Goal: Task Accomplishment & Management: Complete application form

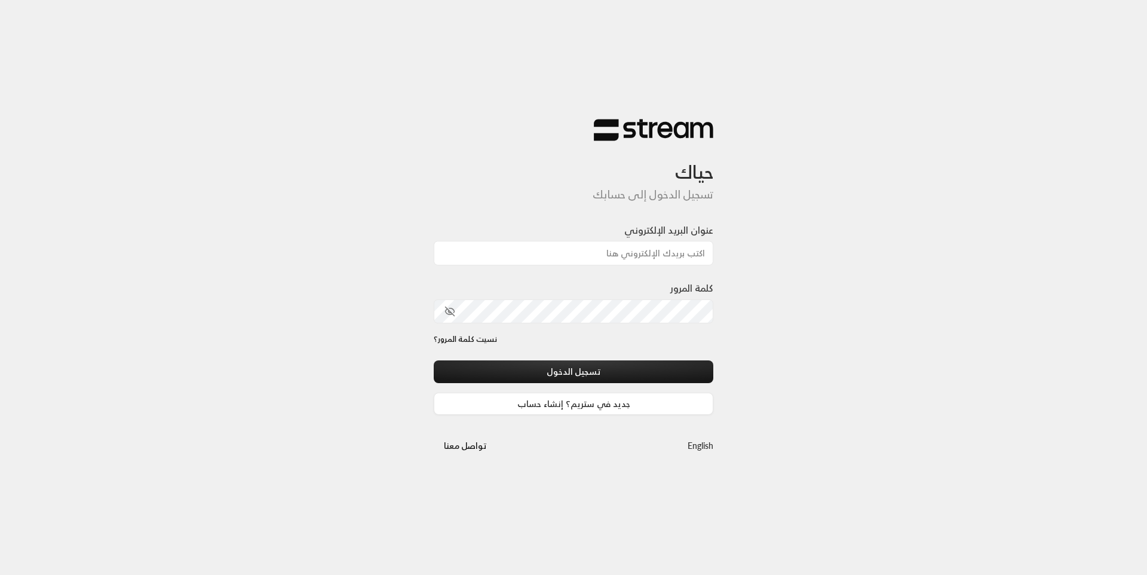
type input "[EMAIL_ADDRESS][DOMAIN_NAME]"
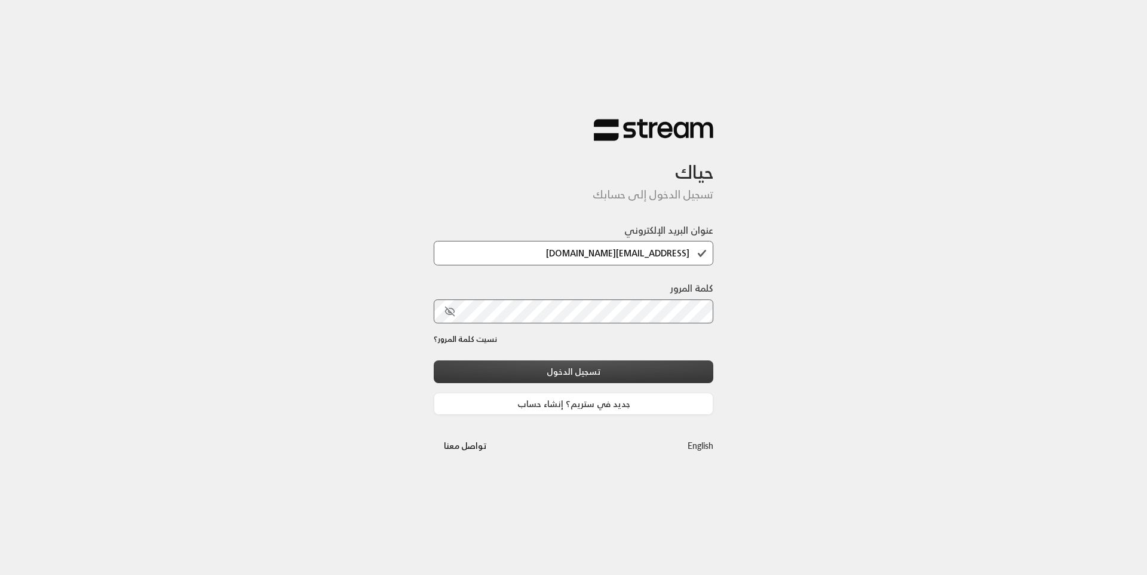
click at [581, 376] on button "تسجيل الدخول" at bounding box center [573, 371] width 279 height 22
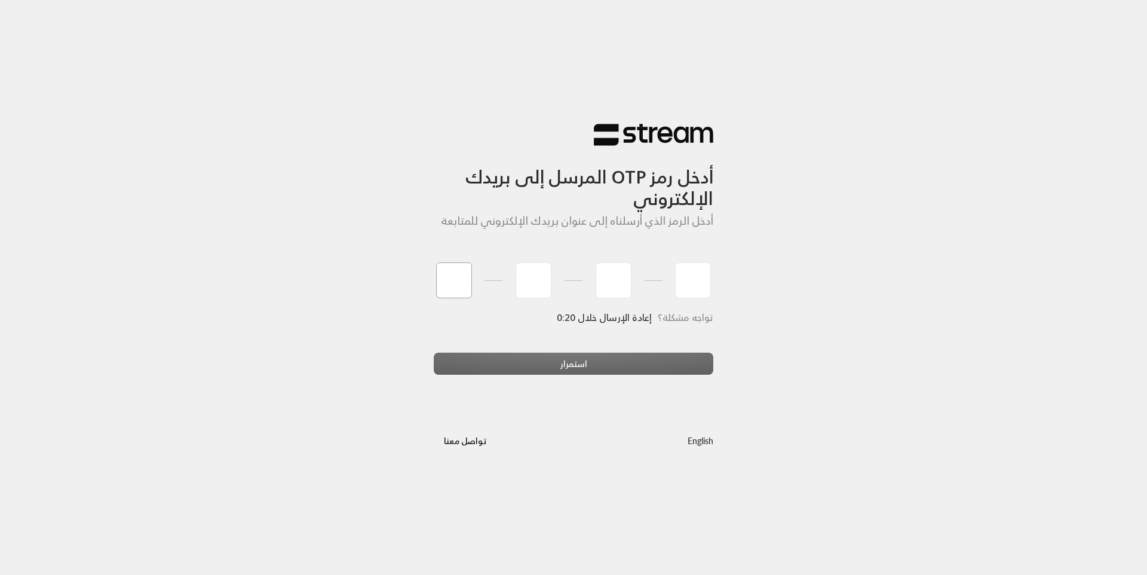
type input "3"
type input "5"
type input "0"
type input "3"
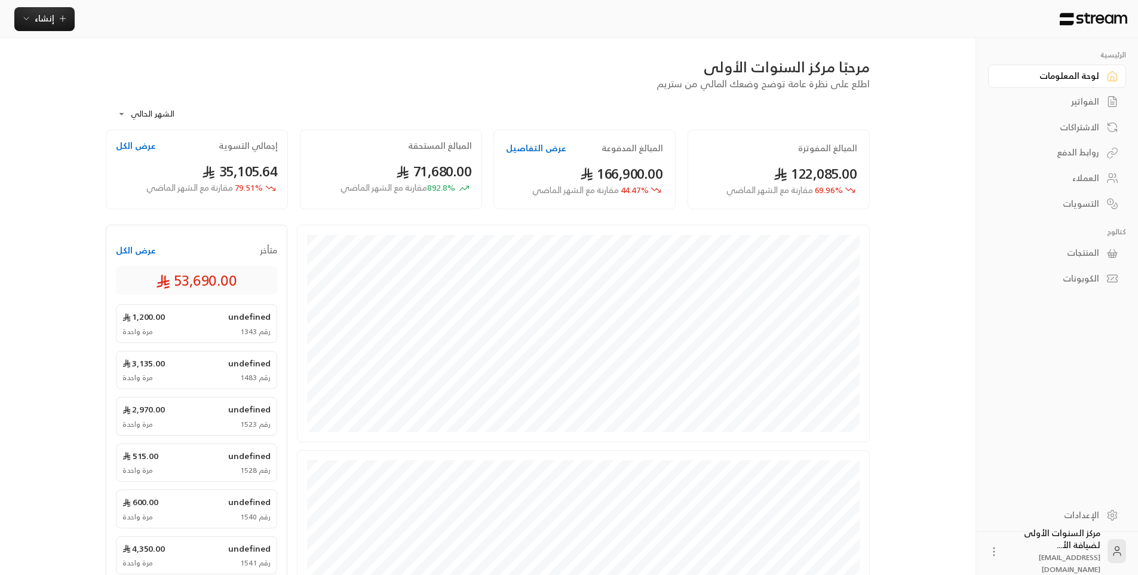
click at [913, 179] on div "**********" at bounding box center [569, 415] width 965 height 831
click at [1098, 105] on div "الفواتير" at bounding box center [1051, 102] width 96 height 12
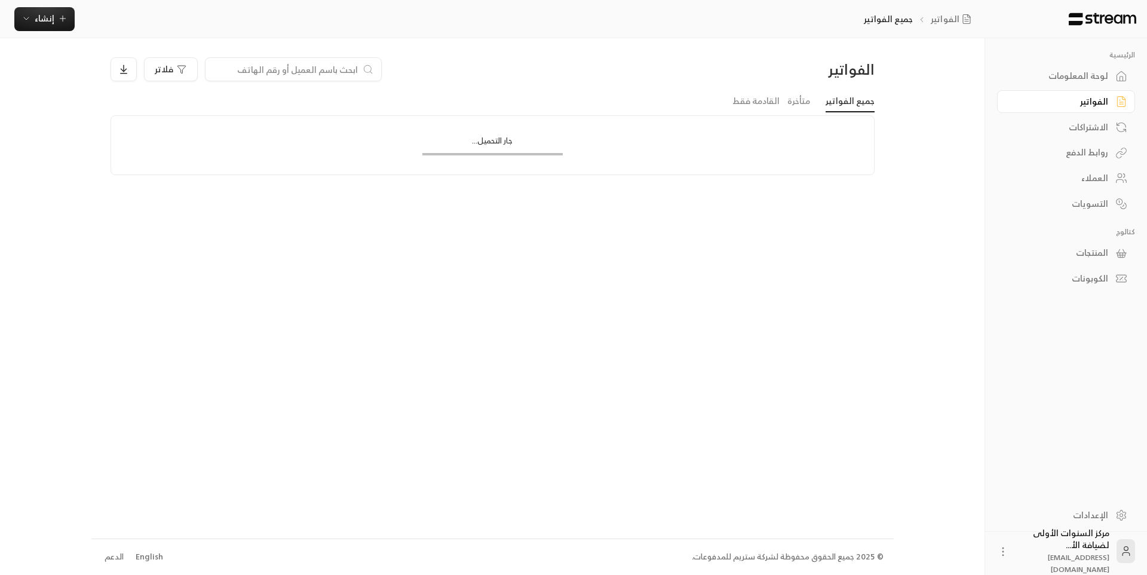
click at [355, 66] on input at bounding box center [286, 69] width 146 height 13
type input "جاد"
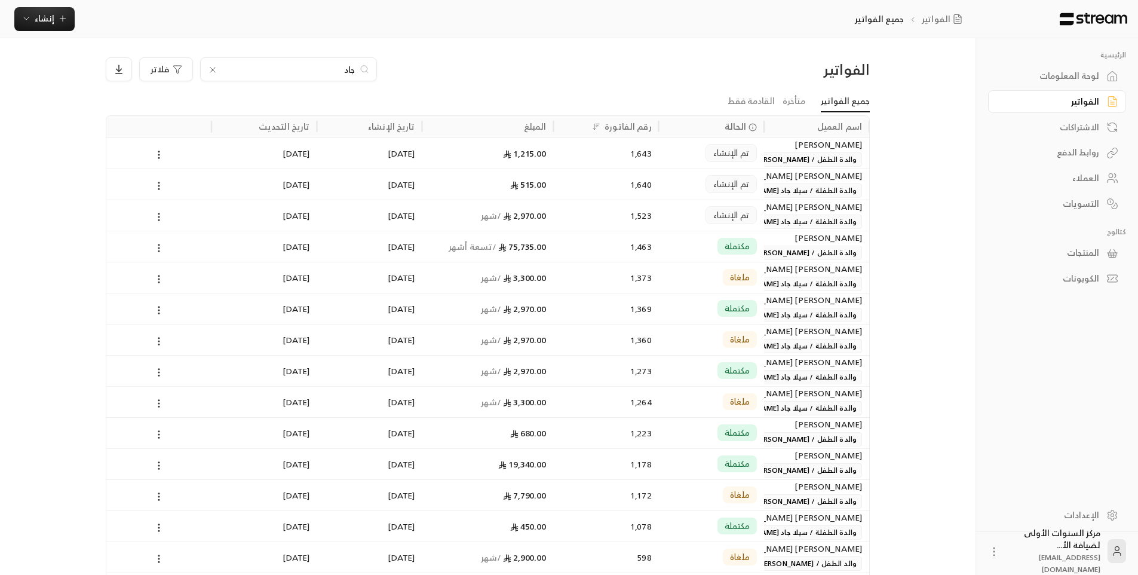
click at [544, 153] on div "1,215.00" at bounding box center [487, 153] width 117 height 30
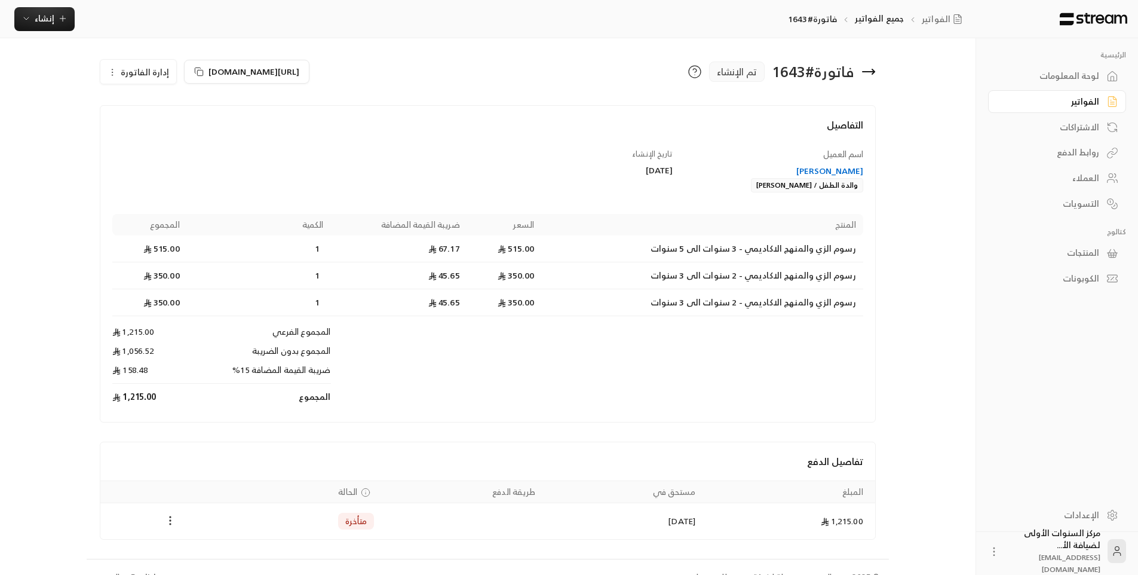
click at [170, 517] on circle "Payments" at bounding box center [170, 516] width 1 height 1
click at [223, 552] on li "تغيير الحالة الى مدفوعة" at bounding box center [215, 550] width 92 height 21
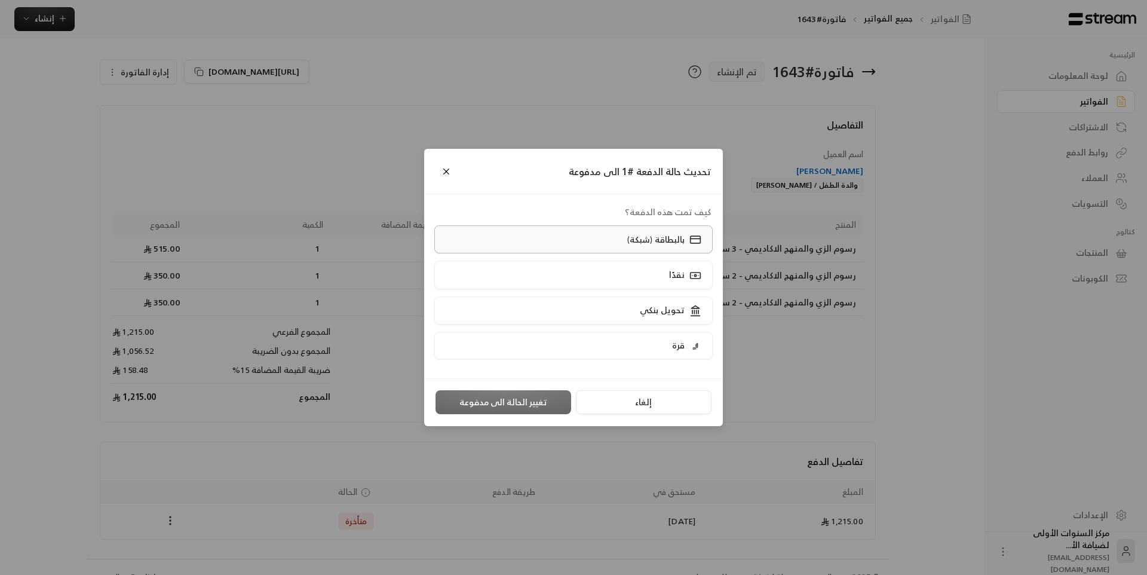
click at [582, 247] on label "بالبطاقة (شبكة)" at bounding box center [573, 239] width 279 height 28
click at [502, 407] on button "تغيير الحالة الى مدفوعة" at bounding box center [503, 402] width 136 height 24
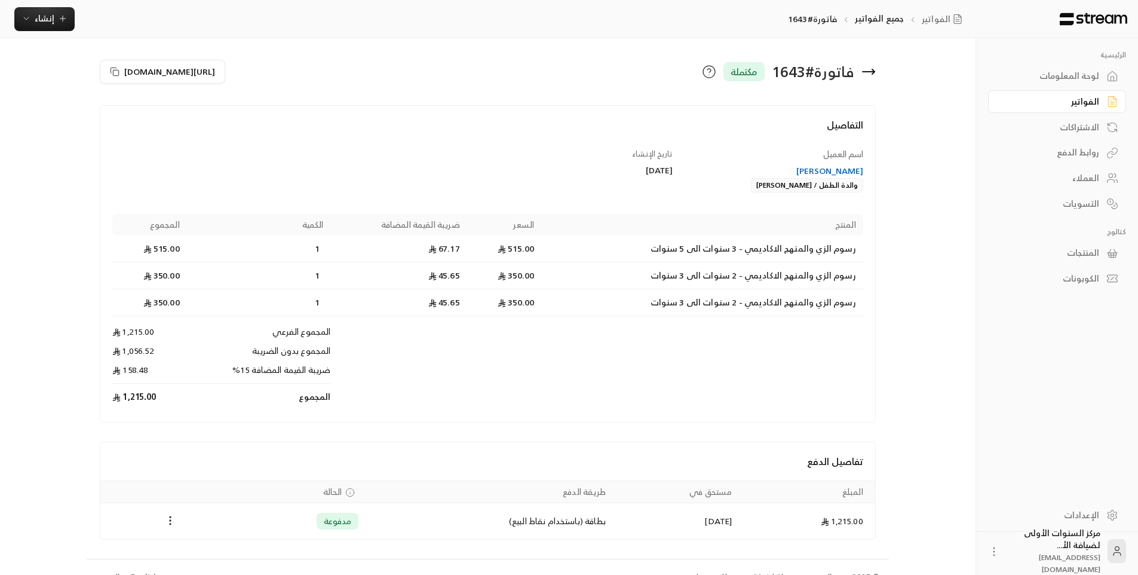
click at [875, 70] on icon at bounding box center [868, 71] width 14 height 14
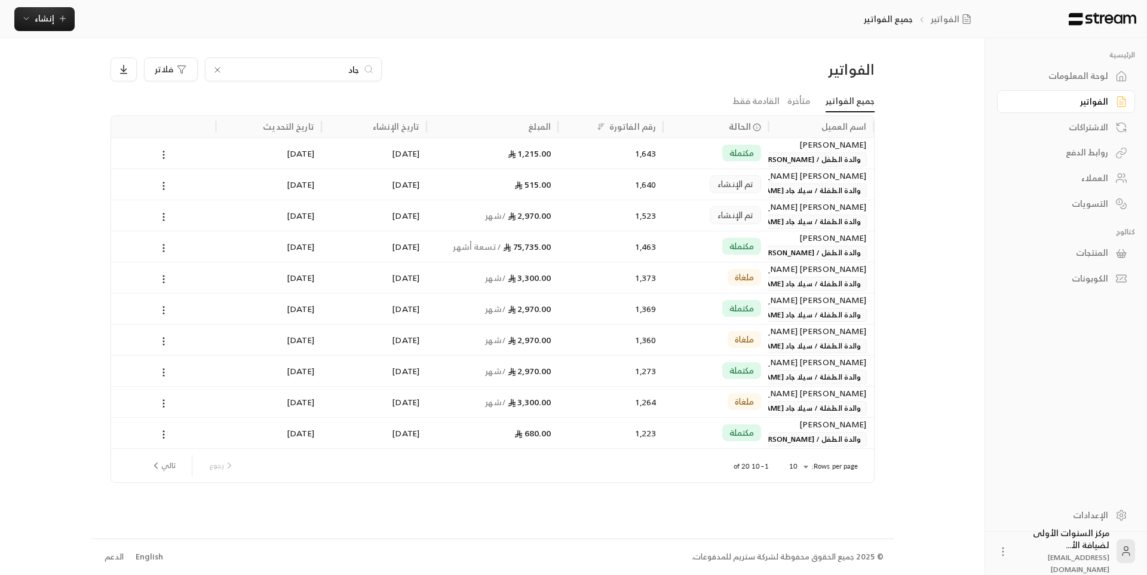
click at [217, 67] on icon at bounding box center [218, 70] width 10 height 10
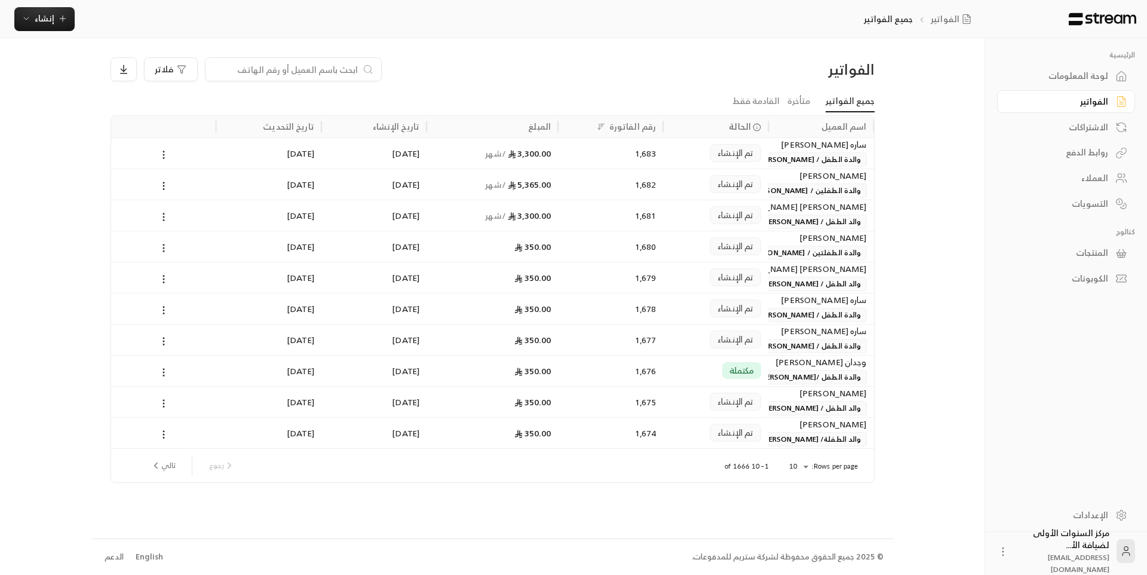
click at [1059, 67] on link "لوحة المعلومات" at bounding box center [1066, 75] width 138 height 23
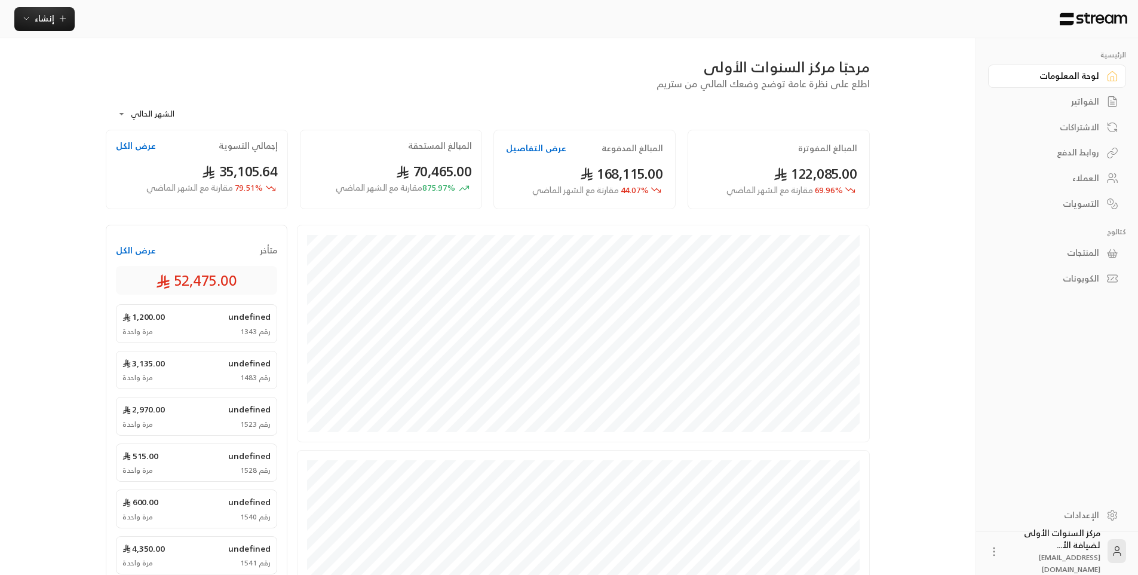
click at [1073, 102] on div "الفواتير" at bounding box center [1051, 102] width 96 height 12
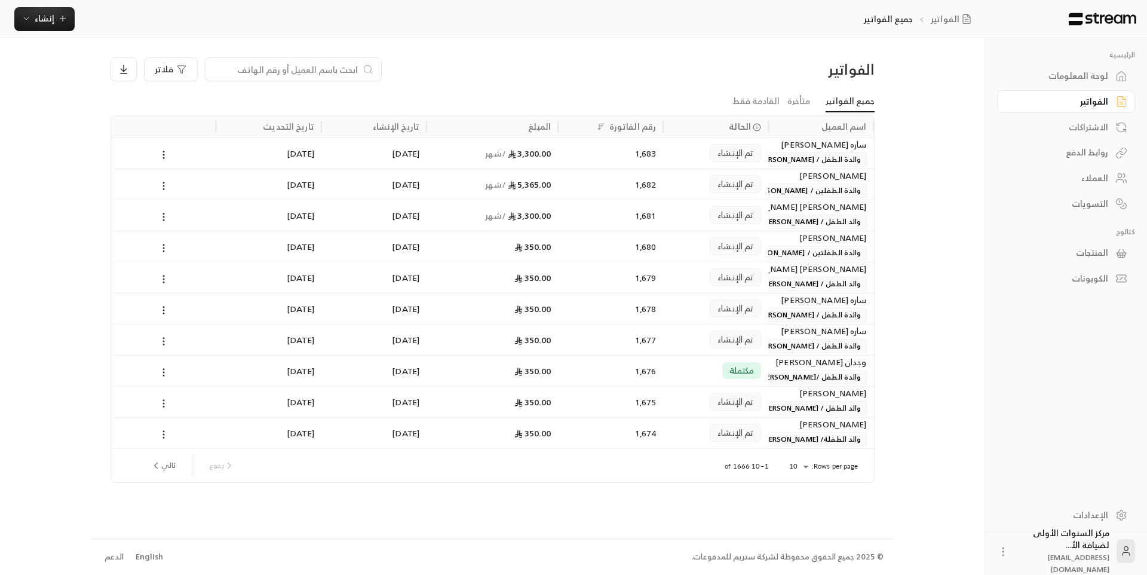
click at [807, 465] on body "الرئيسية لوحة المعلومات الفواتير الاشتراكات روابط الدفع العملاء التسويات كتالوج…" at bounding box center [573, 287] width 1147 height 575
click at [800, 539] on li "100" at bounding box center [797, 545] width 33 height 19
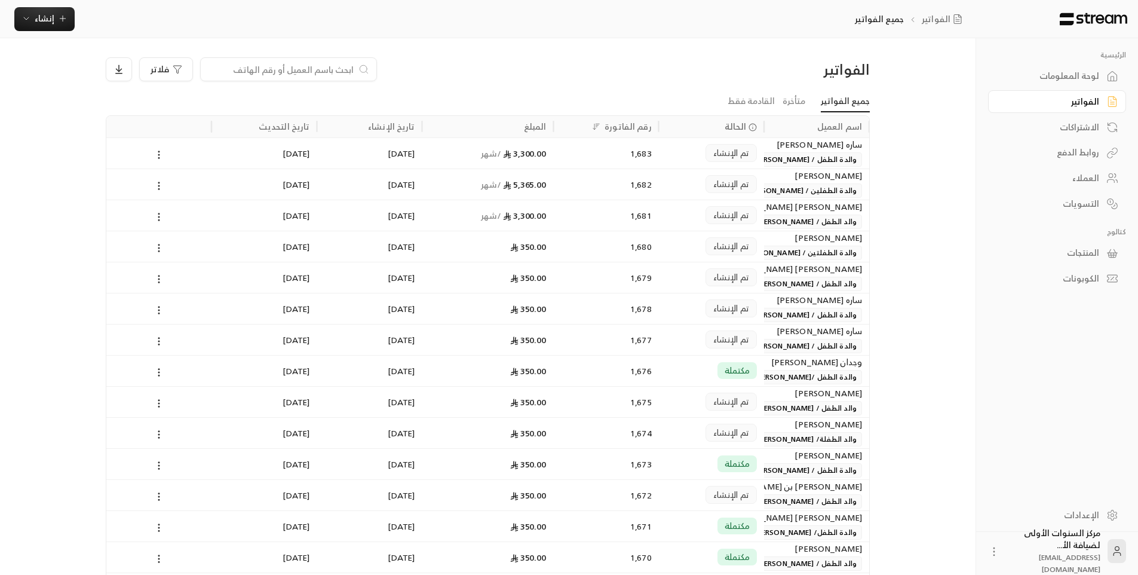
click at [785, 372] on span "والدة الطفل /[PERSON_NAME] [PERSON_NAME]" at bounding box center [776, 377] width 171 height 14
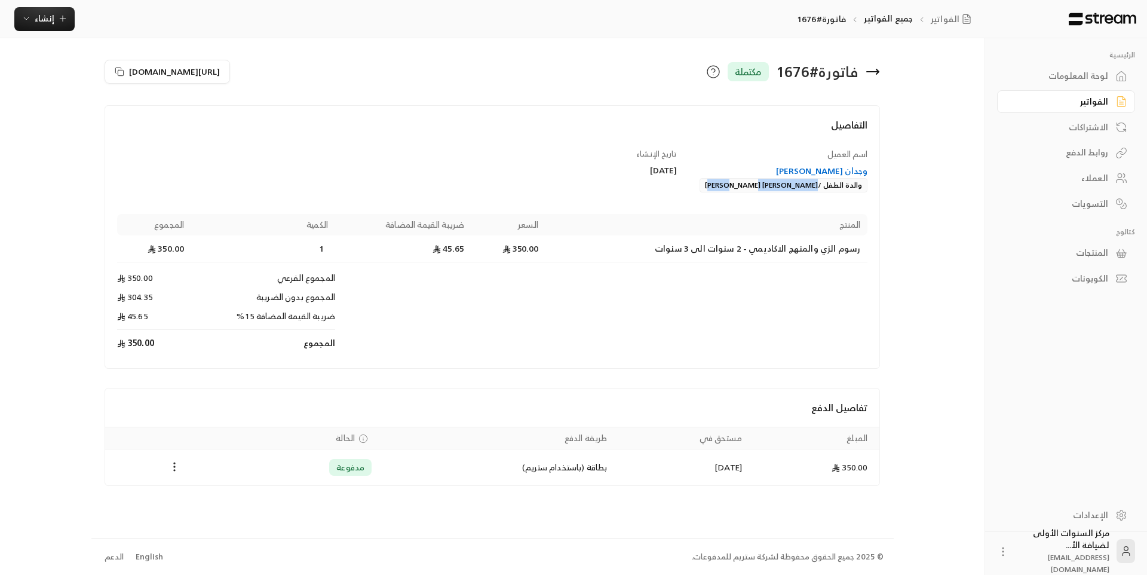
drag, startPoint x: 760, startPoint y: 182, endPoint x: 834, endPoint y: 185, distance: 74.1
click at [834, 185] on div "وجدان جودالله بن حسن الشهري والدة الطفل /أحمد يوسف احمد حدادي" at bounding box center [778, 178] width 179 height 27
drag, startPoint x: 794, startPoint y: 196, endPoint x: 685, endPoint y: 221, distance: 111.5
click at [680, 227] on th "المنتج" at bounding box center [707, 224] width 322 height 21
drag, startPoint x: 741, startPoint y: 179, endPoint x: 834, endPoint y: 188, distance: 94.2
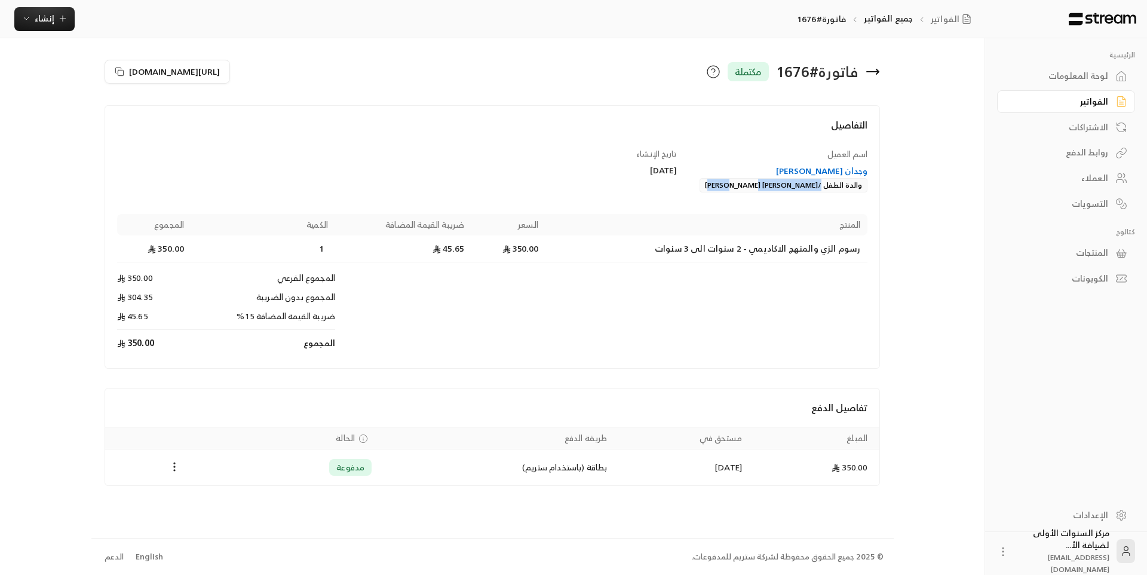
click at [834, 188] on div "وجدان جودالله بن حسن الشهري والدة الطفل /أحمد يوسف احمد حدادي" at bounding box center [778, 178] width 179 height 27
copy div "/أحمد يوسف احمد حدادي"
click at [874, 73] on icon at bounding box center [872, 71] width 14 height 14
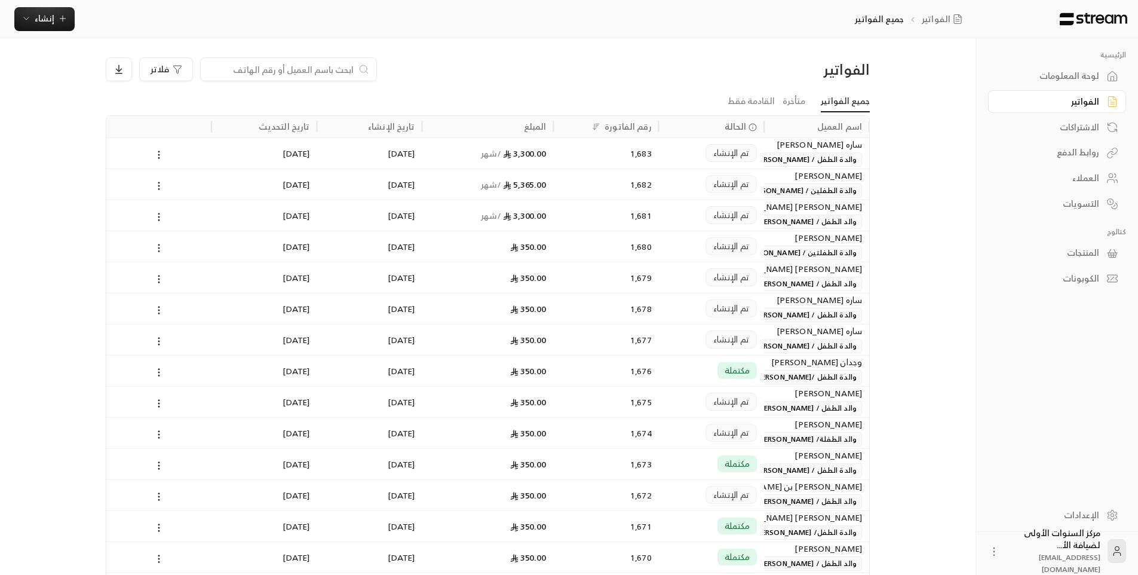
click at [331, 68] on input at bounding box center [281, 69] width 146 height 13
click at [342, 69] on input at bounding box center [281, 69] width 146 height 13
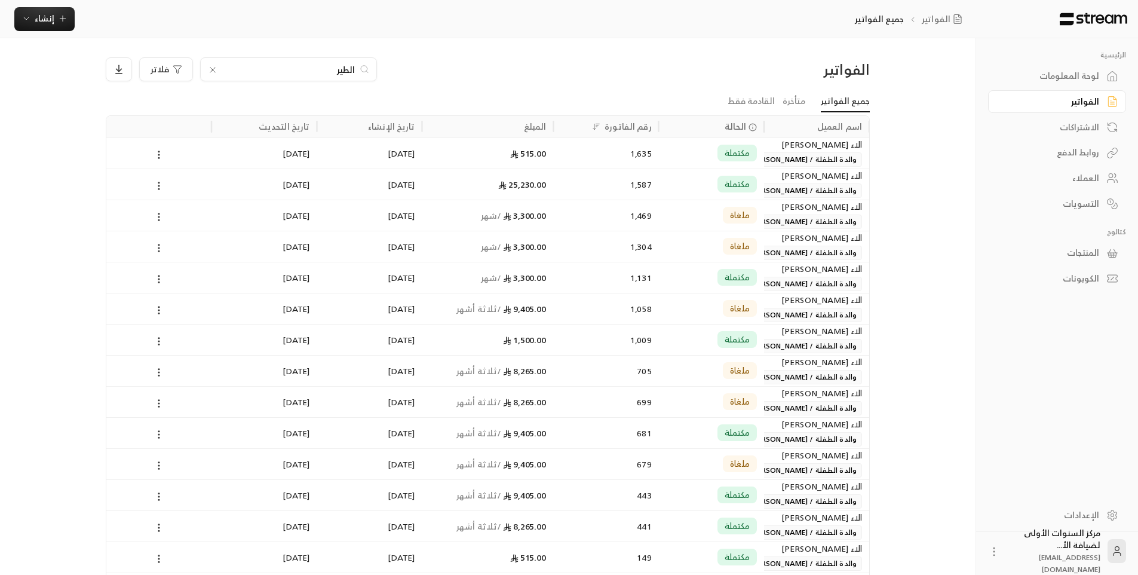
type input "الطير"
click at [702, 162] on div "مكتملة" at bounding box center [711, 153] width 91 height 30
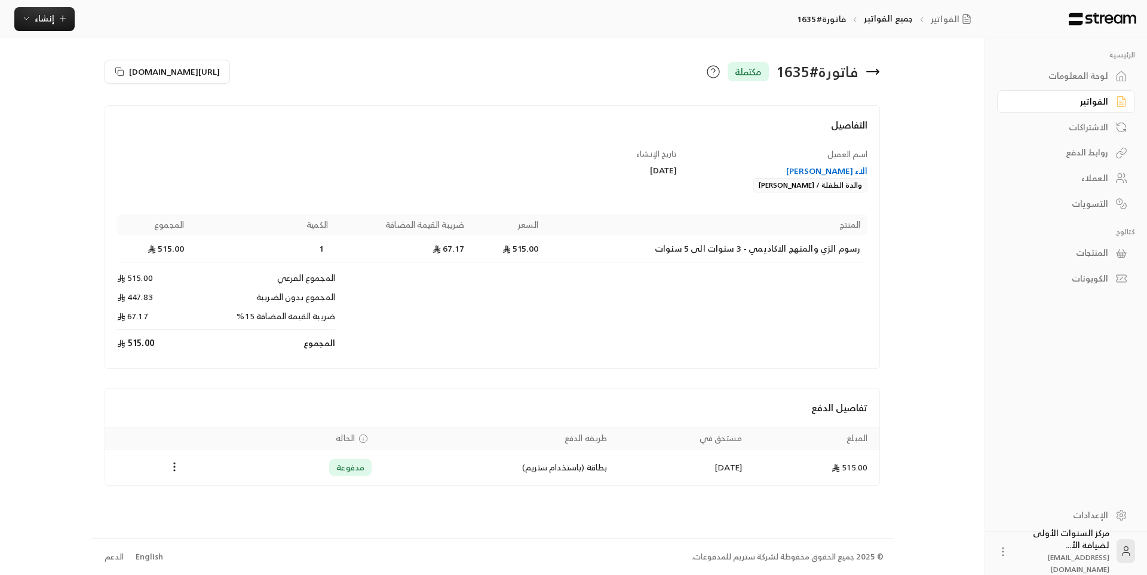
drag, startPoint x: 764, startPoint y: 189, endPoint x: 833, endPoint y: 188, distance: 68.7
click at [833, 188] on div "الاء محمد سيد عبدالرازق والدة الطفلة / ليلى محمد احمد الطير" at bounding box center [778, 178] width 179 height 27
copy div "ليلى محمد احمد الطير"
click at [874, 73] on icon at bounding box center [872, 71] width 14 height 14
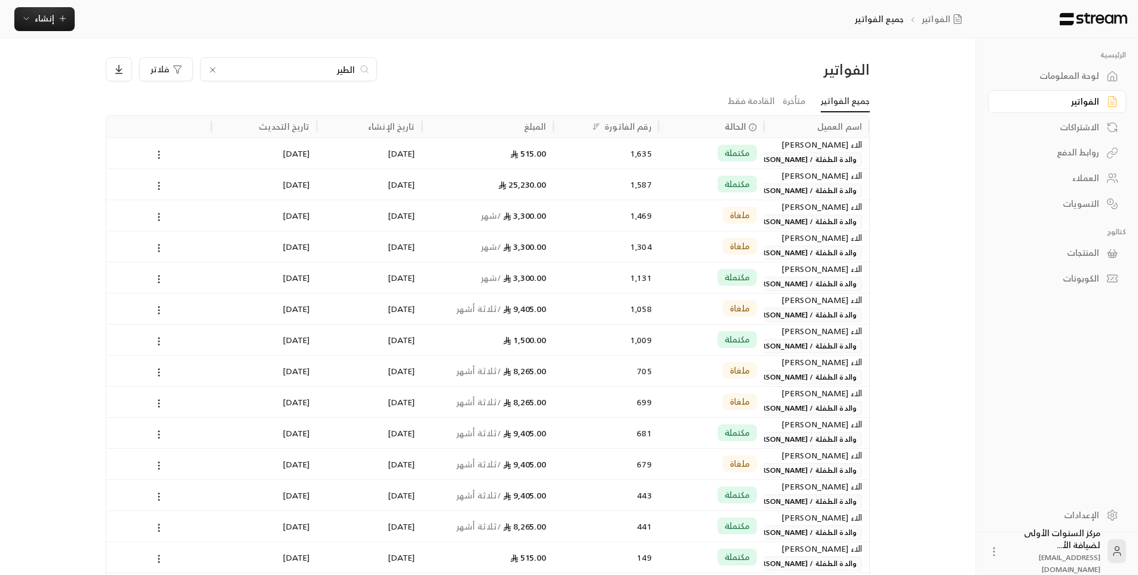
click at [295, 71] on input "الطير" at bounding box center [288, 69] width 133 height 13
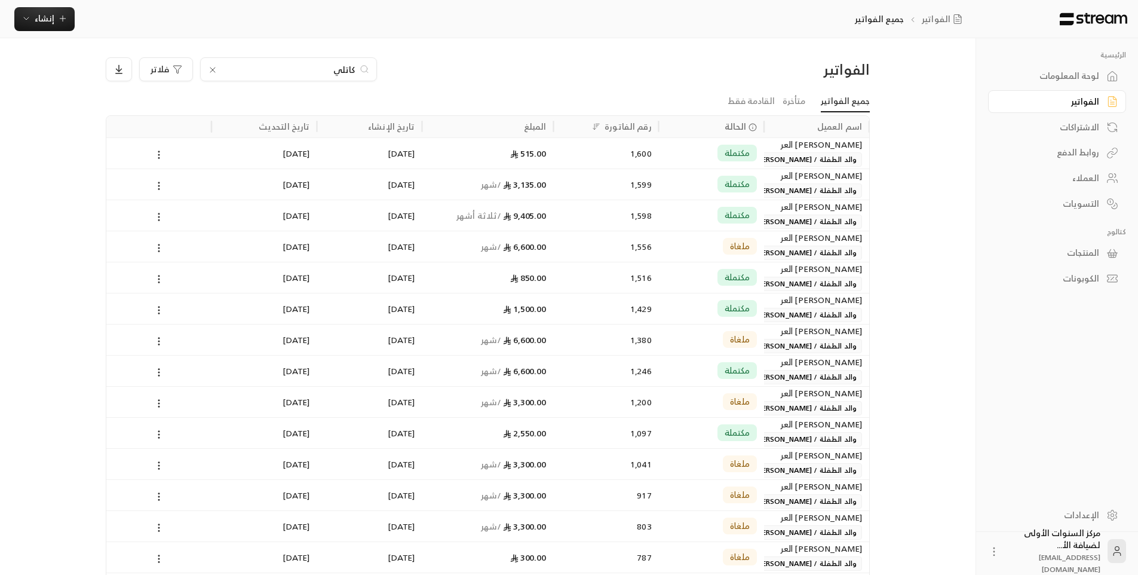
type input "كاتلي"
click at [542, 158] on div "515.00" at bounding box center [487, 153] width 117 height 30
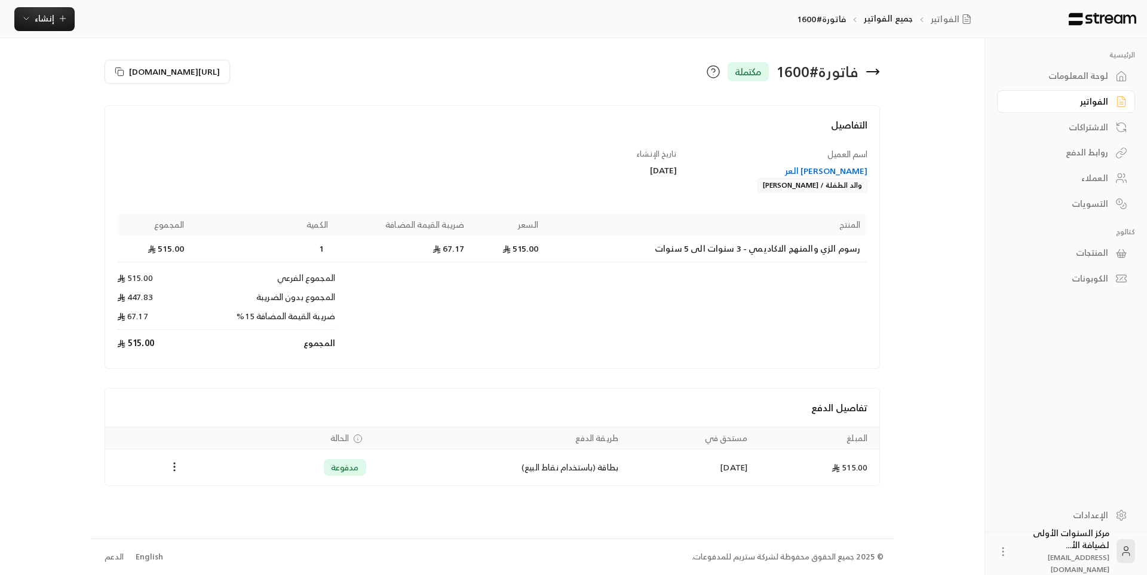
drag, startPoint x: 773, startPoint y: 187, endPoint x: 832, endPoint y: 189, distance: 58.6
click at [832, 189] on div "عدنان محمد سبع العر والد الطفلة / كاتليا عدنان العر" at bounding box center [778, 178] width 179 height 27
copy div "كاتليا عدنان العر"
click at [1041, 97] on div "الفواتير" at bounding box center [1060, 102] width 96 height 12
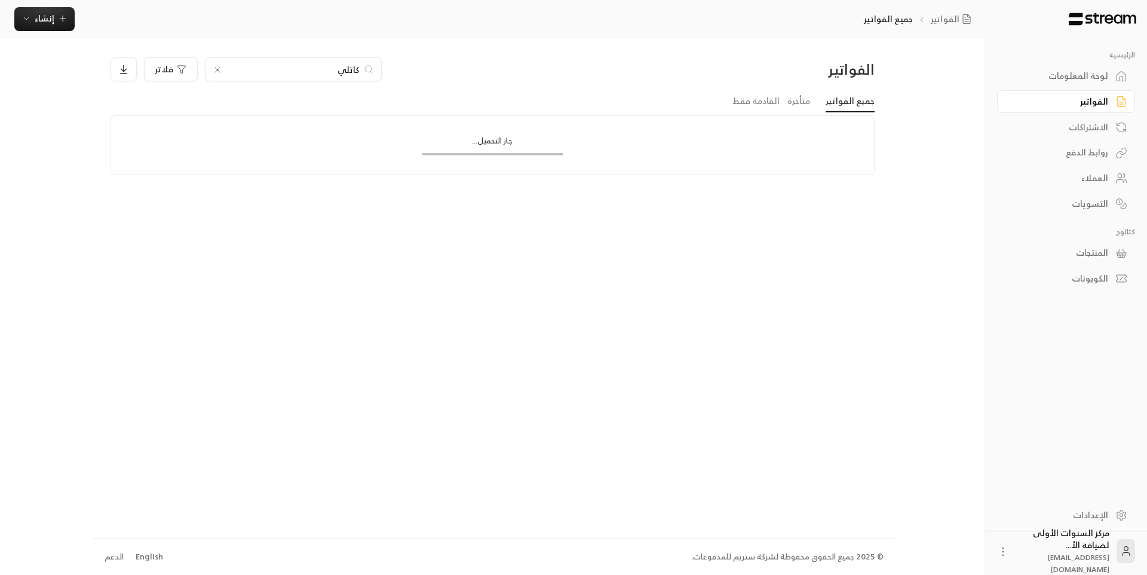
click at [354, 70] on input "كاتلي" at bounding box center [293, 69] width 133 height 13
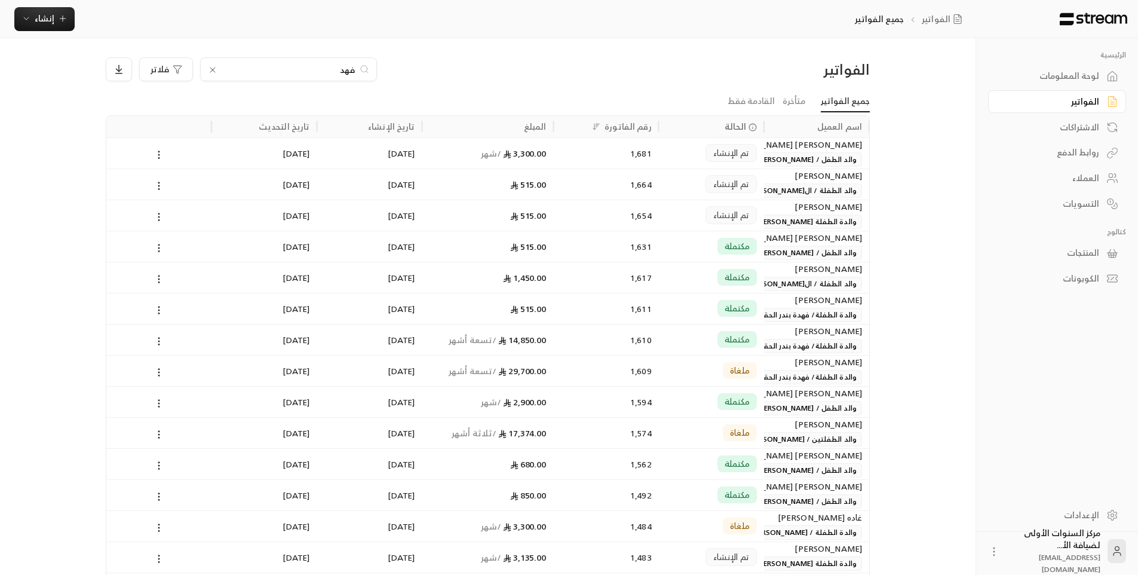
type input "فهد"
click at [667, 219] on div "تم الإنشاء" at bounding box center [711, 215] width 91 height 30
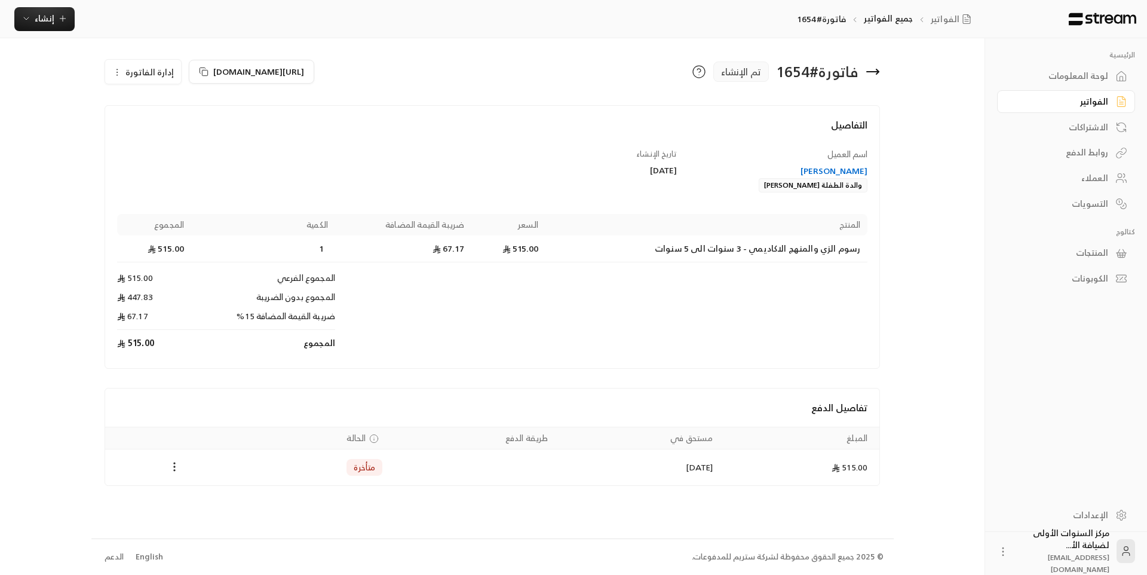
click at [855, 171] on div "[PERSON_NAME]" at bounding box center [778, 171] width 179 height 12
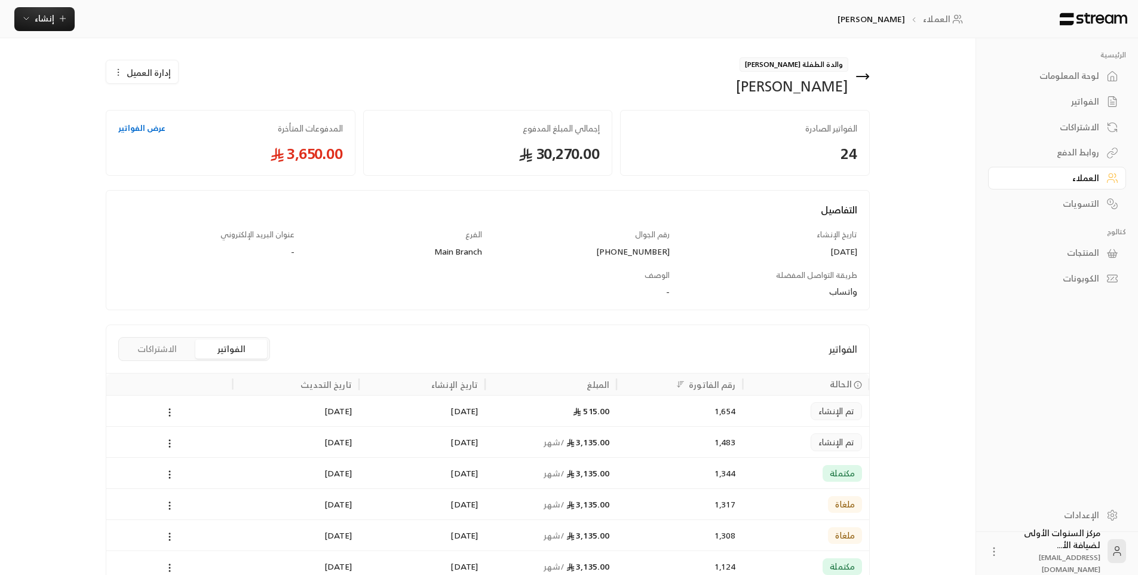
scroll to position [60, 0]
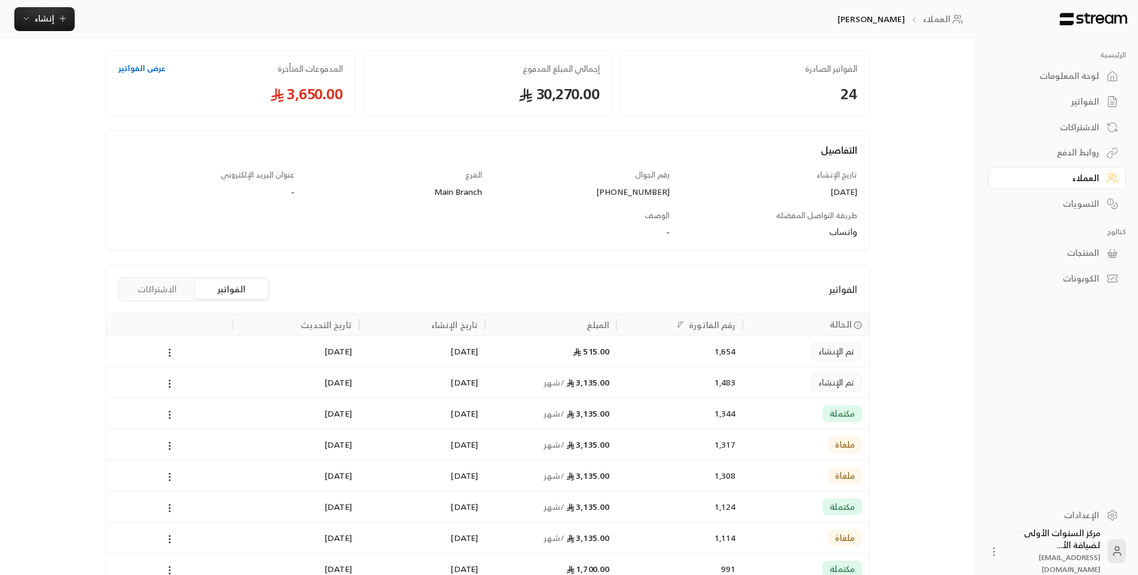
click at [663, 419] on div "1,344" at bounding box center [679, 413] width 112 height 30
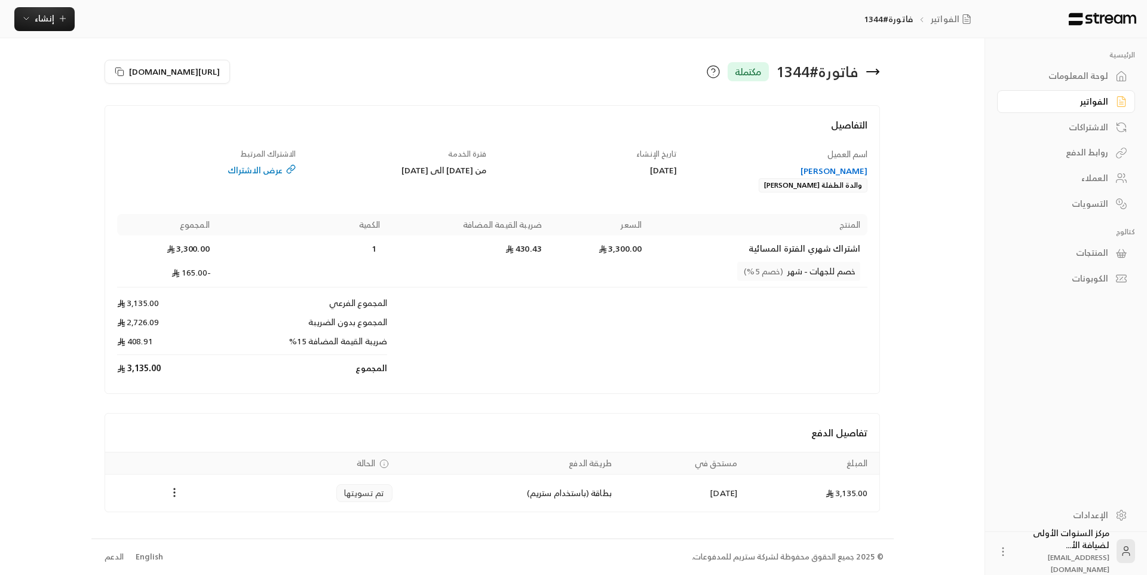
click at [870, 69] on icon at bounding box center [872, 71] width 14 height 14
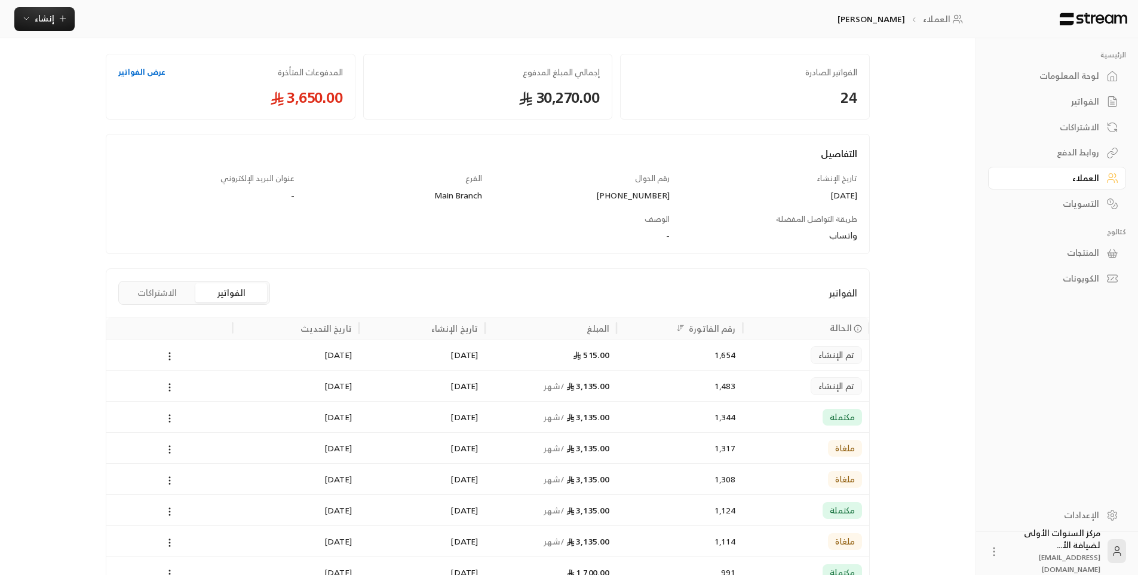
scroll to position [119, 0]
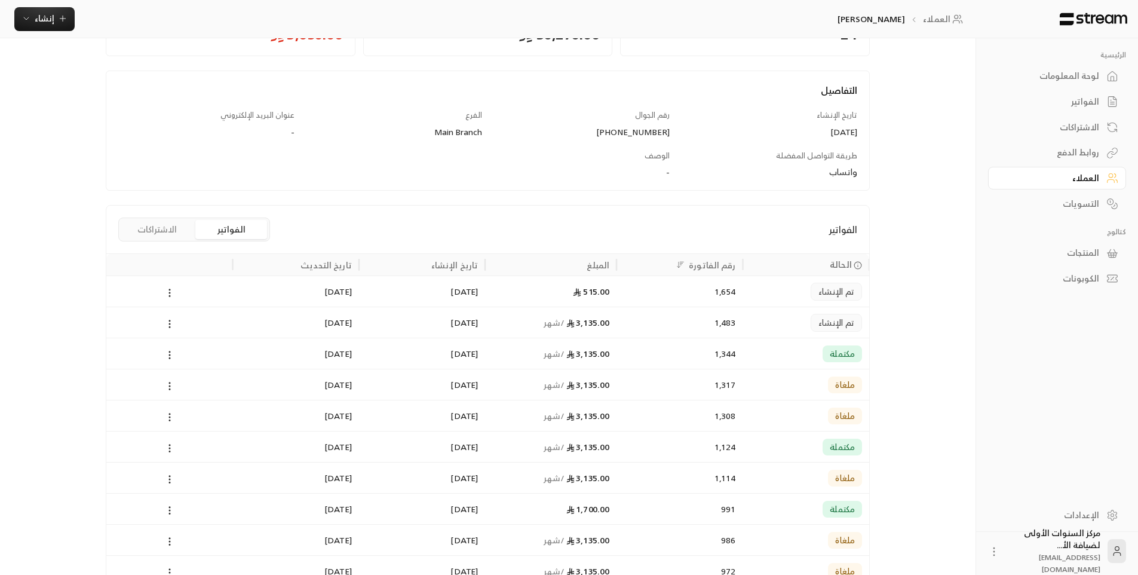
click at [625, 312] on div "1,483" at bounding box center [679, 322] width 112 height 30
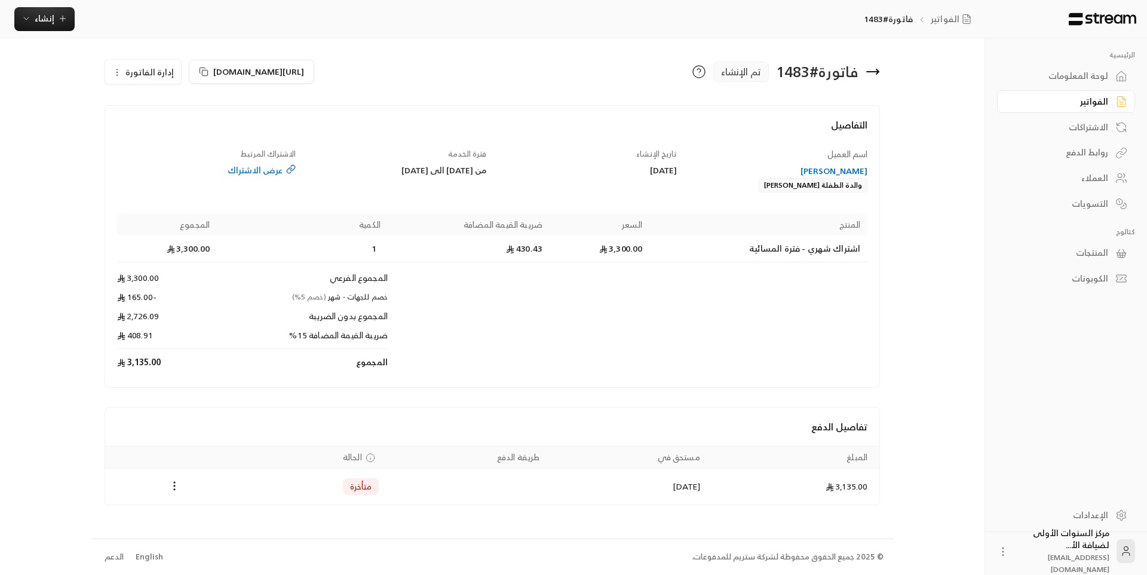
click at [427, 82] on div "https://streampay.sa/s/5q9yu إدارة الفاتورة" at bounding box center [296, 71] width 394 height 29
click at [876, 76] on icon at bounding box center [872, 71] width 14 height 14
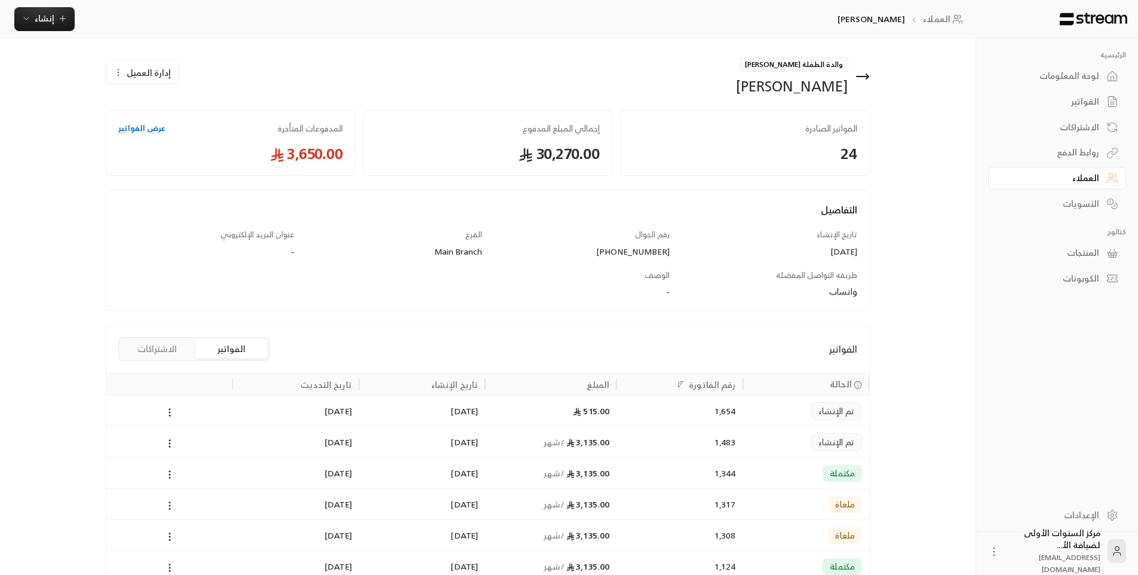
click at [1065, 102] on div "الفواتير" at bounding box center [1051, 102] width 96 height 12
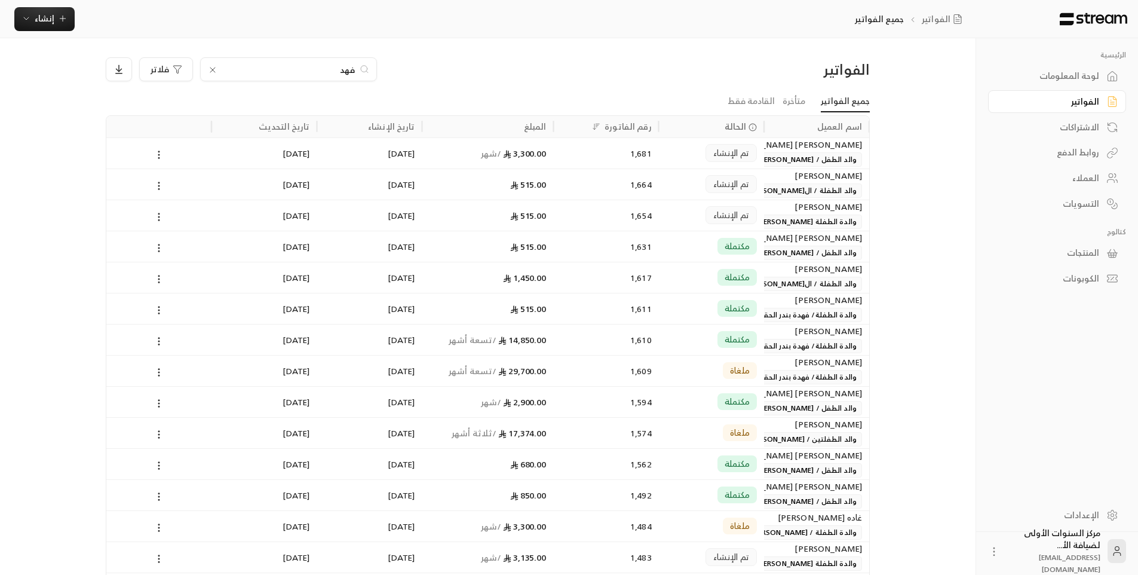
click at [212, 70] on icon at bounding box center [213, 70] width 10 height 10
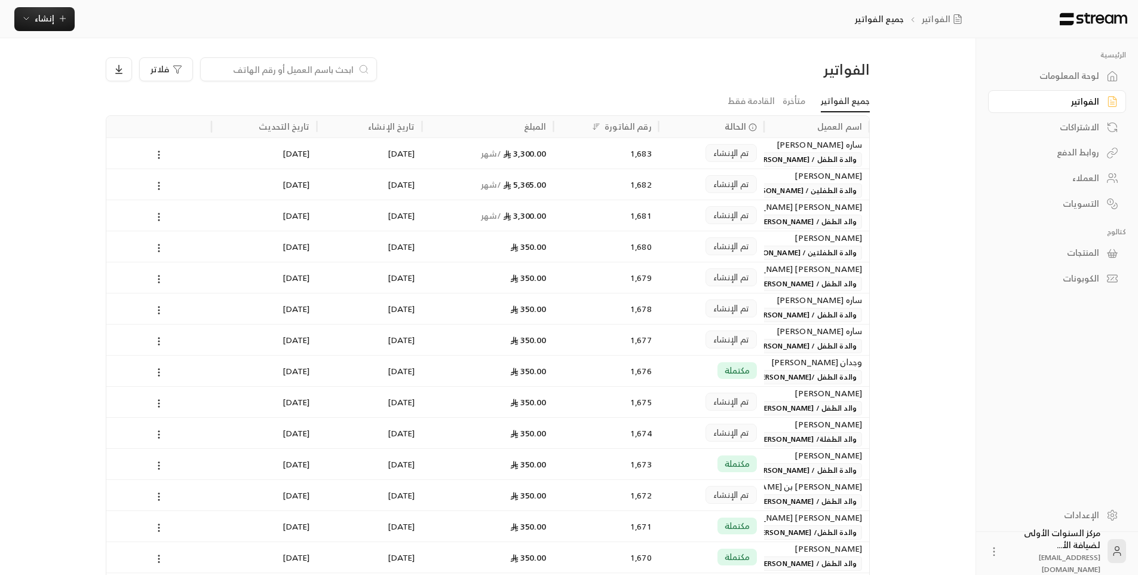
click at [335, 76] on div at bounding box center [288, 69] width 177 height 24
click at [336, 64] on input at bounding box center [281, 69] width 146 height 13
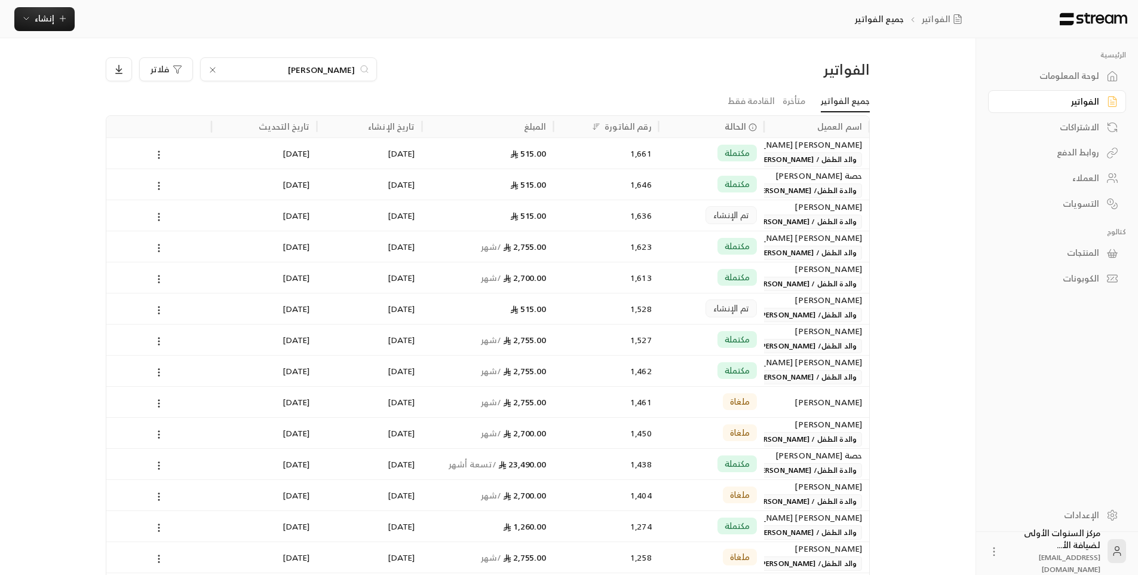
click at [342, 69] on input "فيصل" at bounding box center [288, 69] width 133 height 13
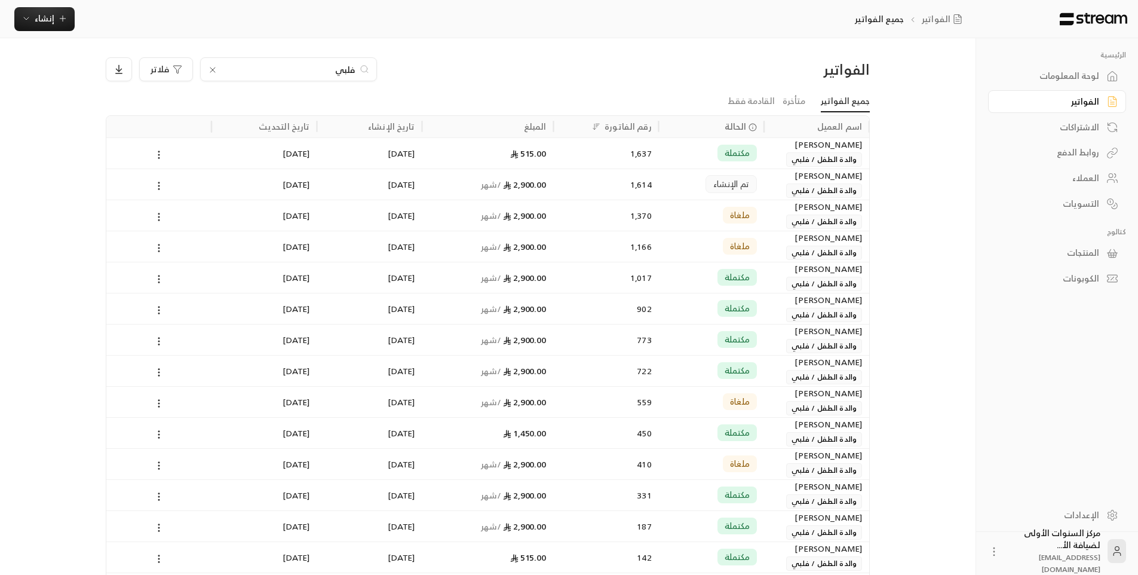
type input "فلبي"
click at [542, 153] on div "515.00" at bounding box center [487, 153] width 117 height 30
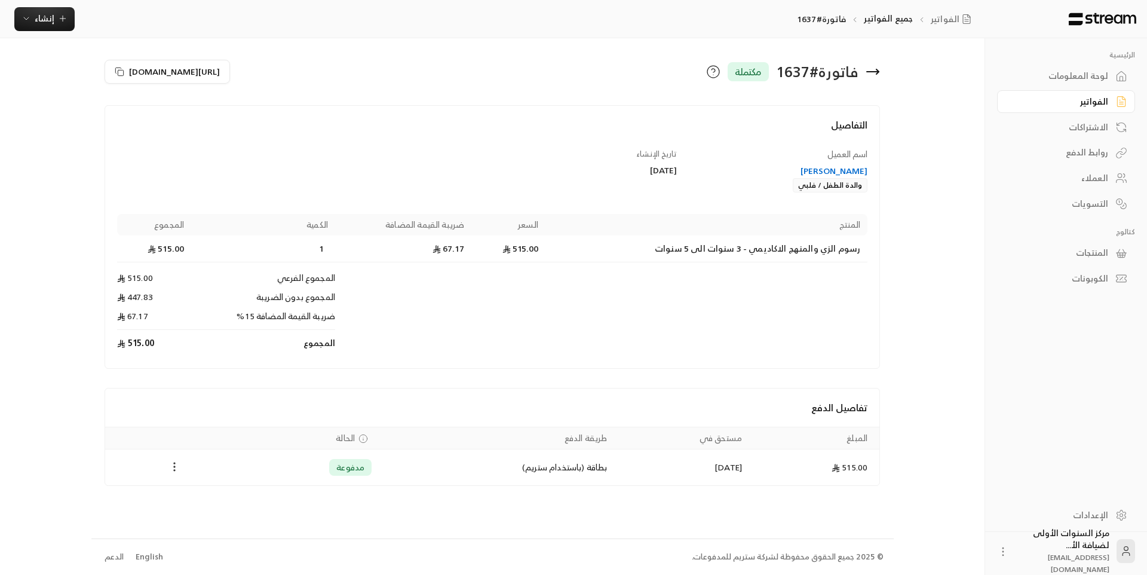
click at [173, 462] on icon "Payments" at bounding box center [174, 466] width 12 height 12
click at [210, 487] on li "تحميل الفاتورة" at bounding box center [203, 497] width 61 height 21
click at [881, 72] on div "فاتورة # 1637 مكتملة" at bounding box center [689, 71] width 394 height 29
click at [877, 73] on icon at bounding box center [877, 71] width 2 height 5
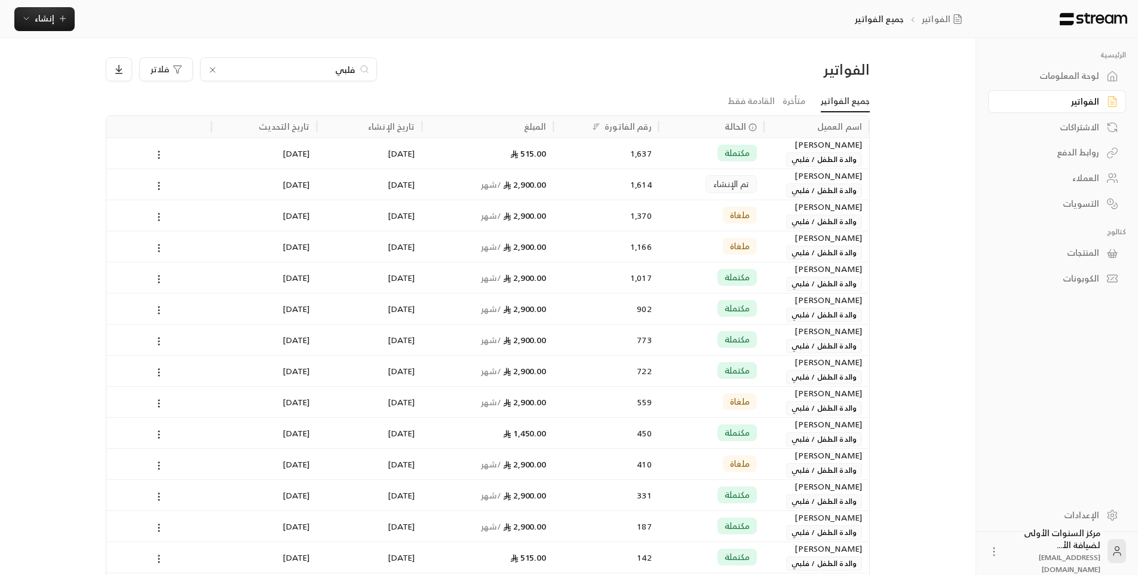
click at [288, 73] on input "فلبي" at bounding box center [288, 69] width 133 height 13
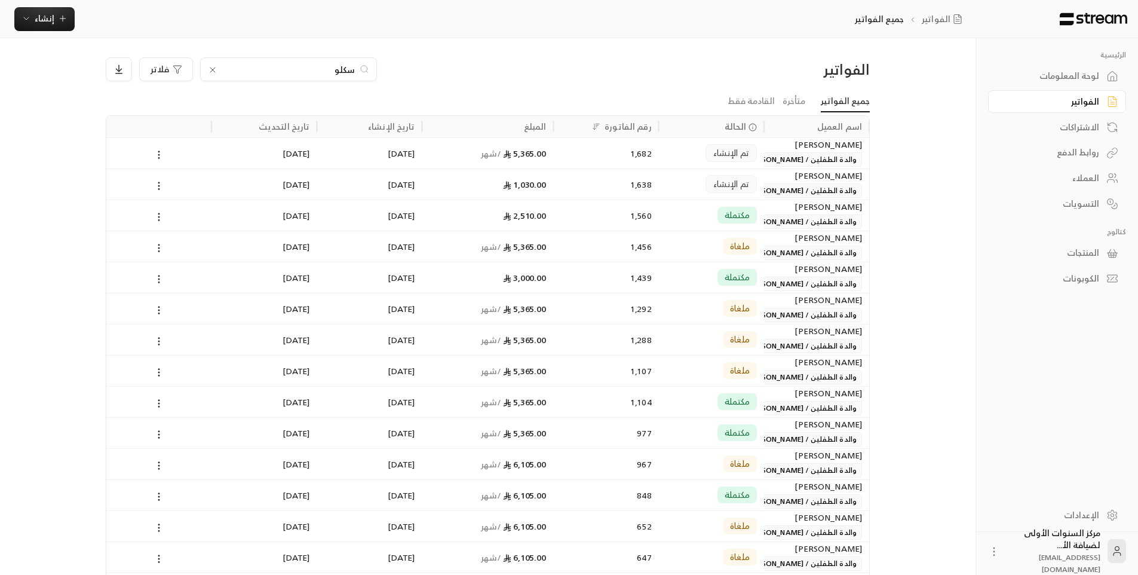
click at [631, 91] on ul "جميع الفواتير متأخرة القادمة فقط" at bounding box center [488, 101] width 764 height 21
click at [349, 66] on input "سكلو" at bounding box center [288, 69] width 133 height 13
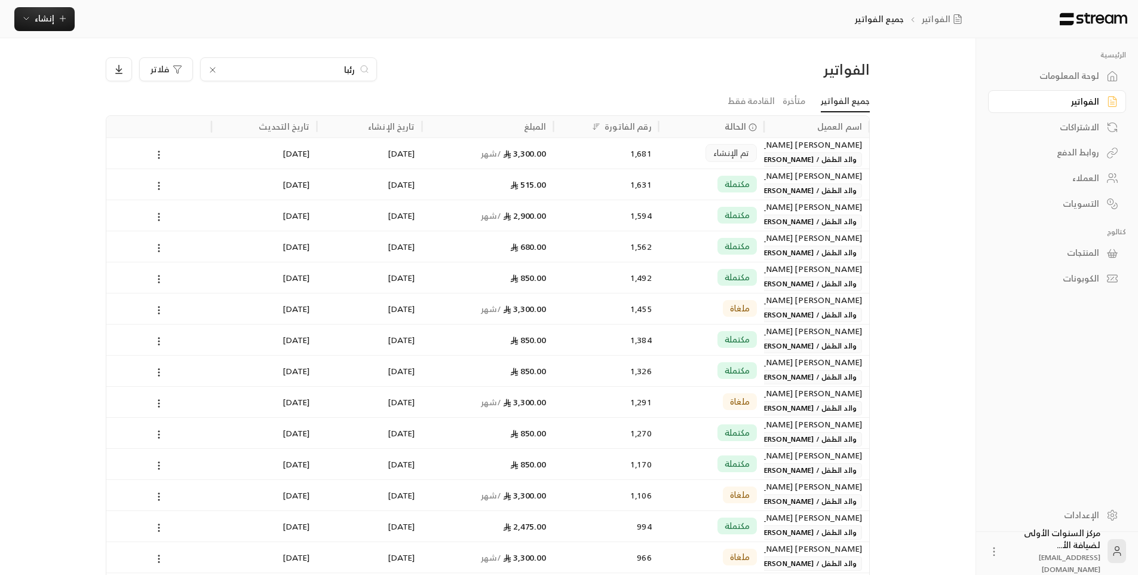
type input "رئبا"
click at [603, 177] on div "1,631" at bounding box center [606, 184] width 91 height 30
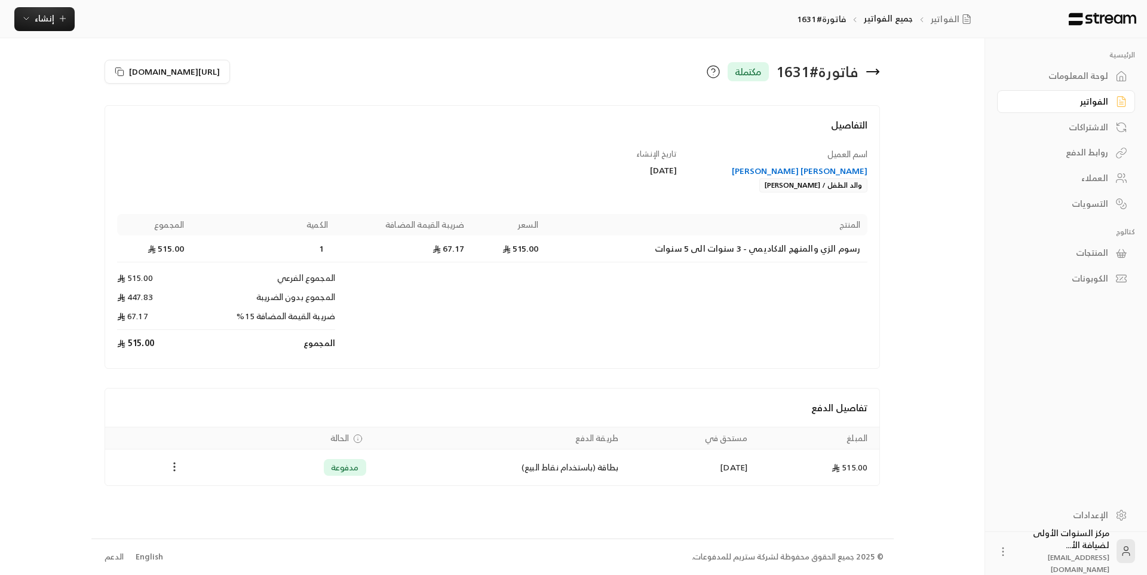
click at [175, 468] on icon "Payments" at bounding box center [174, 466] width 12 height 12
click at [185, 498] on li "تحميل الفاتورة" at bounding box center [203, 497] width 61 height 21
click at [876, 66] on icon at bounding box center [872, 71] width 14 height 14
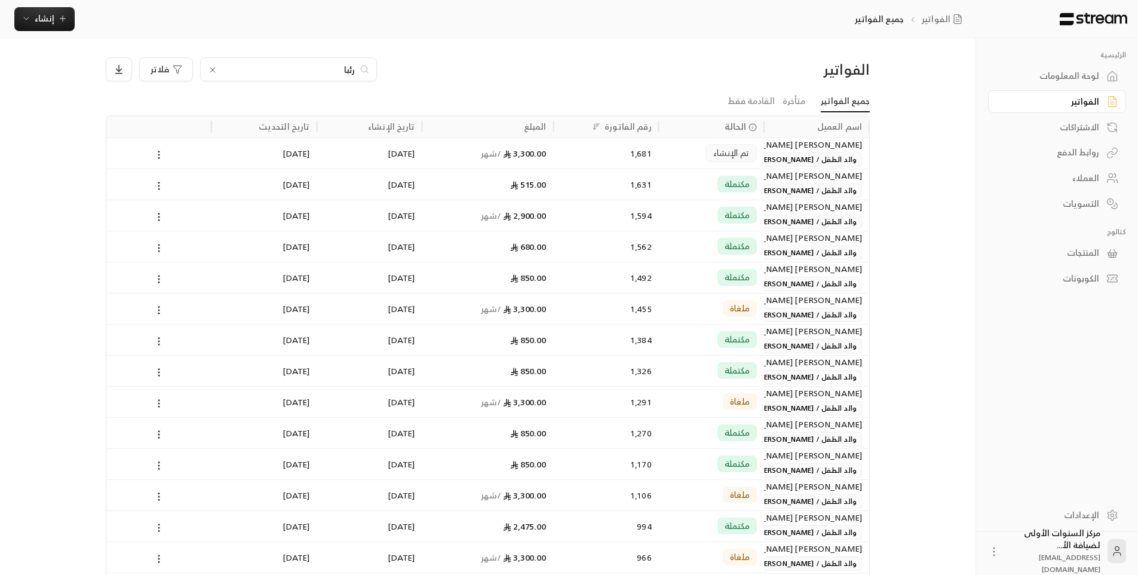
click at [343, 69] on input "رئبا" at bounding box center [288, 69] width 133 height 13
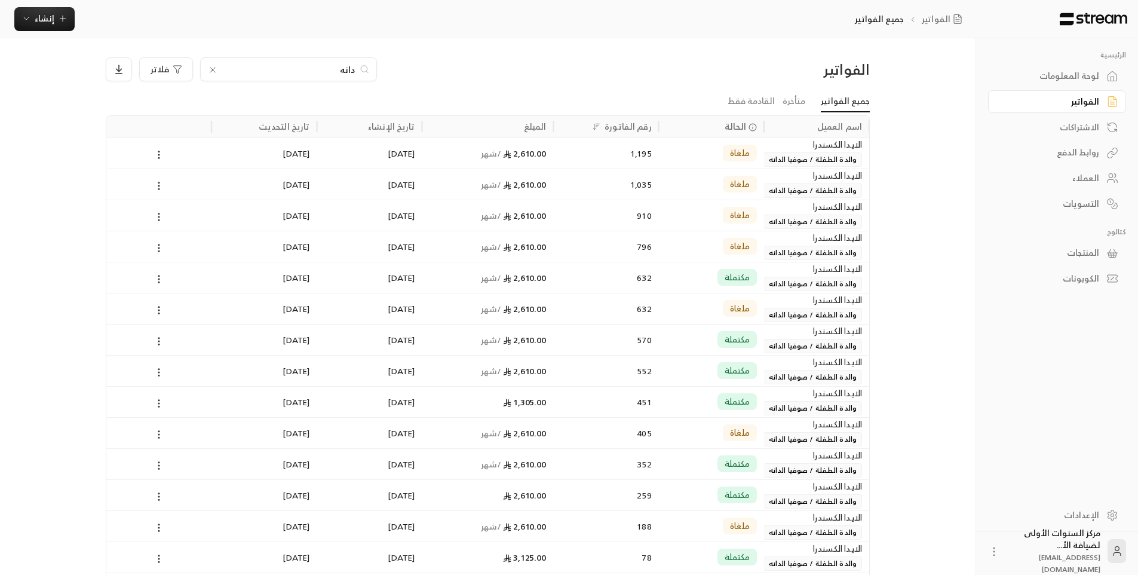
click at [338, 69] on input "دانه" at bounding box center [288, 69] width 133 height 13
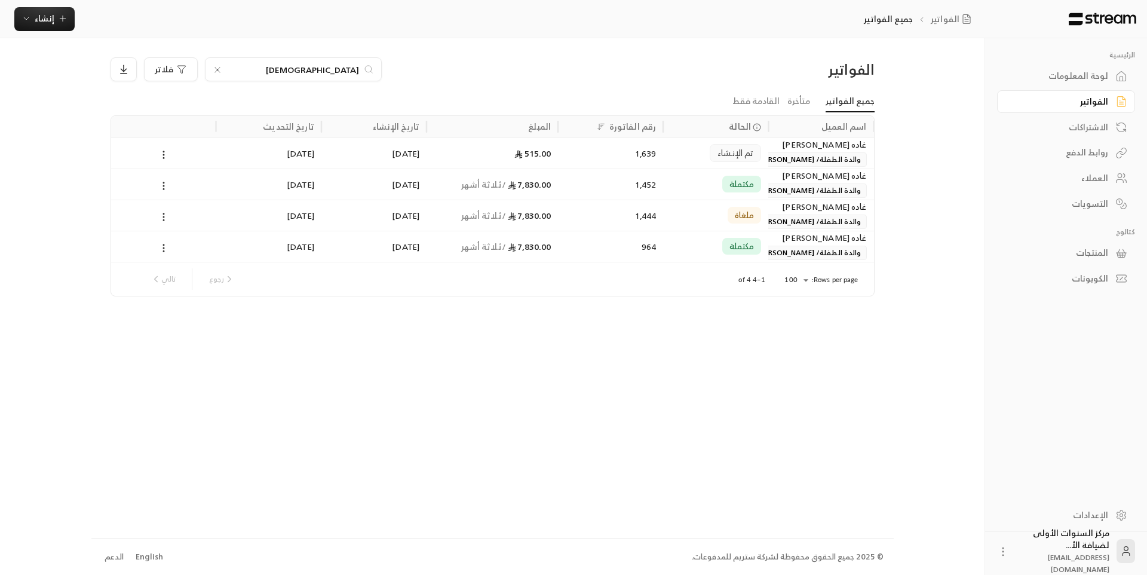
type input "السبيع"
click at [704, 161] on div "تم الإنشاء" at bounding box center [715, 153] width 91 height 30
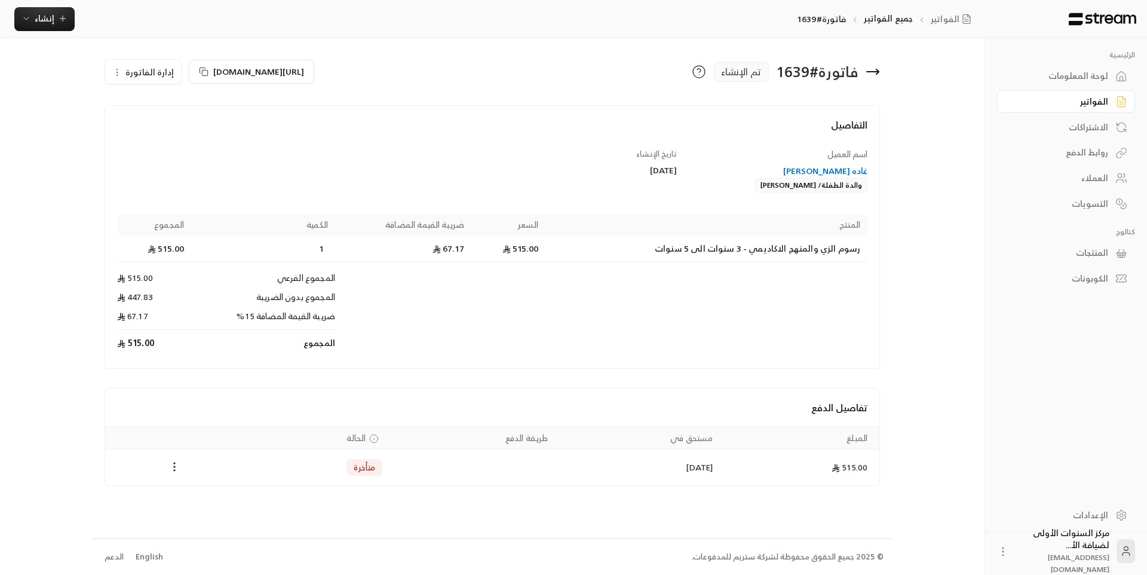
drag, startPoint x: 747, startPoint y: 186, endPoint x: 818, endPoint y: 188, distance: 71.1
click at [818, 188] on div "غاده سعد هائف السبيعي والدة الطفلة/ دانة هايف السبيعي" at bounding box center [778, 178] width 179 height 27
copy div "دانة هايف السبيعي"
click at [868, 69] on icon at bounding box center [872, 71] width 14 height 14
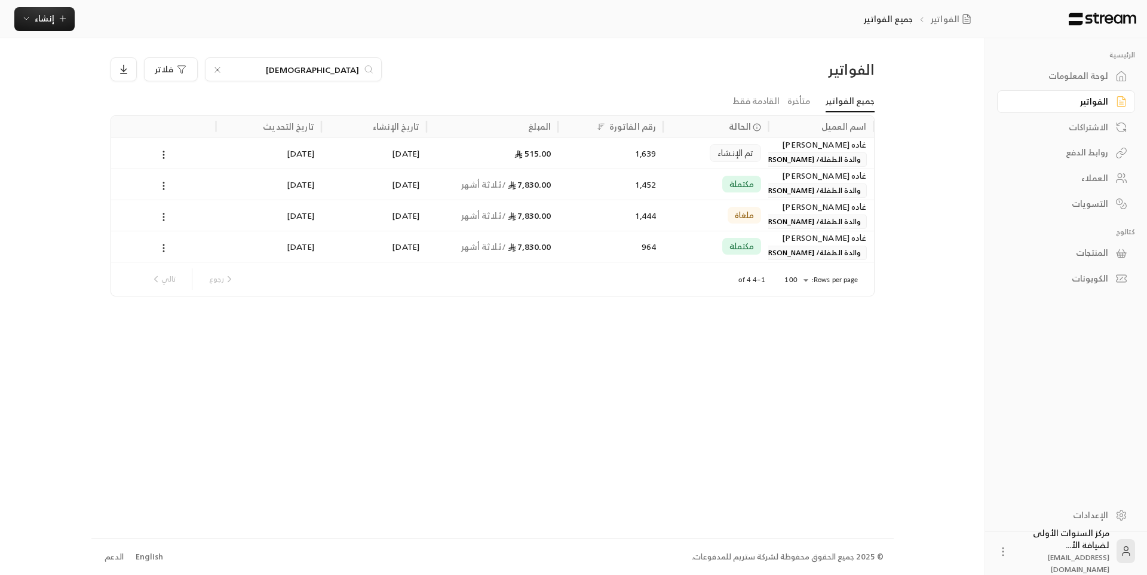
click at [353, 66] on input "السبيع" at bounding box center [293, 69] width 133 height 13
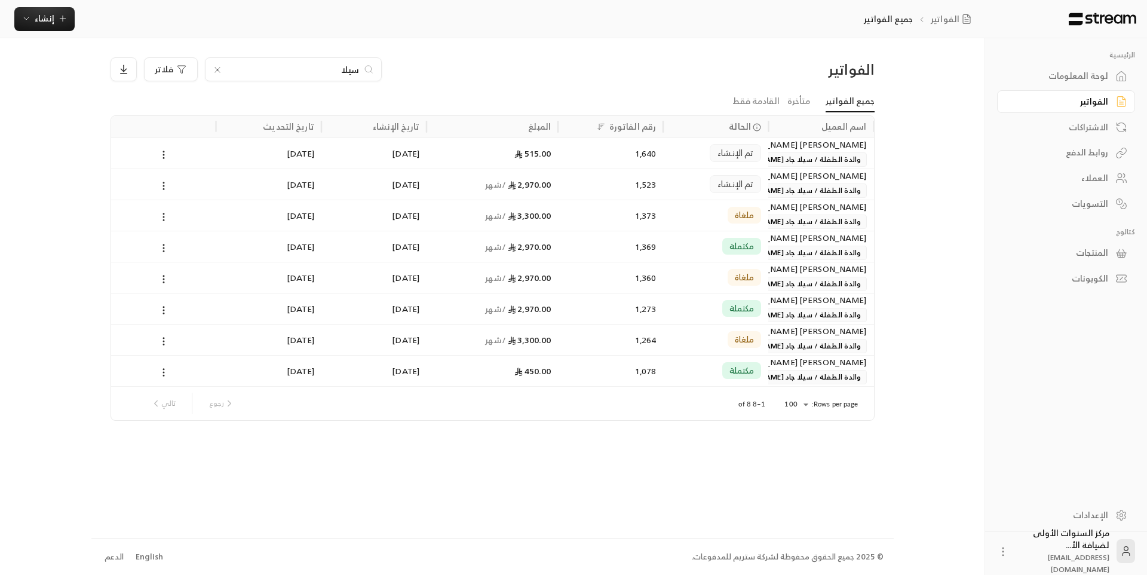
type input "سيلا"
click at [665, 241] on div "مكتملة" at bounding box center [715, 246] width 105 height 31
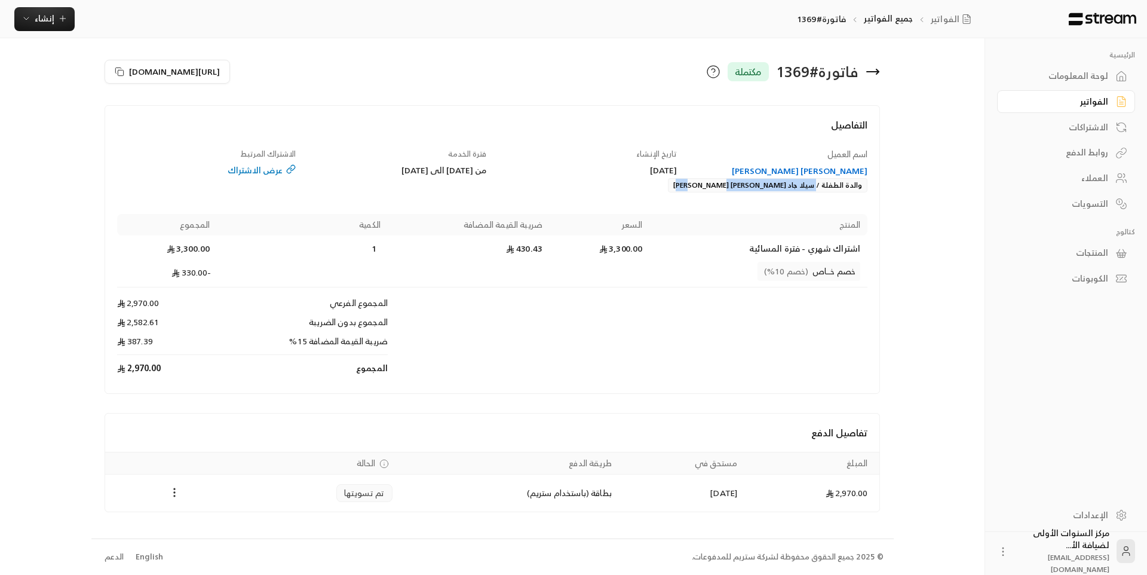
drag, startPoint x: 717, startPoint y: 182, endPoint x: 820, endPoint y: 188, distance: 102.9
click at [820, 188] on div "هالة عبد المعز صالح فرج والدة الطفلة / سيلا جاد محمود جاد احمد جاد" at bounding box center [778, 178] width 179 height 27
copy div "سيلا جاد محمود جاد احمد جاد"
click at [879, 69] on icon at bounding box center [872, 71] width 14 height 14
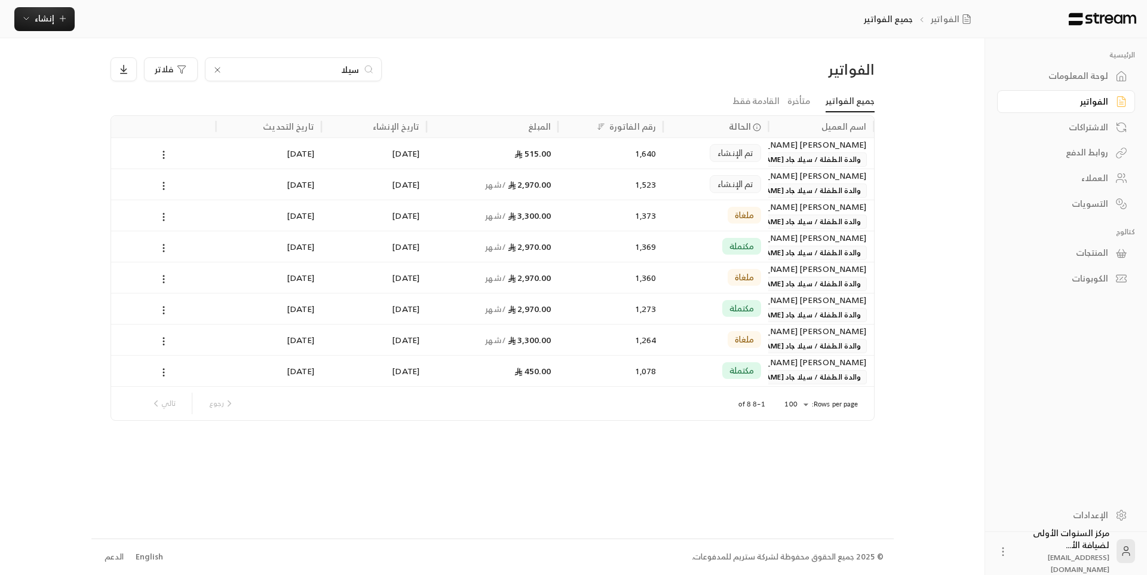
click at [353, 67] on input "سيلا" at bounding box center [293, 69] width 133 height 13
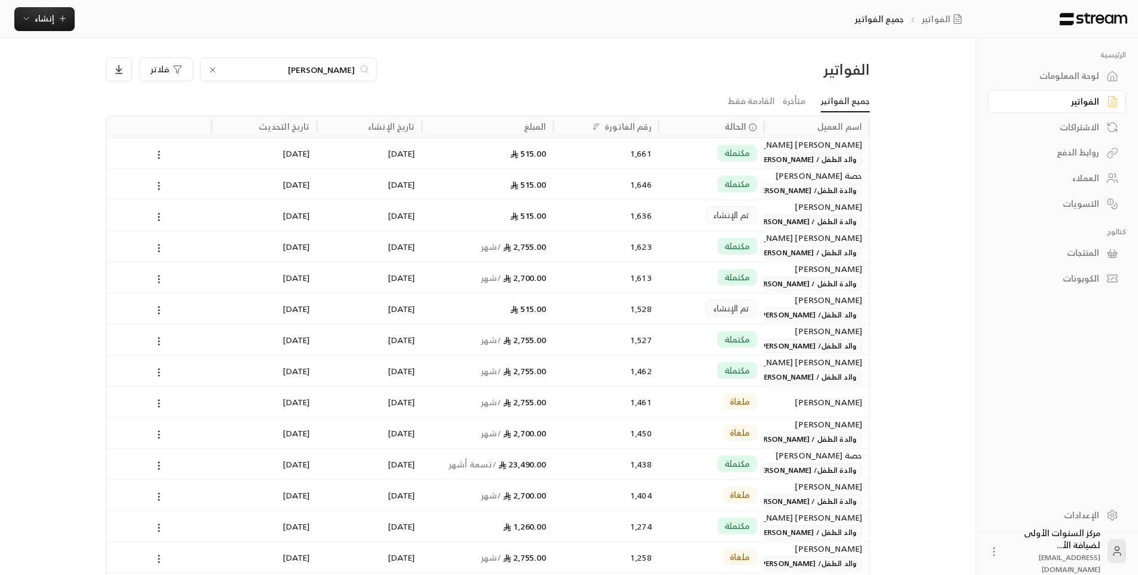
type input "فيصل"
click at [612, 305] on div "1,528" at bounding box center [606, 308] width 91 height 30
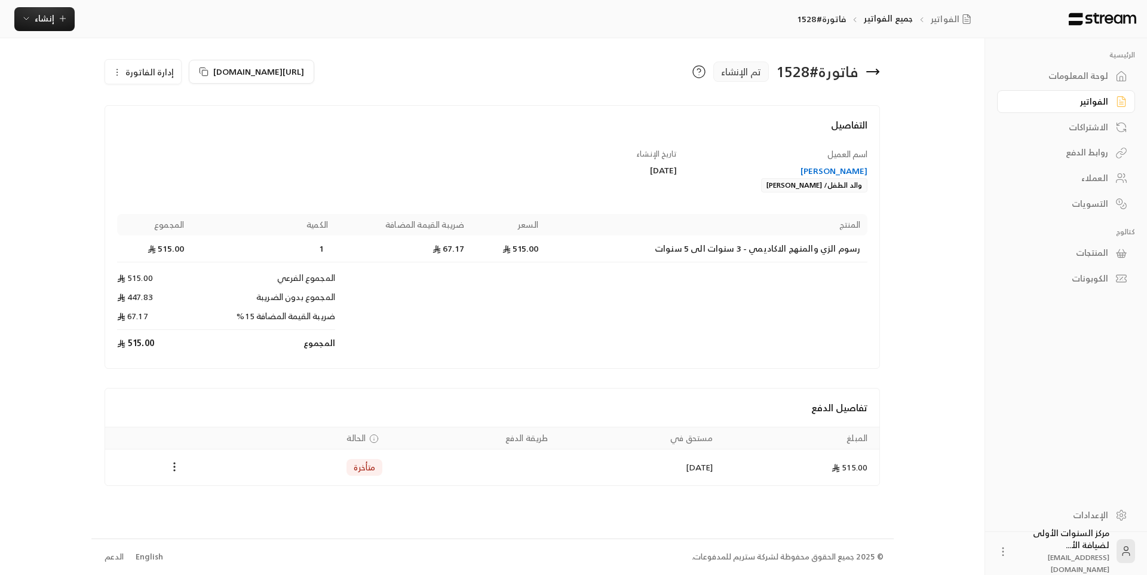
drag, startPoint x: 753, startPoint y: 182, endPoint x: 825, endPoint y: 189, distance: 72.1
click at [825, 189] on div "بدر عبدالعزيز اليوسف والد الطفل/ فيصل بدر اليوسف" at bounding box center [778, 178] width 179 height 27
copy div "فيصل بدر اليوسف"
click at [873, 76] on icon at bounding box center [872, 71] width 14 height 14
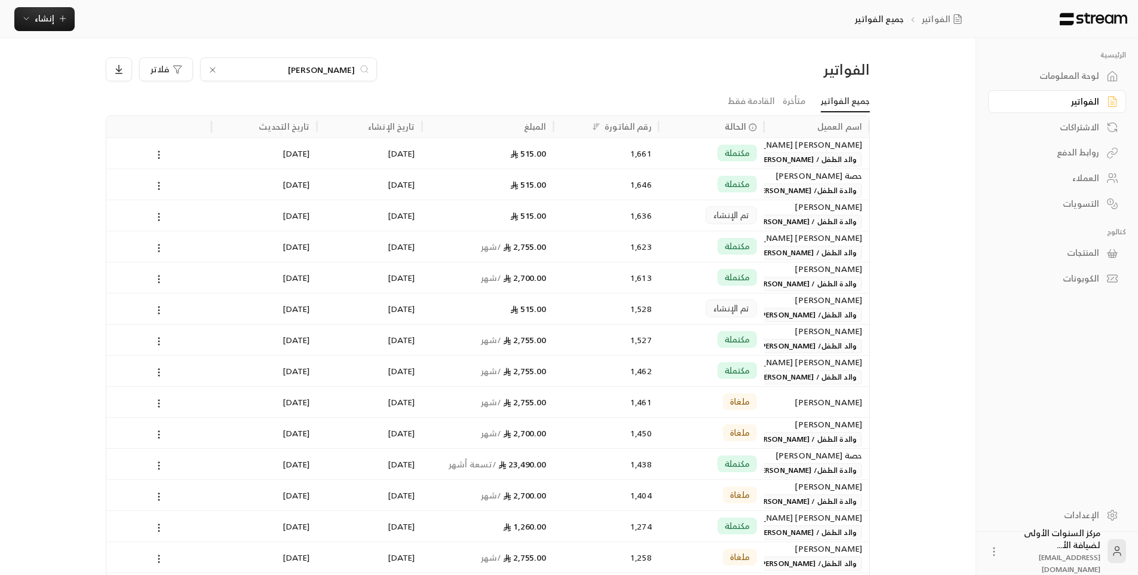
click at [337, 73] on input "فيصل" at bounding box center [288, 69] width 133 height 13
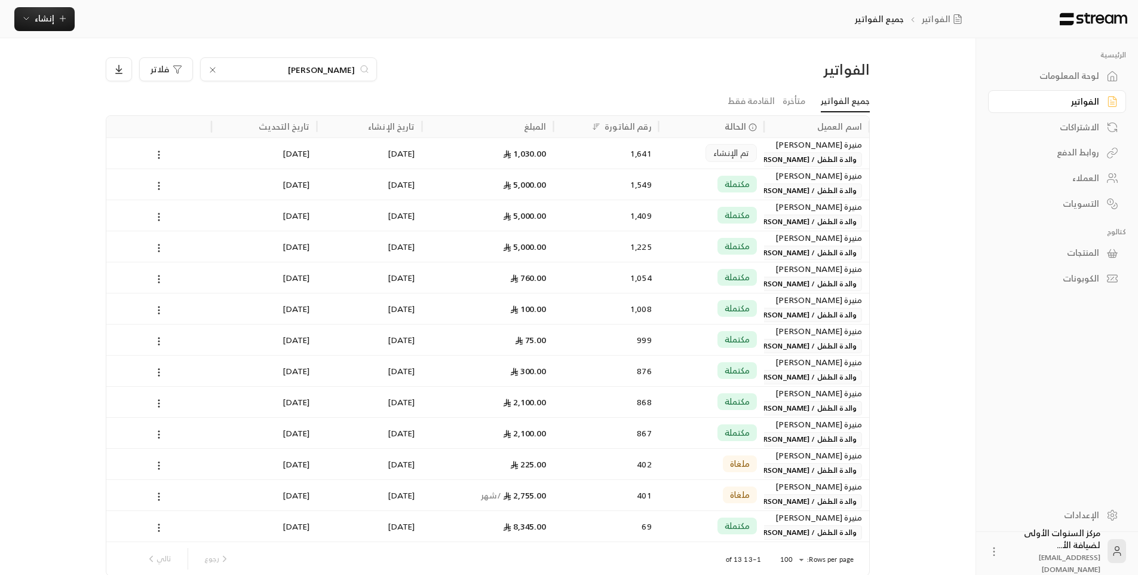
type input "العمار"
click at [715, 155] on span "تم الإنشاء" at bounding box center [731, 153] width 36 height 12
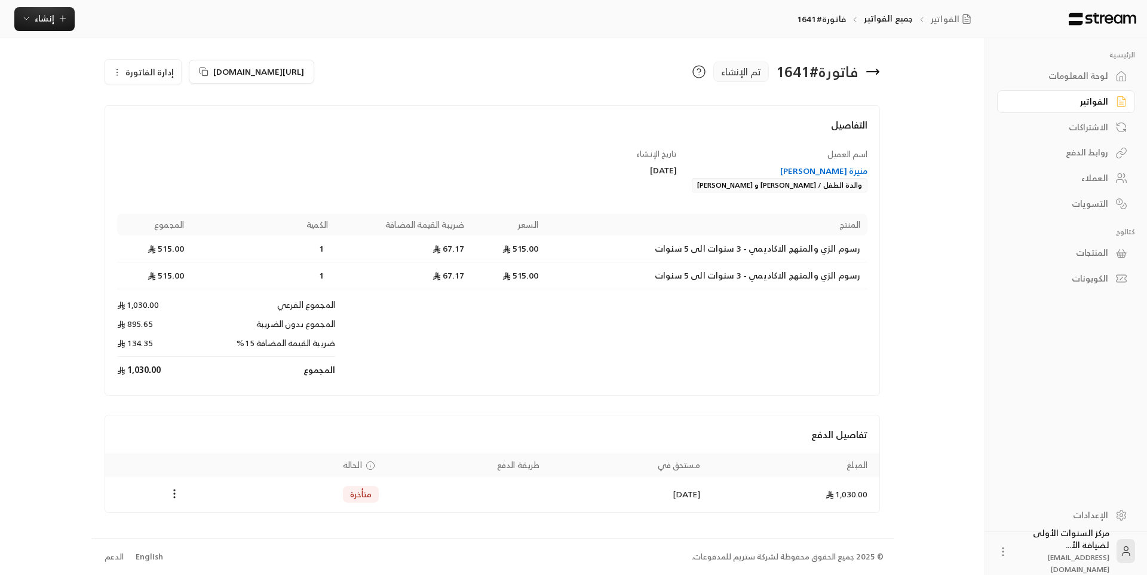
click at [876, 69] on icon at bounding box center [872, 71] width 14 height 14
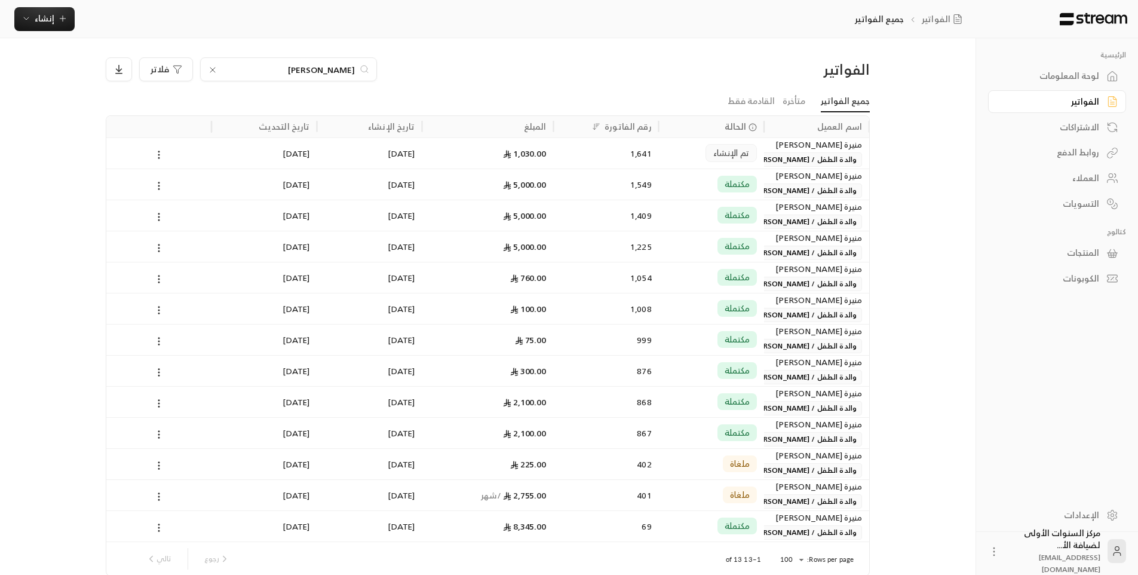
click at [343, 70] on input "العمار" at bounding box center [288, 69] width 133 height 13
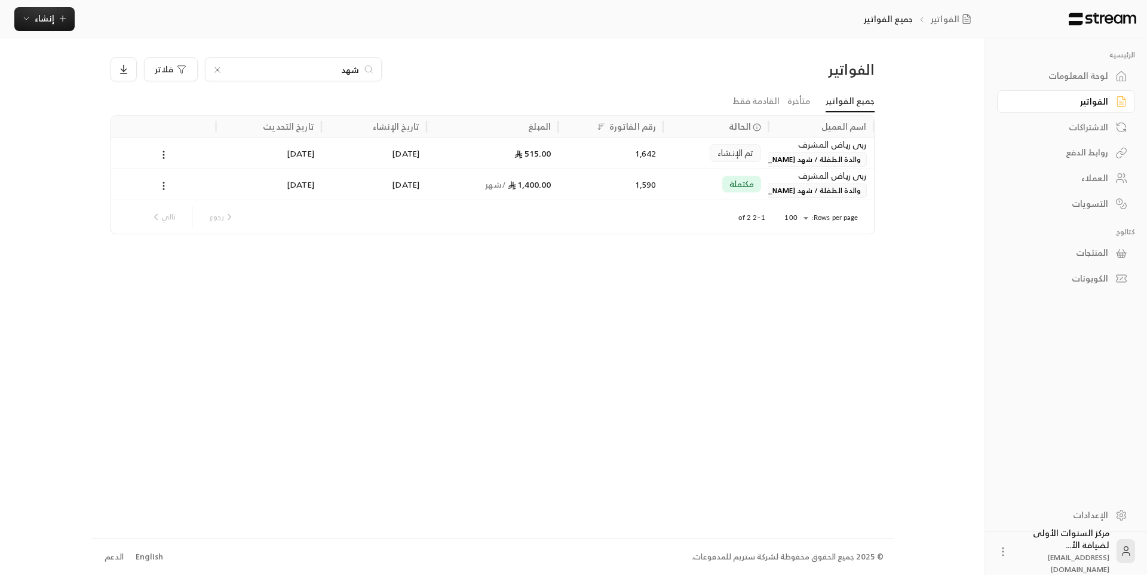
type input "شهد"
click at [682, 181] on div "مكتملة" at bounding box center [715, 184] width 91 height 30
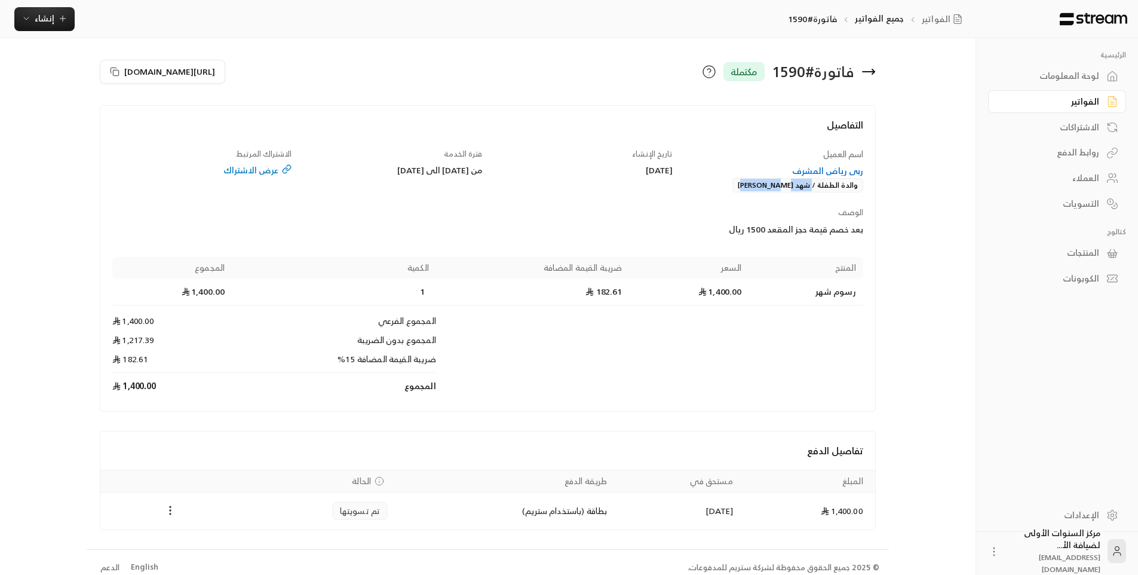
drag, startPoint x: 748, startPoint y: 188, endPoint x: 814, endPoint y: 191, distance: 66.4
click at [814, 191] on div "ربى رياض المشرف والدة الطفلة / شهد حمود العذل" at bounding box center [773, 178] width 179 height 27
copy div "شهد حمود العذل"
click at [878, 69] on div "فاتورة # 1590 مكتملة" at bounding box center [685, 71] width 394 height 29
click at [876, 69] on div "فاتورة # 1590 مكتملة" at bounding box center [685, 71] width 394 height 29
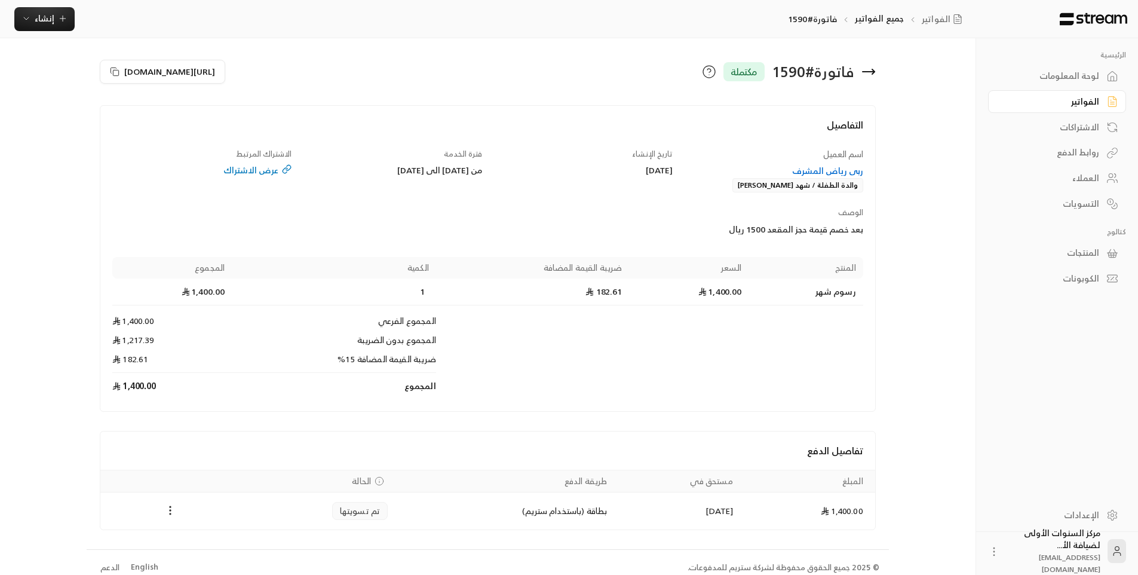
click at [872, 69] on icon at bounding box center [873, 71] width 2 height 5
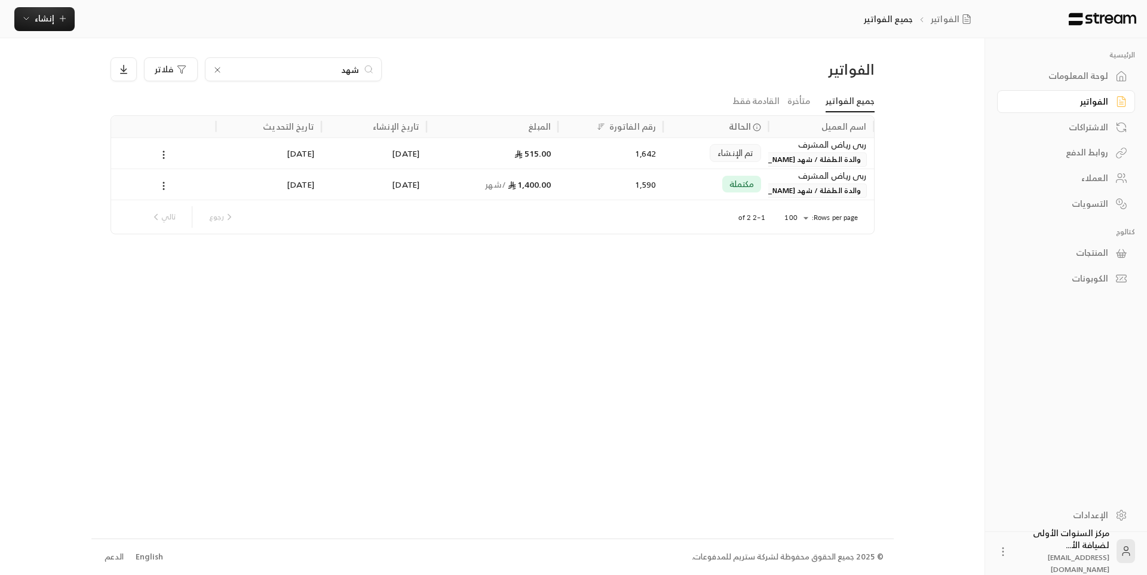
click at [348, 70] on input "شهد" at bounding box center [293, 69] width 133 height 13
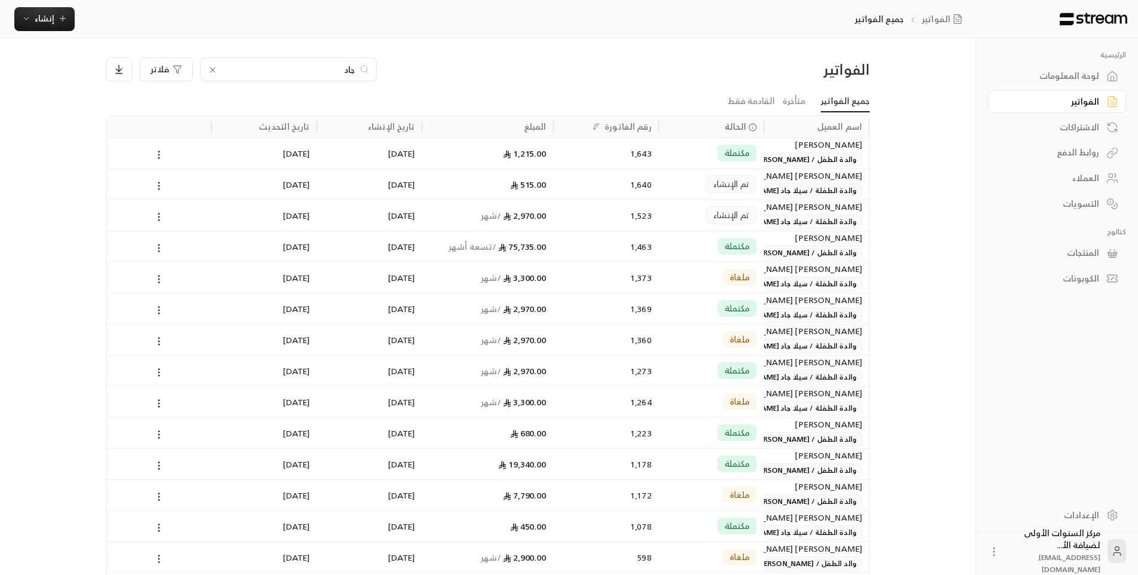
type input "جاد"
click at [678, 158] on div "مكتملة" at bounding box center [711, 153] width 91 height 30
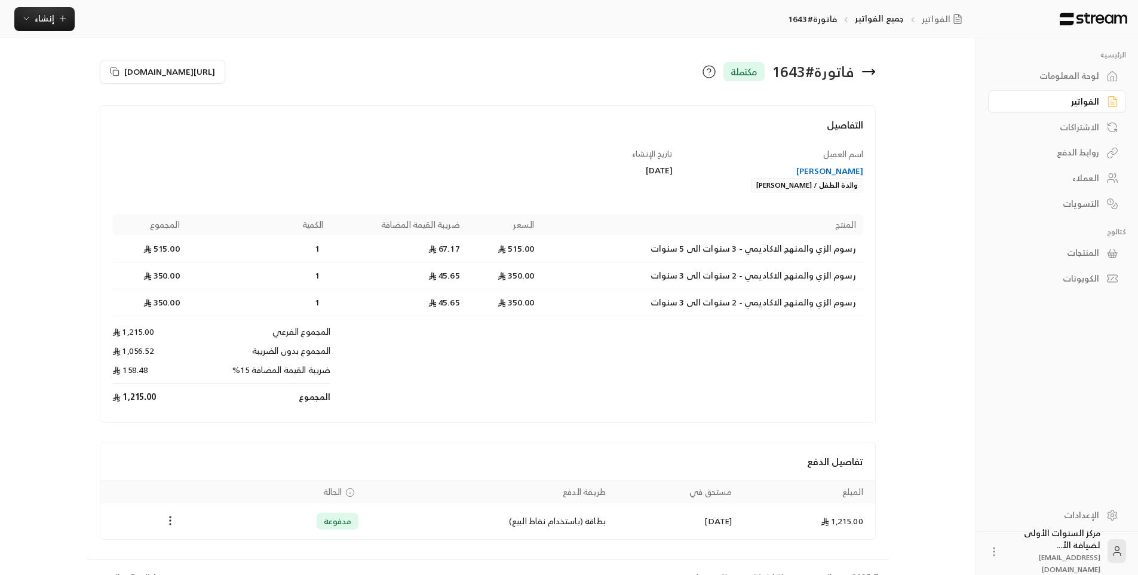
drag, startPoint x: 747, startPoint y: 185, endPoint x: 814, endPoint y: 191, distance: 67.2
click at [814, 191] on div "هنادي إبراهيم الصومالي والدة الطفل / جاد توفيق سالم" at bounding box center [773, 178] width 179 height 27
copy div "جاد توفيق سالم"
click at [867, 72] on icon at bounding box center [868, 72] width 12 height 0
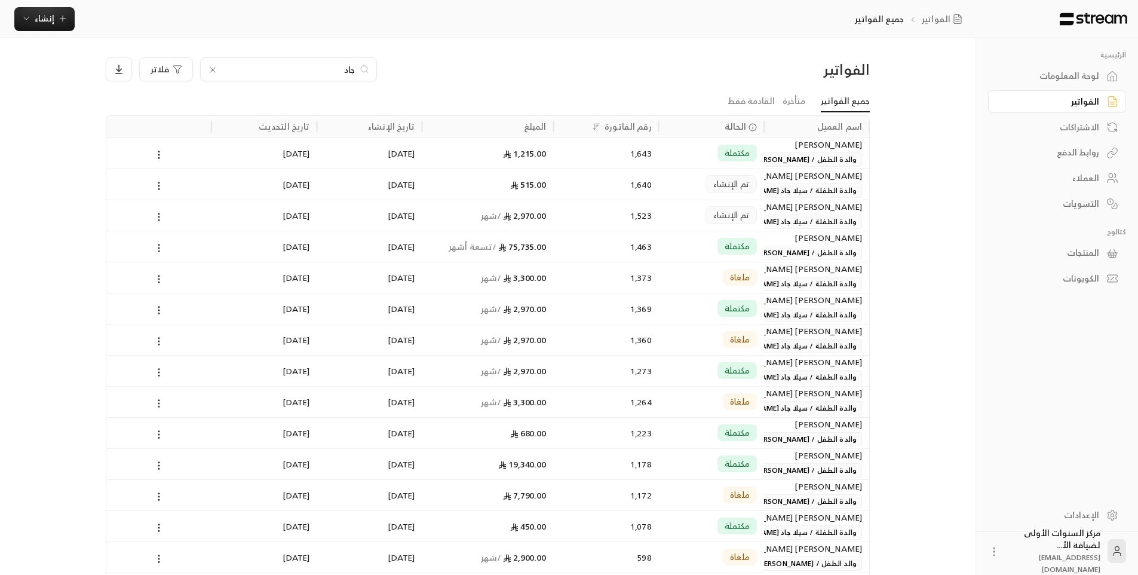
click at [353, 70] on input "جاد" at bounding box center [288, 69] width 133 height 13
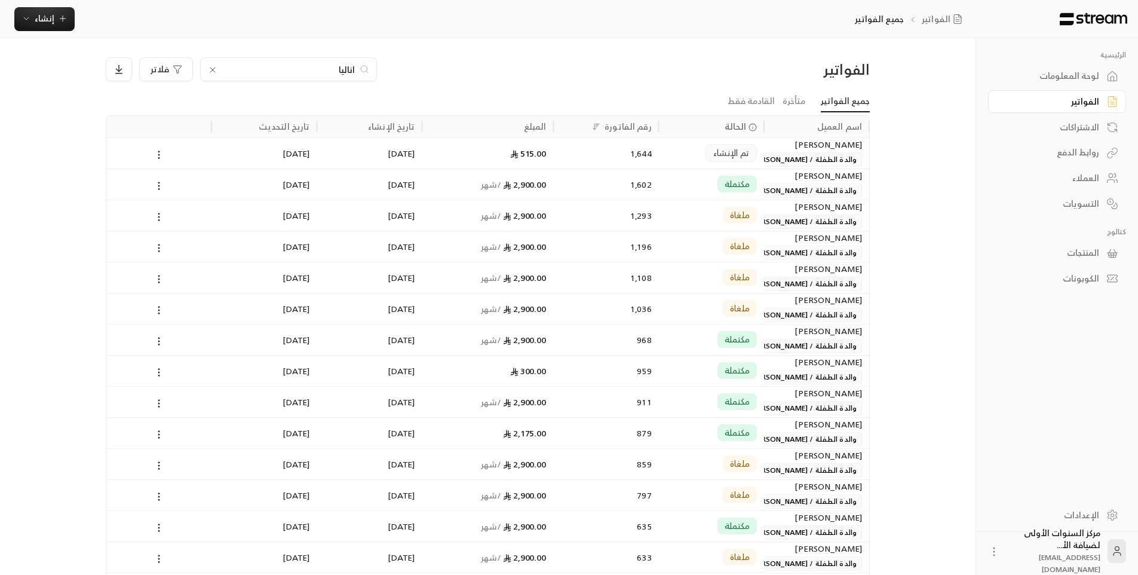
type input "اناليا"
click at [581, 185] on div "1,602" at bounding box center [606, 184] width 91 height 30
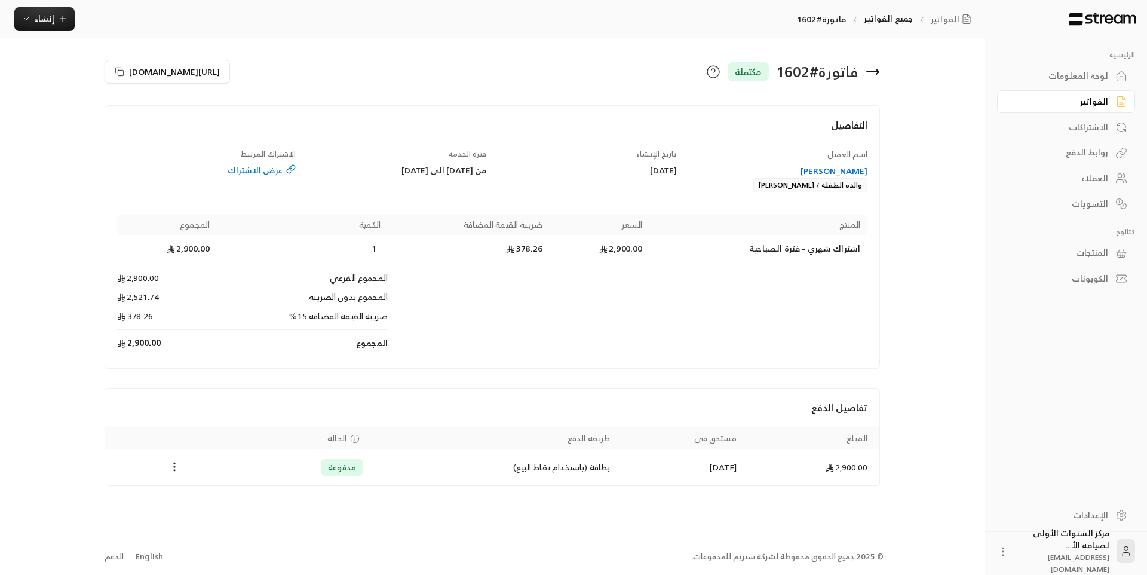
click at [871, 69] on icon at bounding box center [872, 71] width 14 height 14
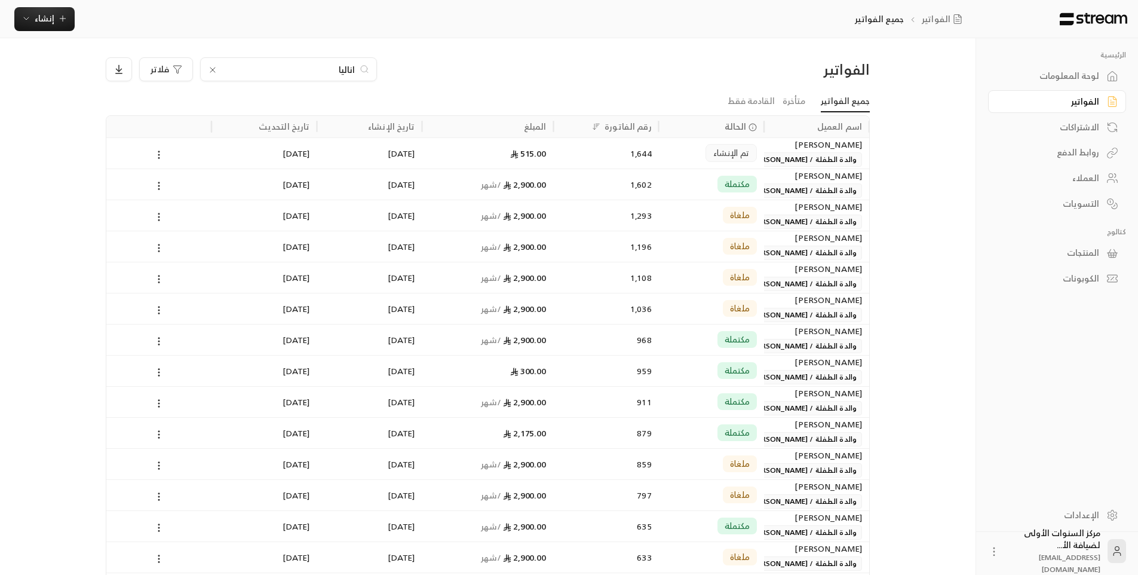
click at [339, 69] on input "اناليا" at bounding box center [288, 69] width 133 height 13
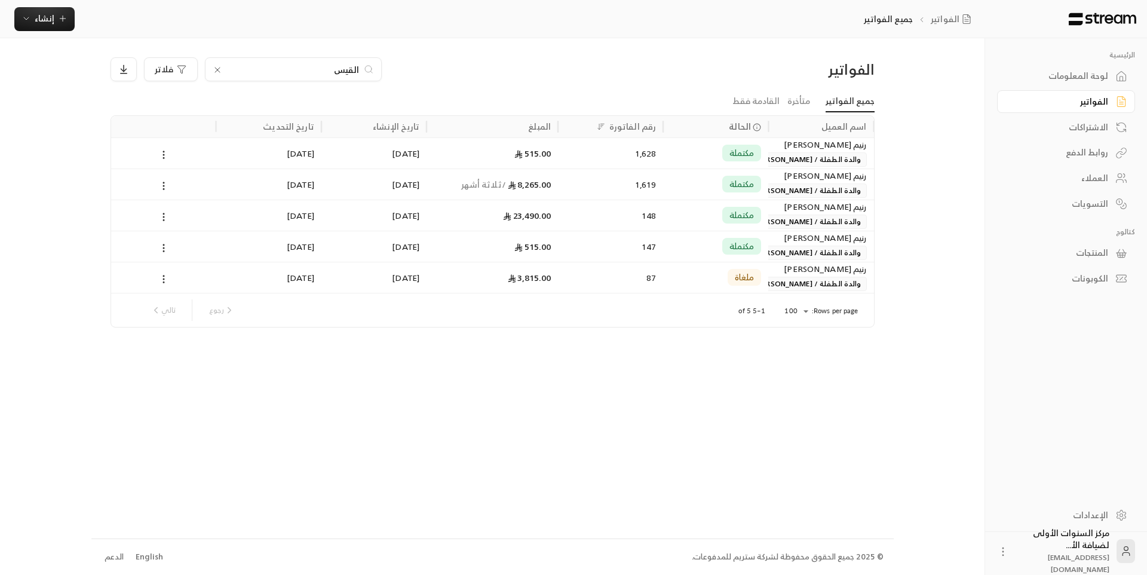
type input "القيس"
click at [575, 149] on div "1,628" at bounding box center [610, 153] width 91 height 30
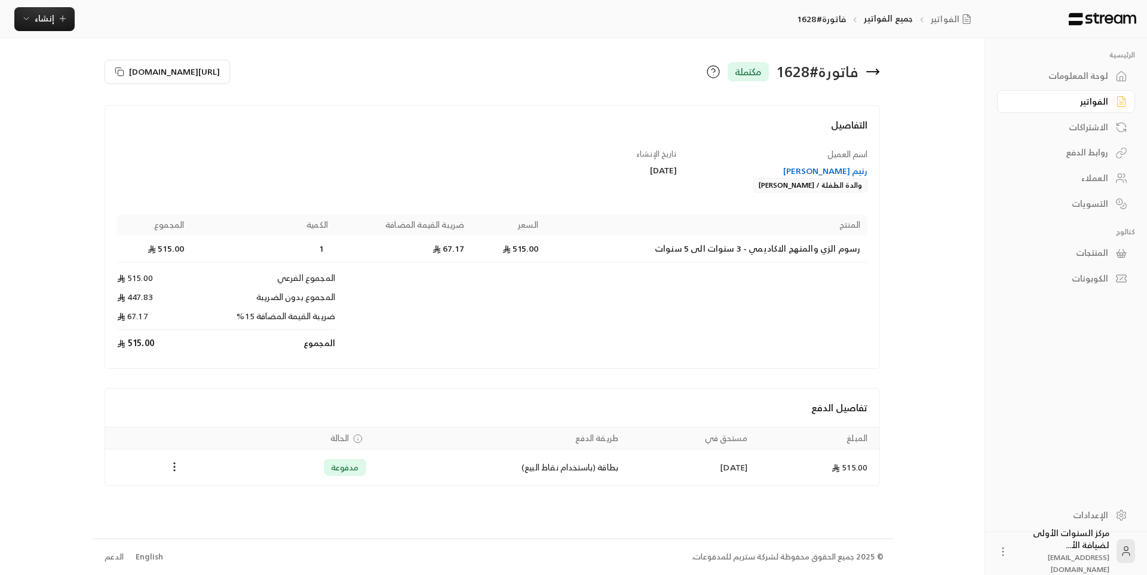
click at [876, 70] on icon at bounding box center [872, 71] width 14 height 14
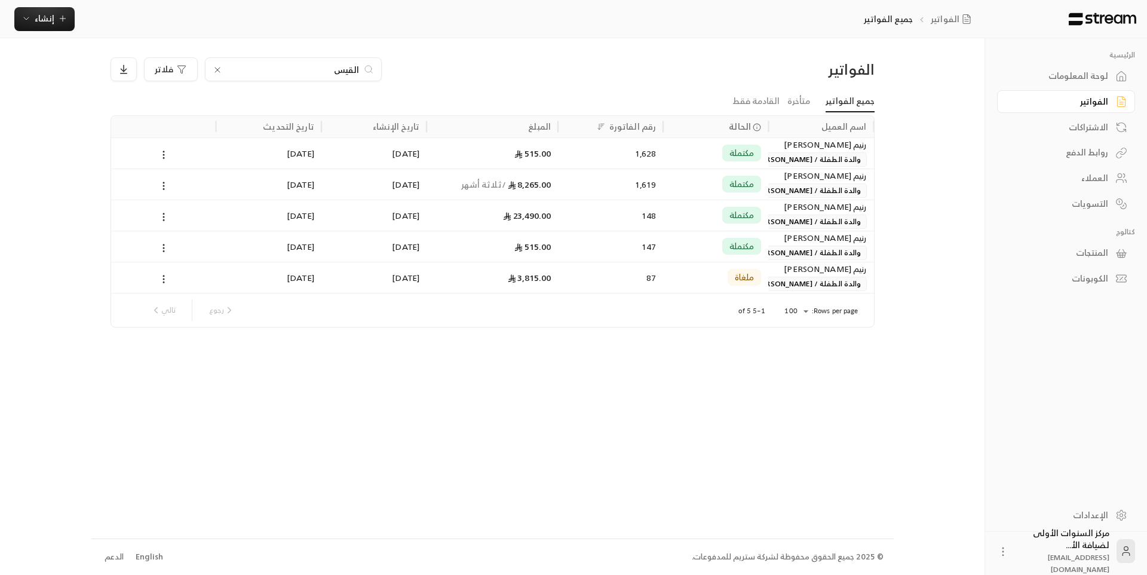
click at [348, 67] on input "القيس" at bounding box center [293, 69] width 133 height 13
type input "العيس"
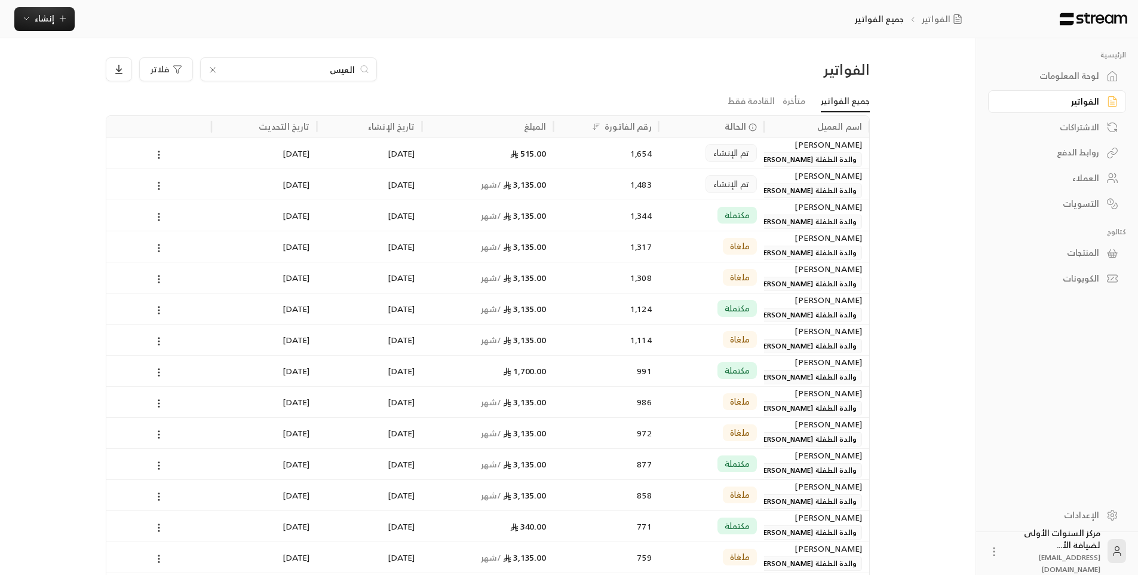
click at [583, 210] on div "1,344" at bounding box center [606, 215] width 91 height 30
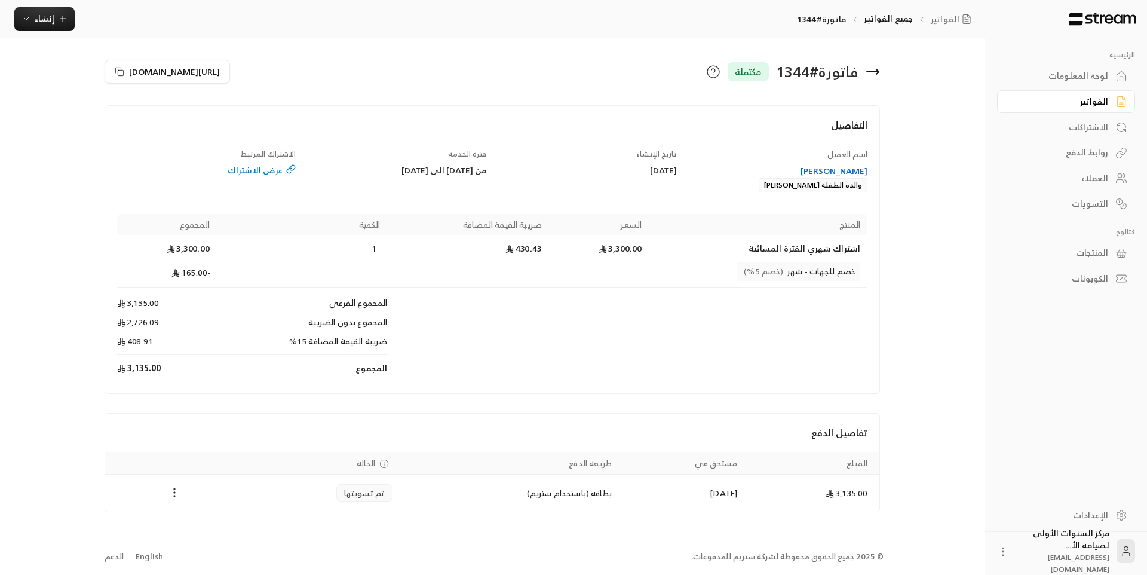
click at [877, 74] on icon at bounding box center [877, 71] width 2 height 5
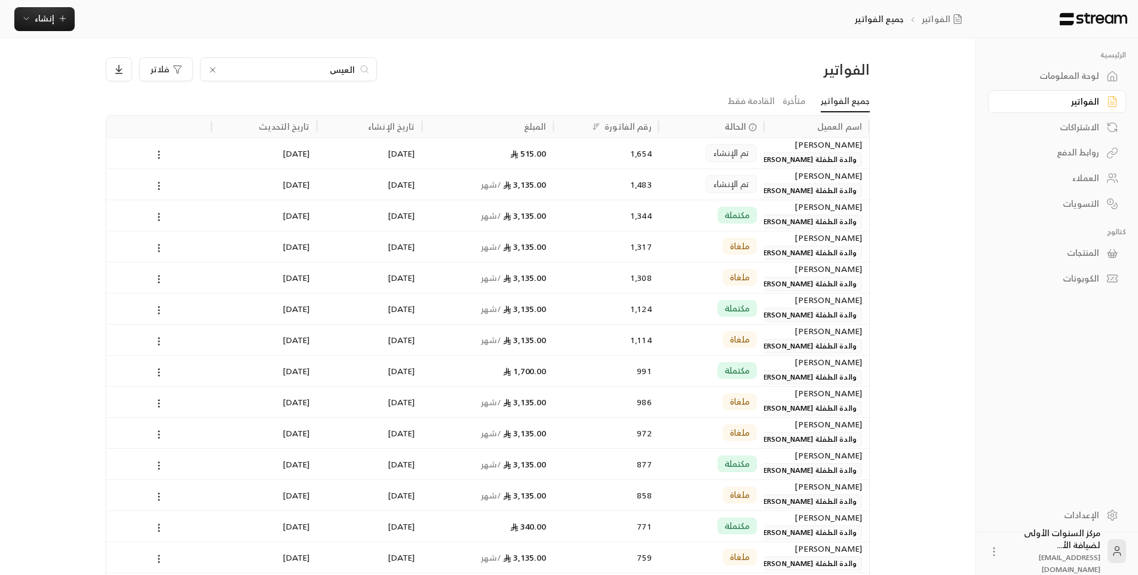
click at [744, 186] on span "تم الإنشاء" at bounding box center [731, 184] width 36 height 12
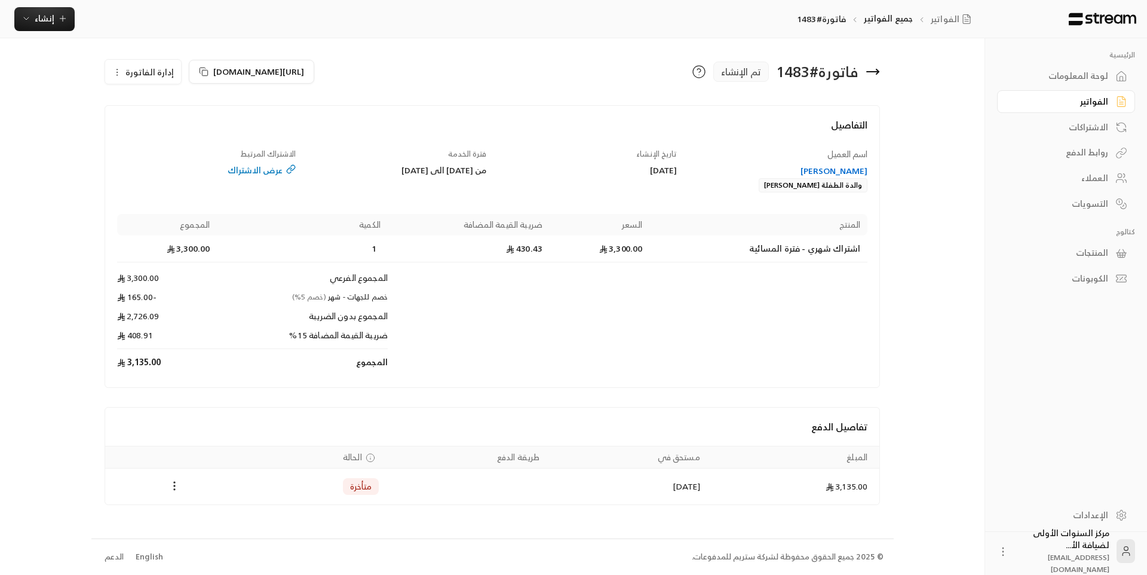
click at [878, 72] on icon at bounding box center [873, 72] width 12 height 0
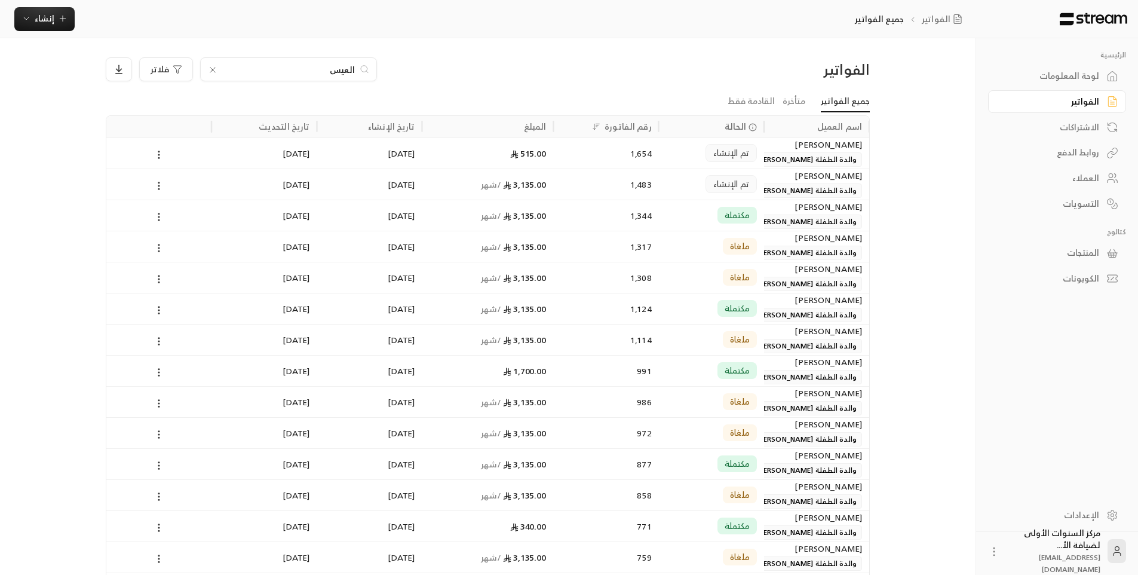
click at [332, 69] on input "العيس" at bounding box center [288, 69] width 133 height 13
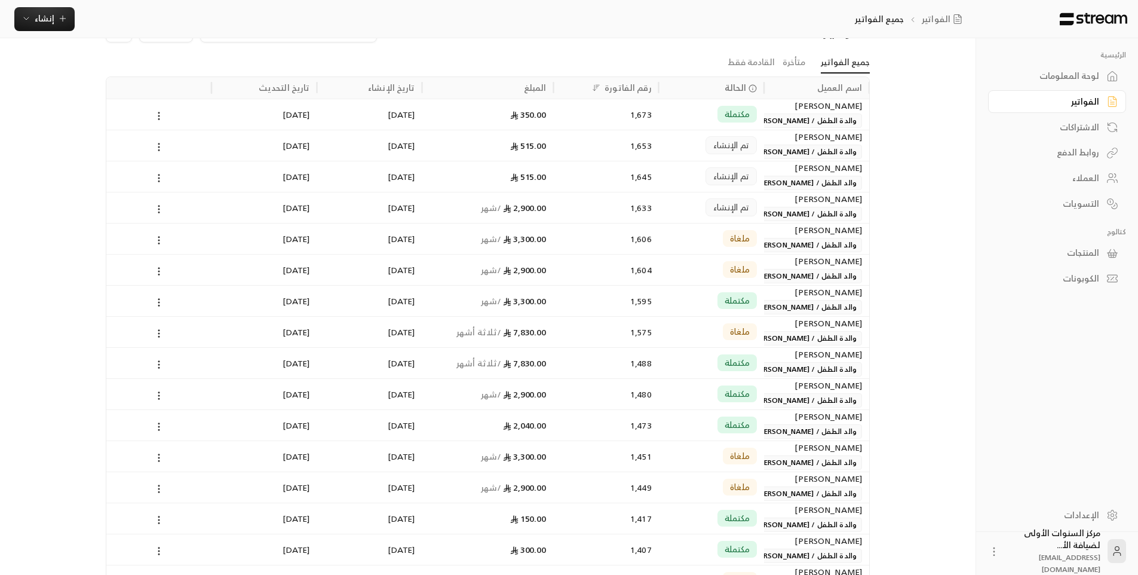
scroll to position [60, 0]
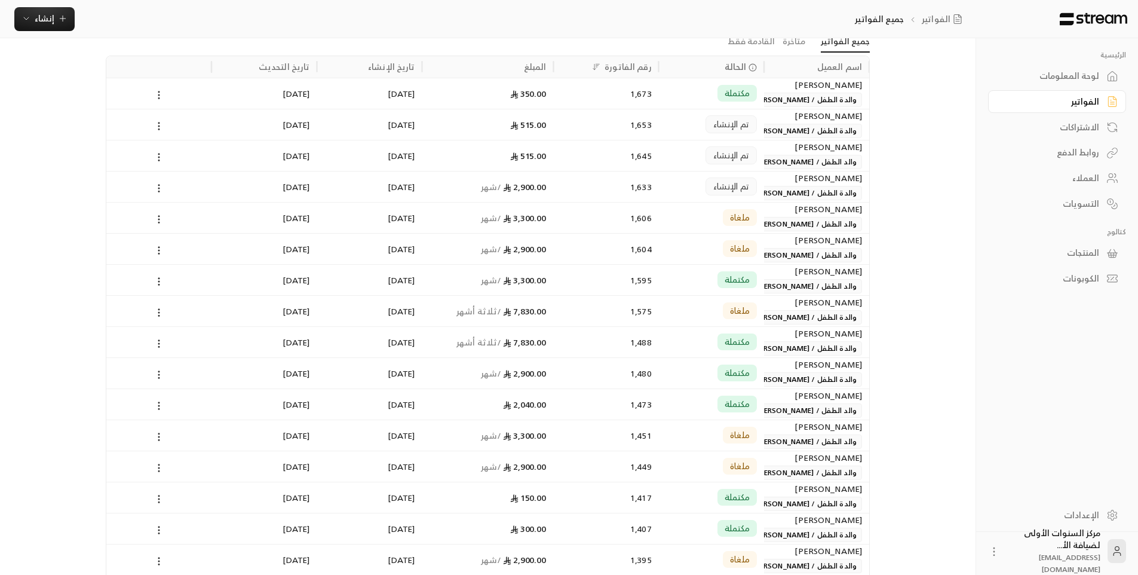
type input "سليم"
click at [622, 395] on div "1,473" at bounding box center [606, 404] width 91 height 30
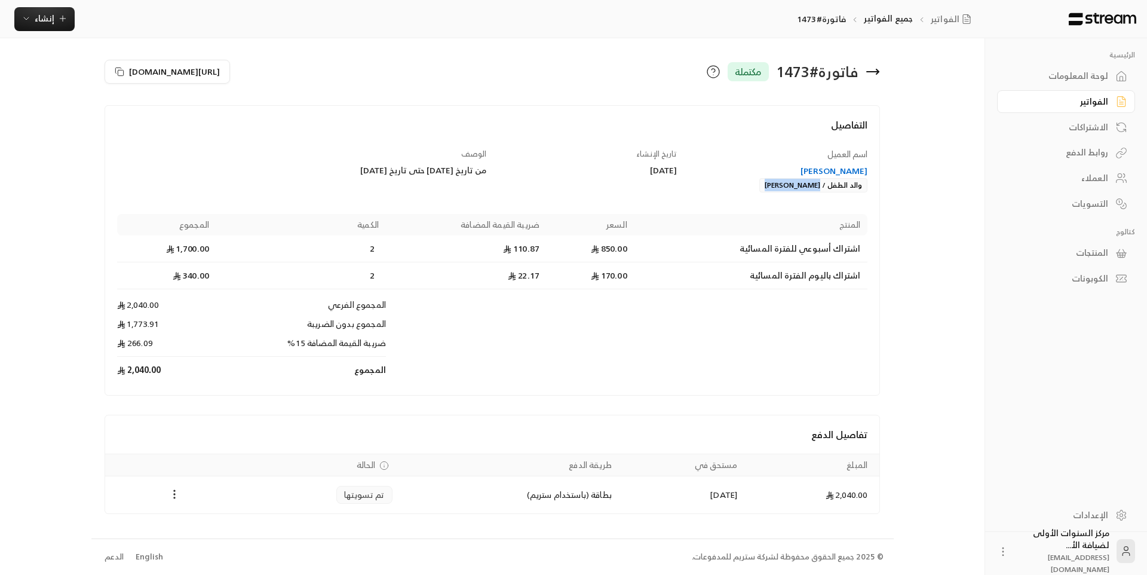
drag, startPoint x: 747, startPoint y: 183, endPoint x: 819, endPoint y: 189, distance: 72.0
click at [819, 189] on div "هاني سمير زكي والد الطفل / سليم هاني زكي" at bounding box center [778, 178] width 179 height 27
copy div "سليم هاني زكي"
click at [839, 169] on div "هاني سمير زكي" at bounding box center [778, 171] width 179 height 12
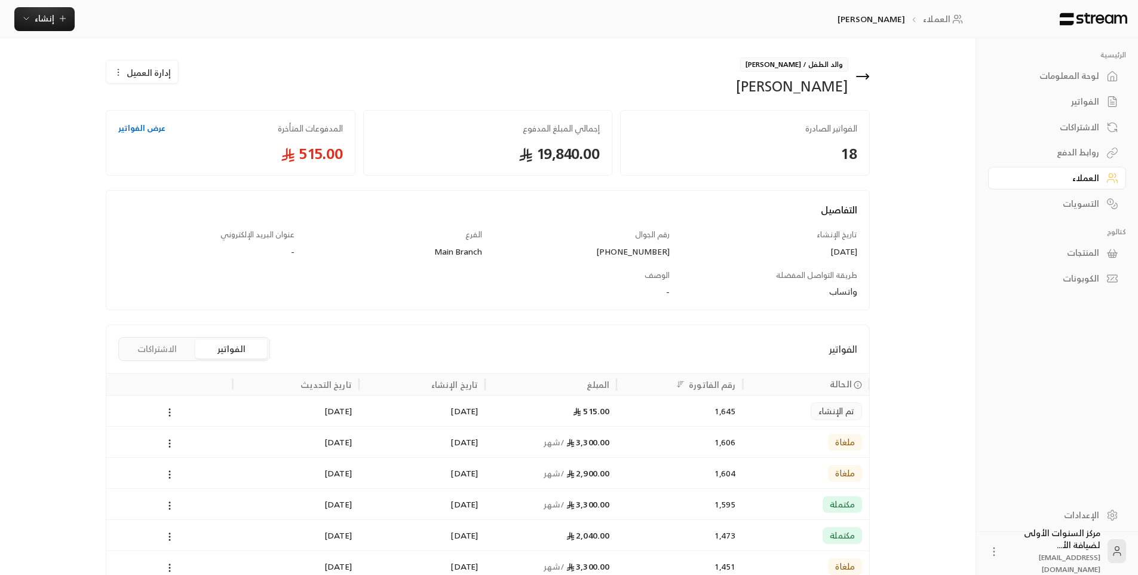
click at [865, 78] on icon at bounding box center [862, 76] width 14 height 14
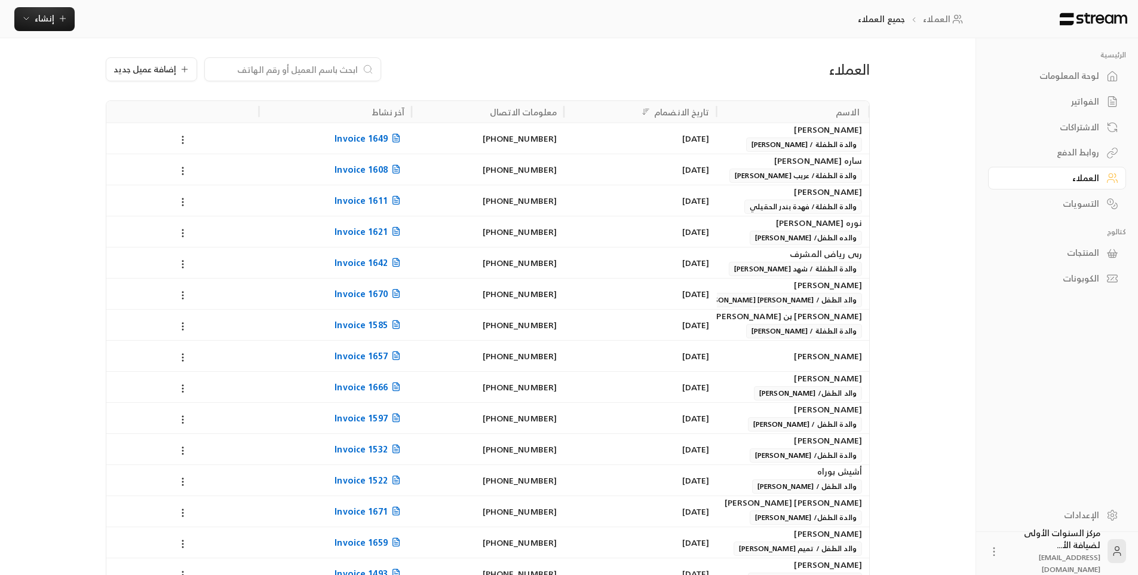
click at [328, 69] on input at bounding box center [285, 69] width 146 height 13
drag, startPoint x: 1089, startPoint y: 97, endPoint x: 275, endPoint y: 48, distance: 816.1
click at [1089, 97] on div "الفواتير" at bounding box center [1051, 102] width 96 height 12
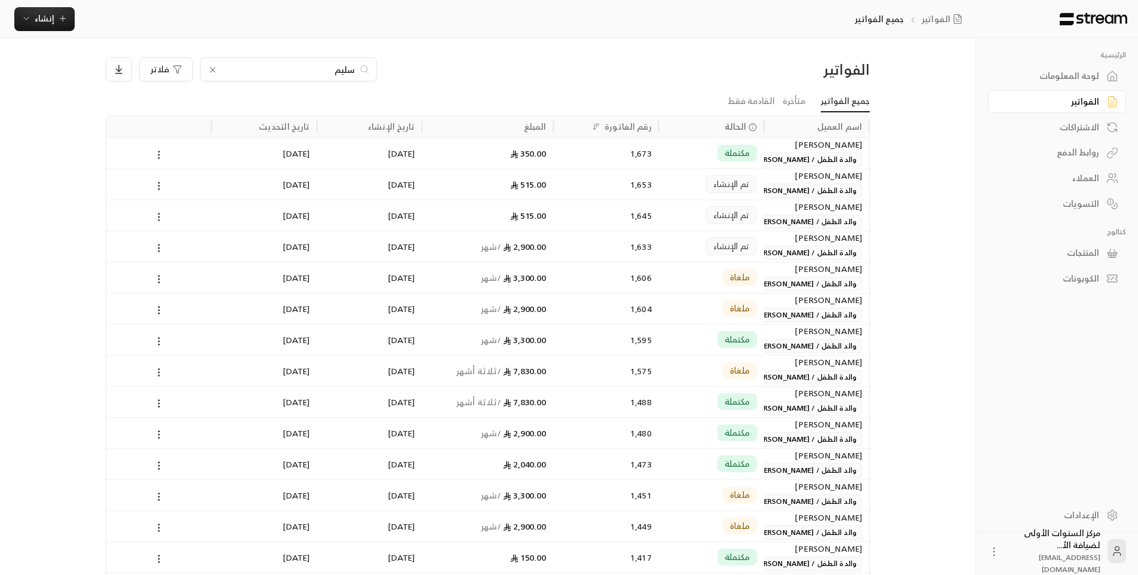
click at [352, 69] on input "سليم" at bounding box center [288, 69] width 133 height 13
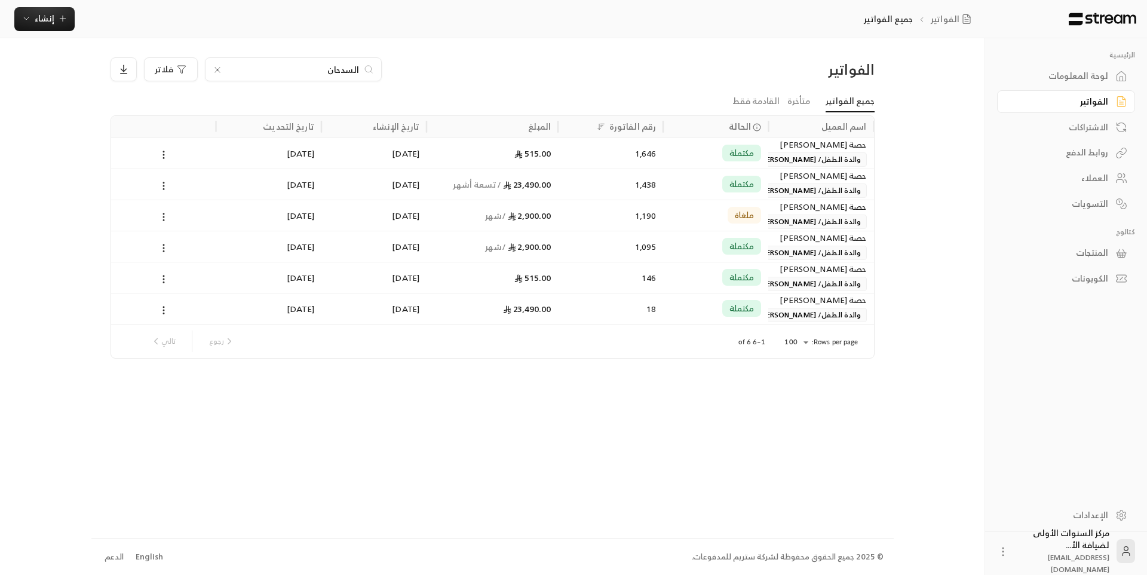
type input "السدحان"
click at [681, 160] on div "مكتملة" at bounding box center [715, 153] width 91 height 30
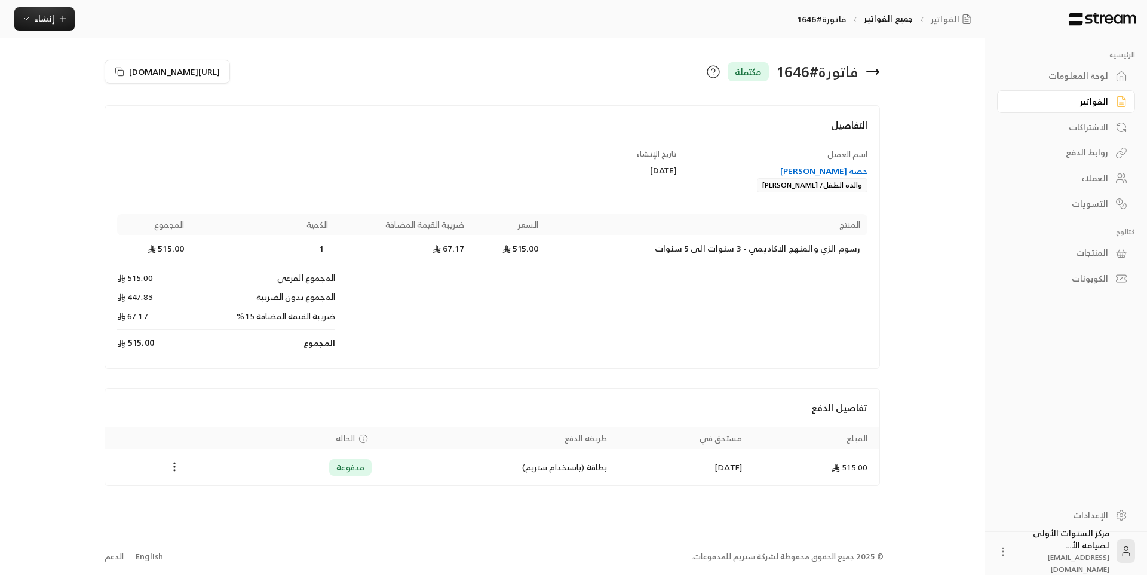
drag, startPoint x: 741, startPoint y: 181, endPoint x: 822, endPoint y: 189, distance: 81.0
click at [822, 189] on div "حصة خالد عبدالعزيز السدحان والدة الطفل/ خالد فيصل السدحان" at bounding box center [778, 178] width 179 height 27
copy div "خالد فيصل السدحان"
click at [178, 473] on button "Payments" at bounding box center [174, 467] width 14 height 14
click at [209, 493] on li "تحميل الفاتورة" at bounding box center [203, 497] width 61 height 21
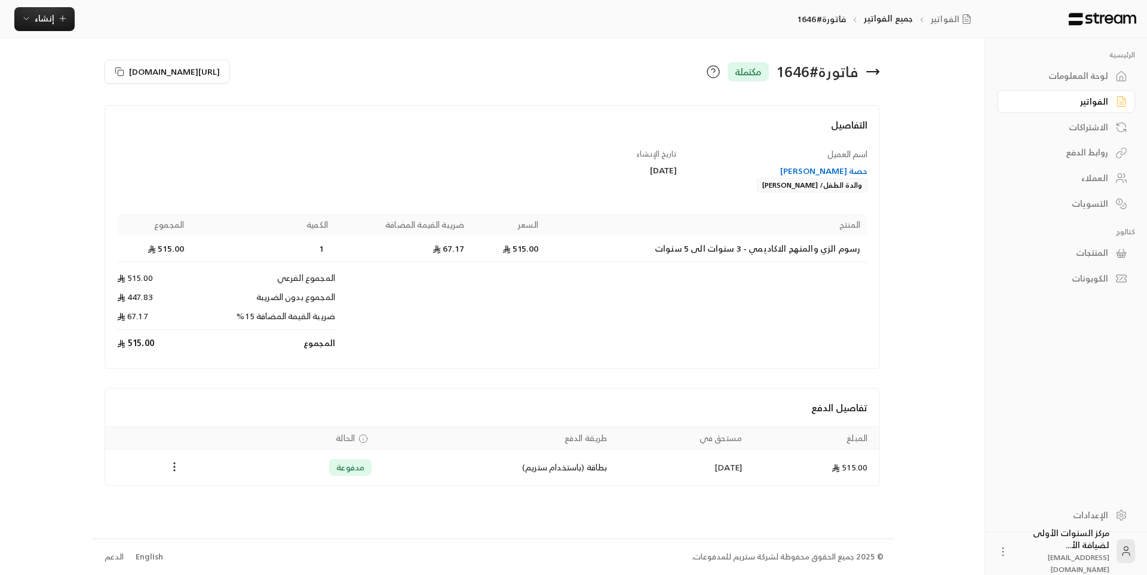
click at [876, 74] on icon at bounding box center [872, 71] width 14 height 14
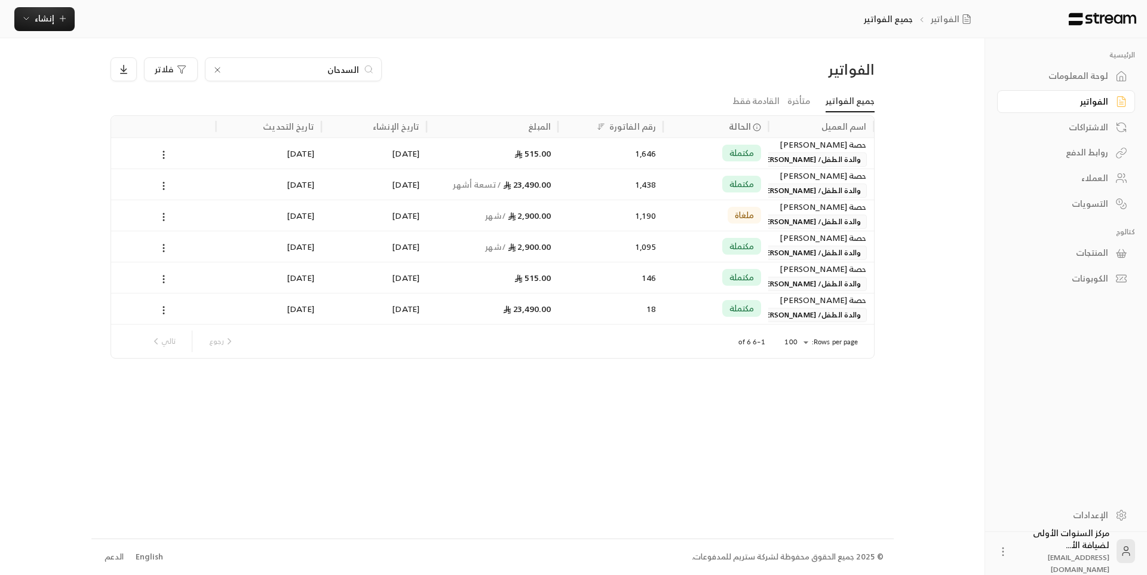
click at [349, 65] on input "السدحان" at bounding box center [293, 69] width 133 height 13
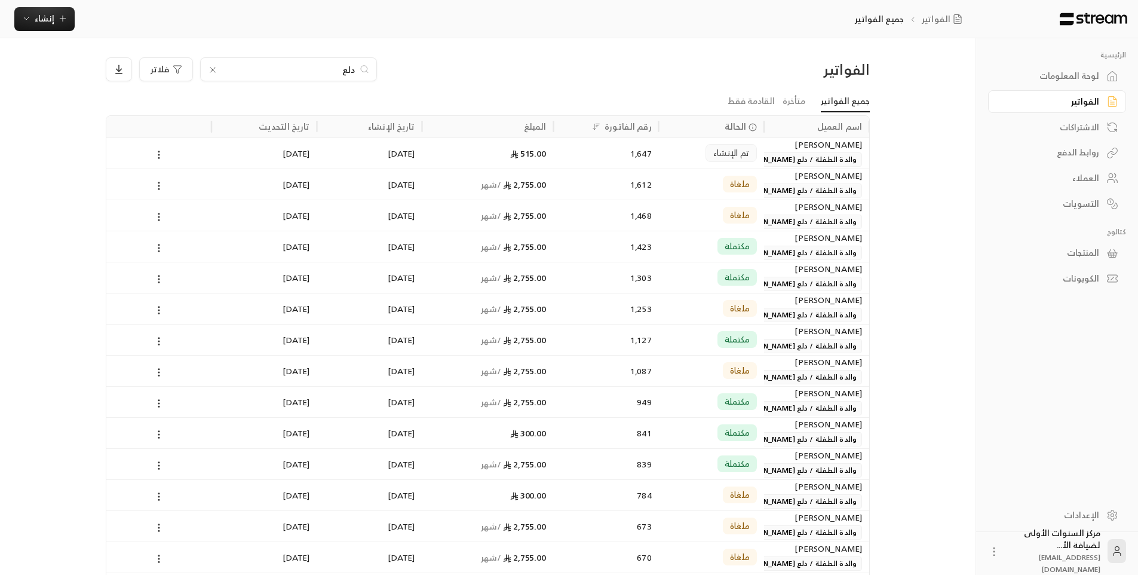
type input "دلع"
click at [671, 155] on div "تم الإنشاء" at bounding box center [711, 153] width 91 height 30
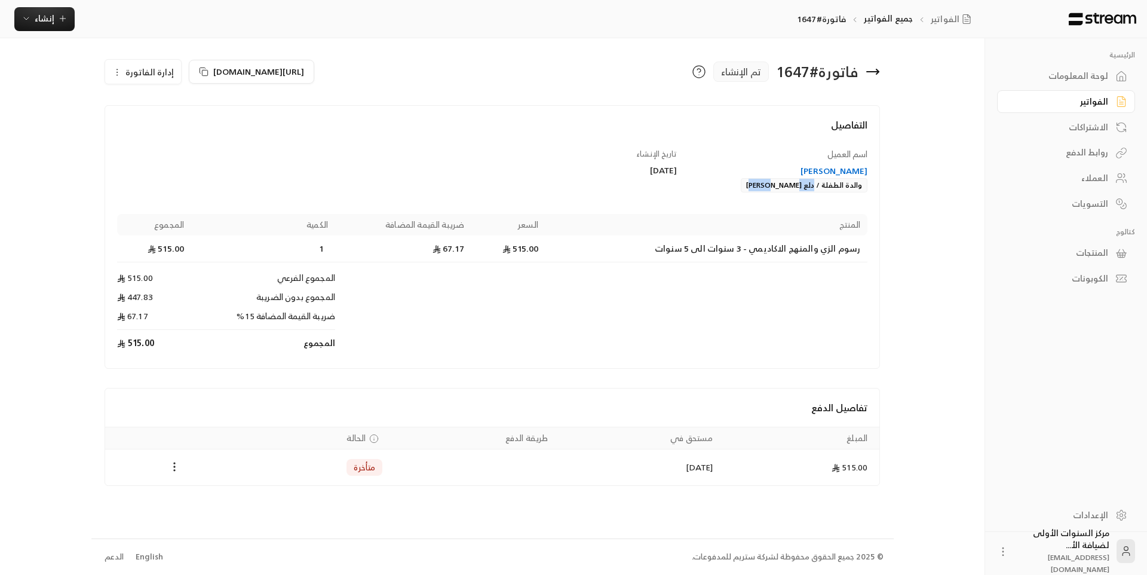
drag, startPoint x: 776, startPoint y: 186, endPoint x: 816, endPoint y: 186, distance: 40.0
click at [816, 186] on div "نوف عبدالله إبراهيم التميمي والدة الطفلة / دلع الرويغ" at bounding box center [778, 178] width 179 height 27
copy div "دلع الرويغ"
click at [870, 70] on icon at bounding box center [872, 71] width 14 height 14
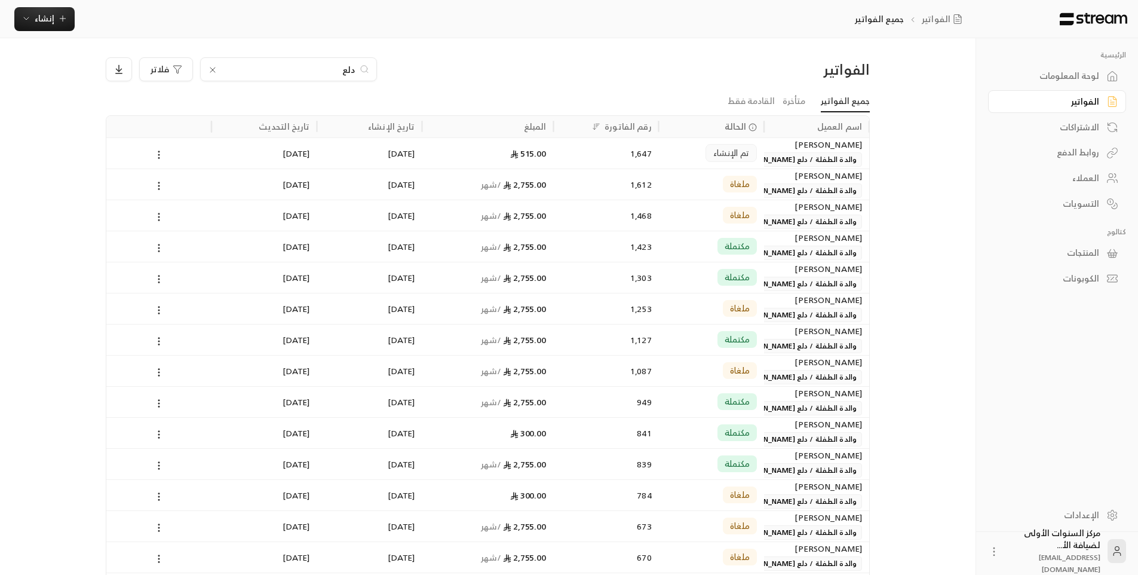
click at [350, 68] on input "دلع" at bounding box center [288, 69] width 133 height 13
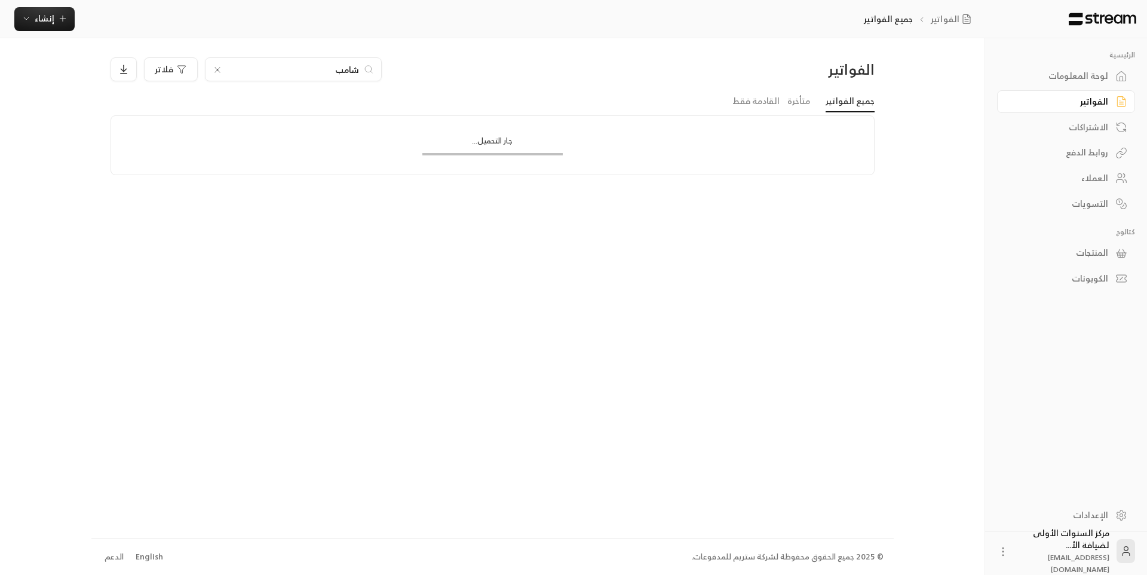
type input "شامبر"
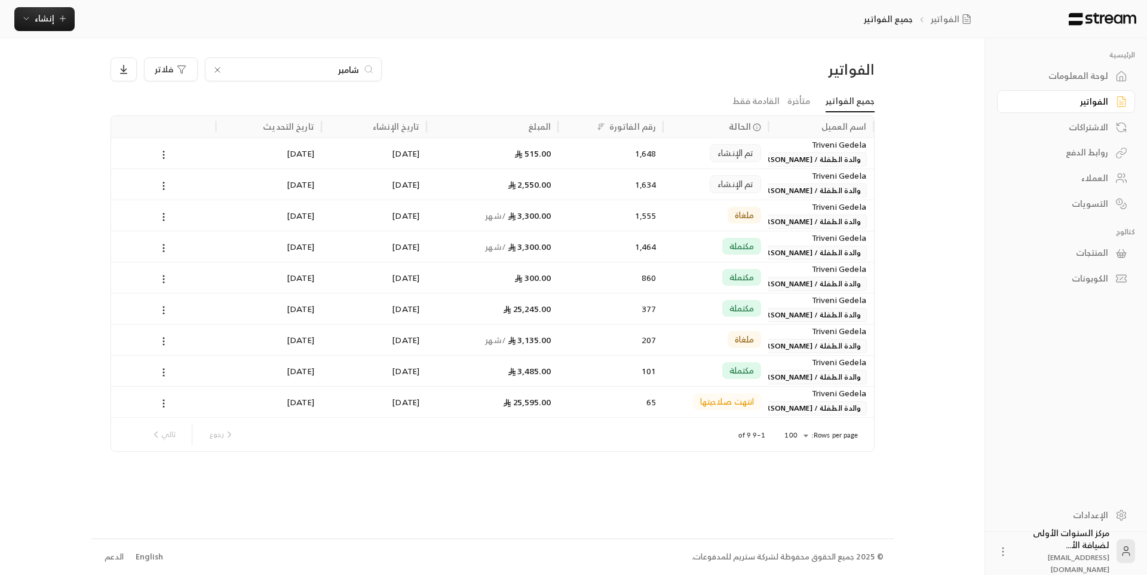
click at [789, 158] on span "والدة الطفلة / [PERSON_NAME]" at bounding box center [808, 159] width 116 height 14
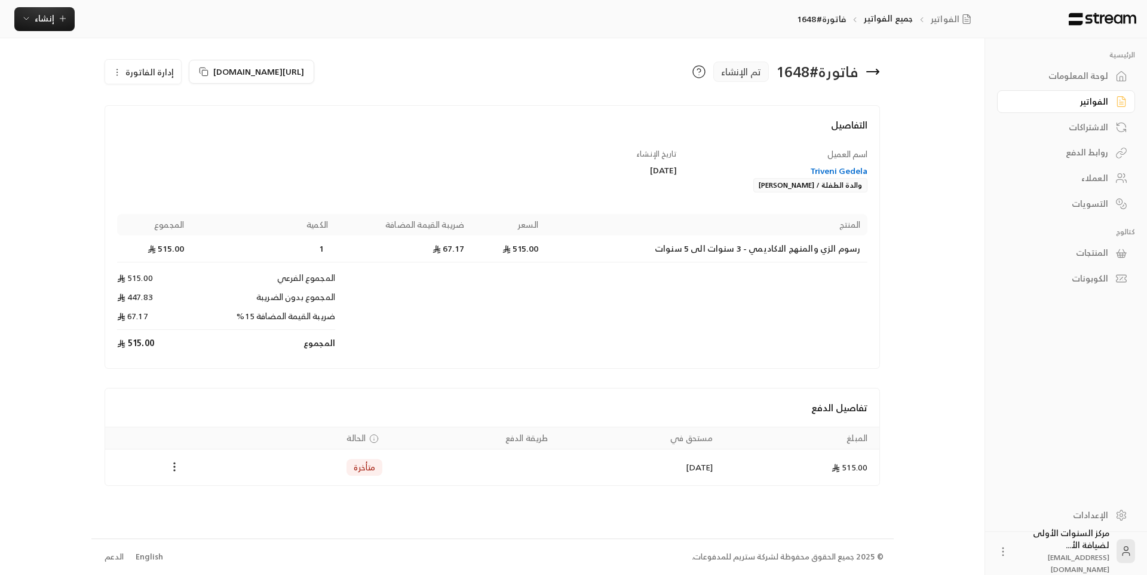
drag, startPoint x: 747, startPoint y: 186, endPoint x: 817, endPoint y: 190, distance: 70.6
click at [817, 190] on div "[PERSON_NAME] والدة الطفلة / [PERSON_NAME]" at bounding box center [778, 178] width 179 height 27
copy div "شامبريتا لوبينتي"
click at [872, 72] on icon at bounding box center [873, 72] width 12 height 0
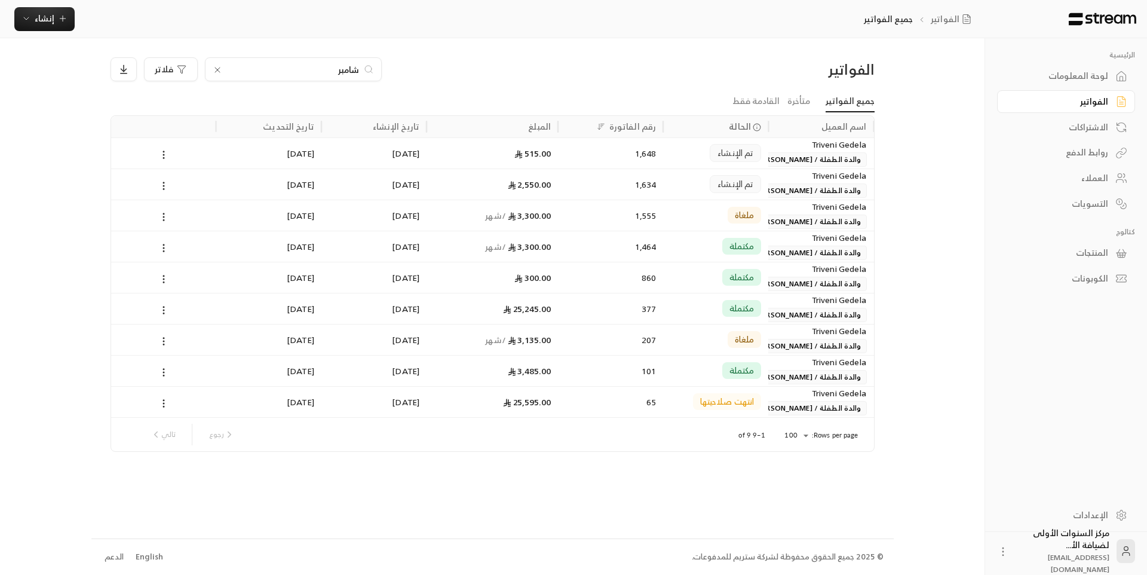
click at [346, 63] on input "شامبر" at bounding box center [293, 69] width 133 height 13
type input "العيس"
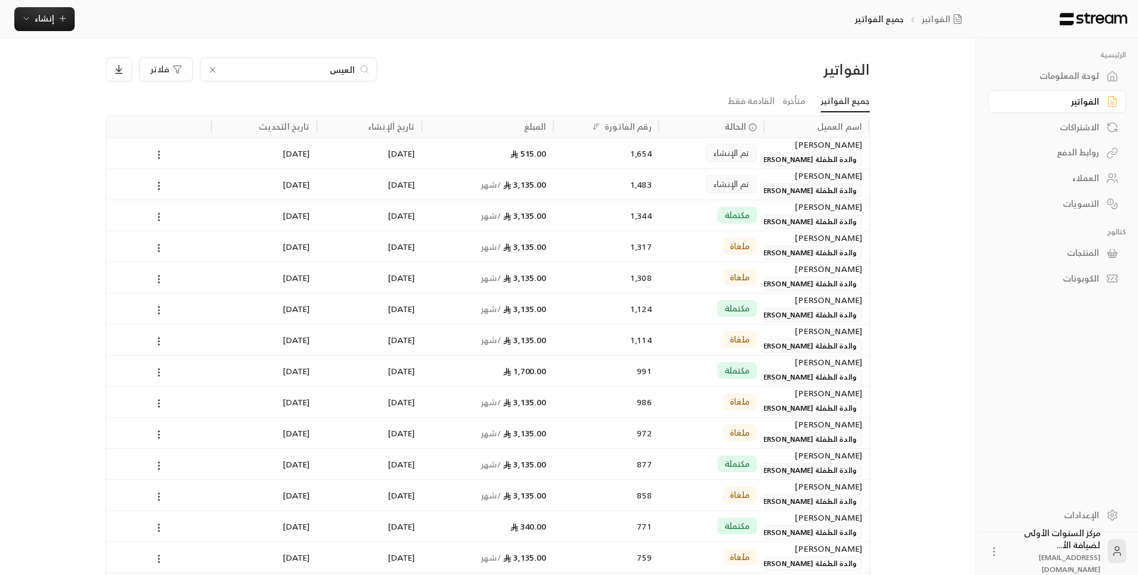
click at [548, 188] on div "3,135.00 / شهر" at bounding box center [487, 183] width 131 height 31
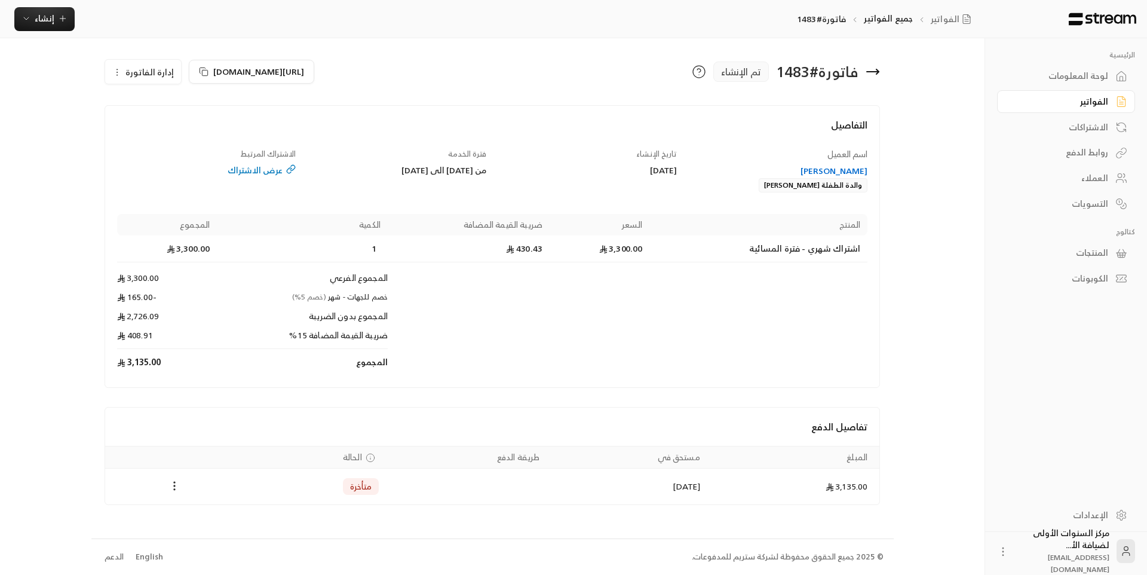
click at [873, 72] on icon at bounding box center [873, 72] width 12 height 0
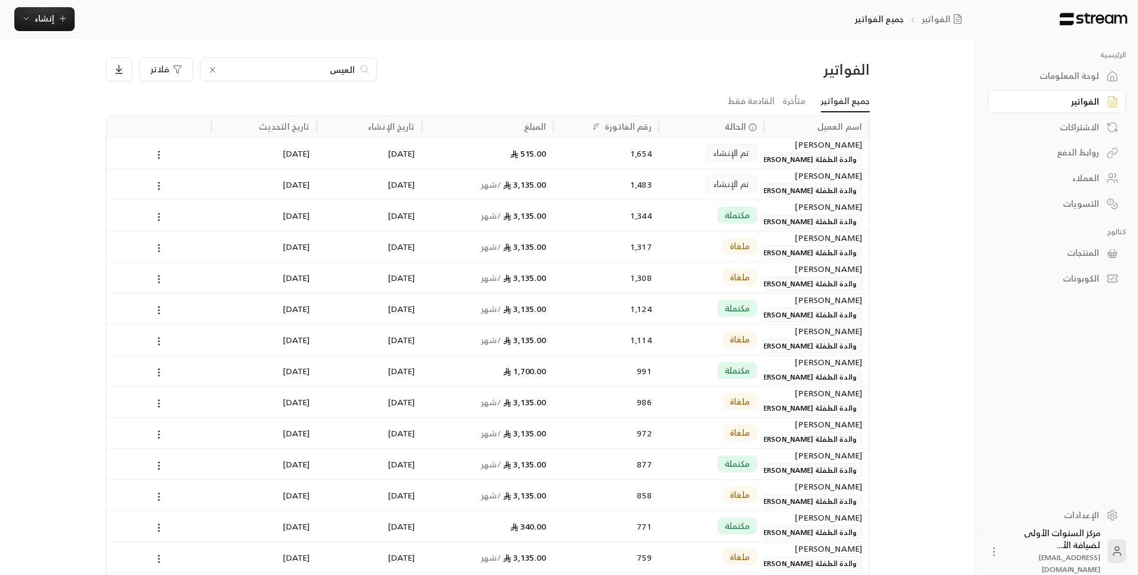
click at [502, 181] on div "3,135.00 / شهر" at bounding box center [487, 184] width 117 height 30
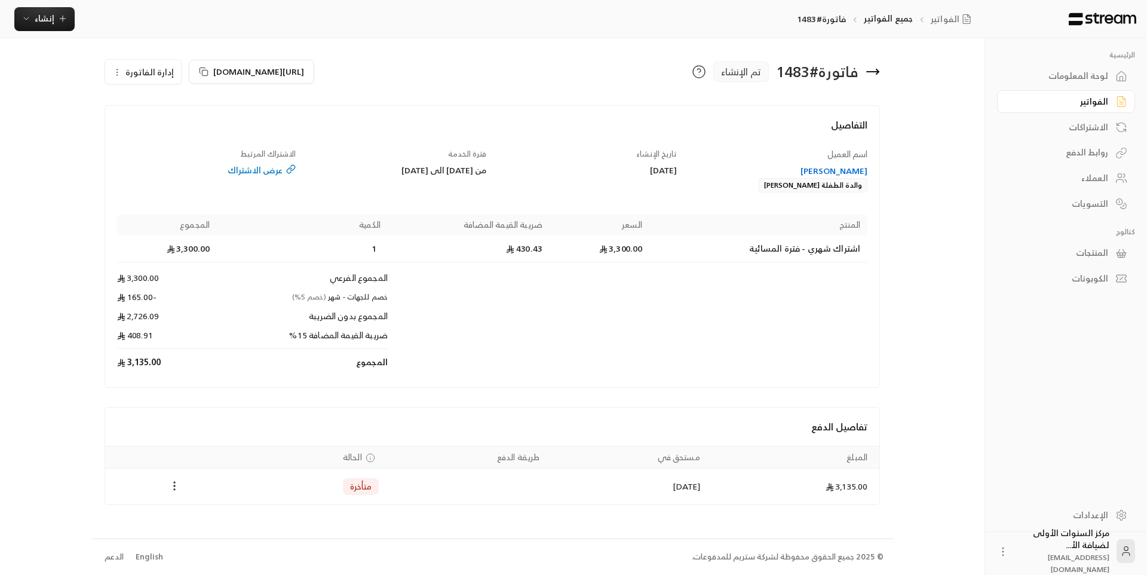
click at [873, 72] on icon at bounding box center [873, 72] width 12 height 0
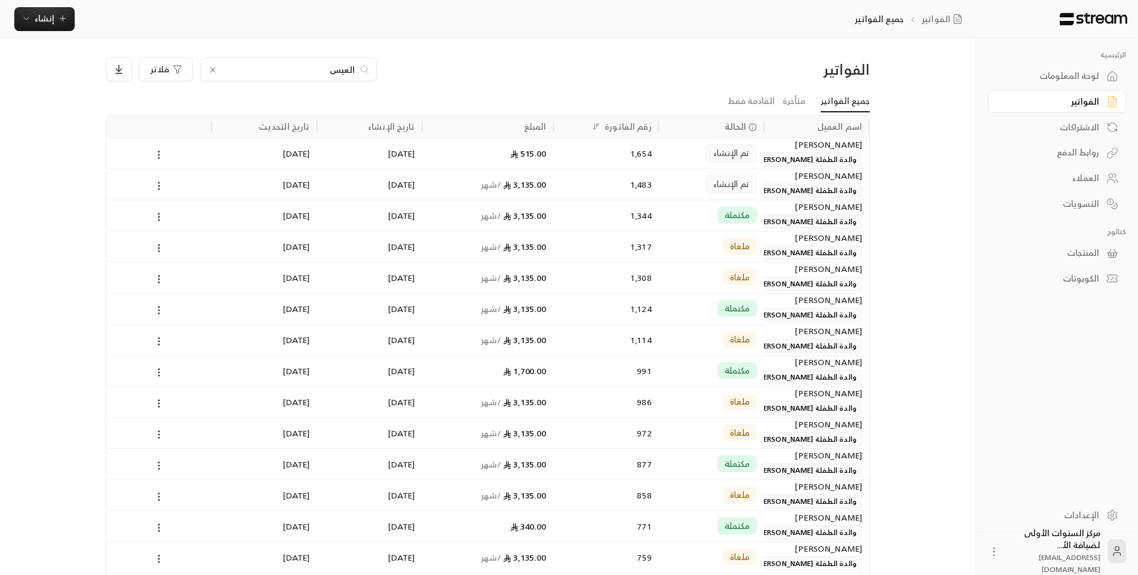
click at [211, 73] on icon at bounding box center [213, 70] width 10 height 10
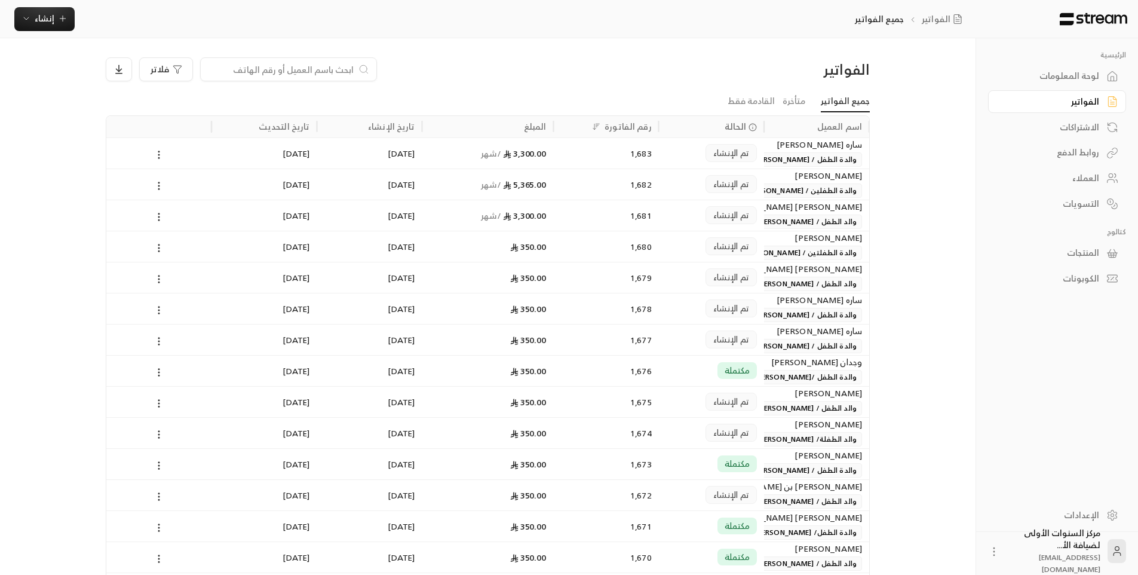
click at [278, 68] on input at bounding box center [281, 69] width 146 height 13
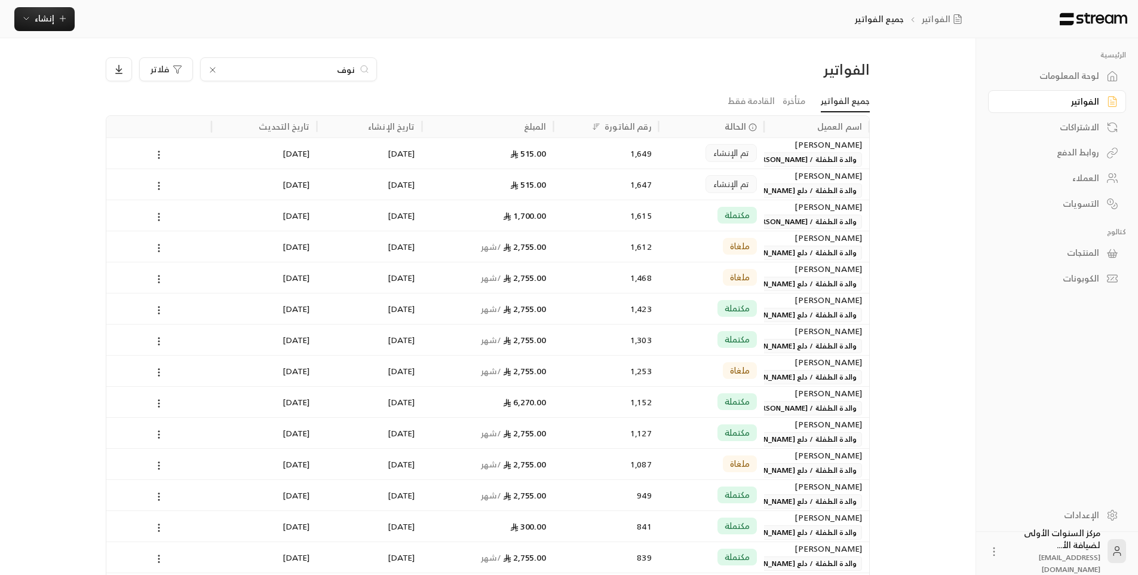
type input "نوف"
click at [775, 160] on span "والدة الطفلة / [PERSON_NAME]" at bounding box center [804, 159] width 116 height 14
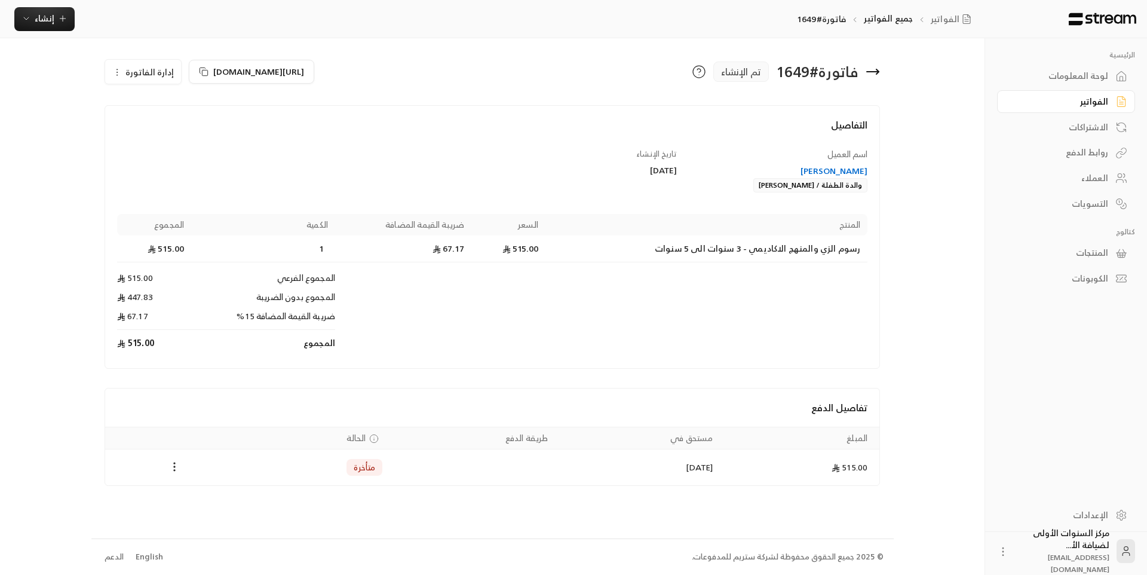
drag, startPoint x: 718, startPoint y: 189, endPoint x: 816, endPoint y: 190, distance: 97.9
click at [816, 190] on div "[PERSON_NAME] والدة الطفلة / [PERSON_NAME]" at bounding box center [778, 178] width 179 height 27
copy div "[PERSON_NAME]"
click at [877, 73] on icon at bounding box center [877, 71] width 2 height 5
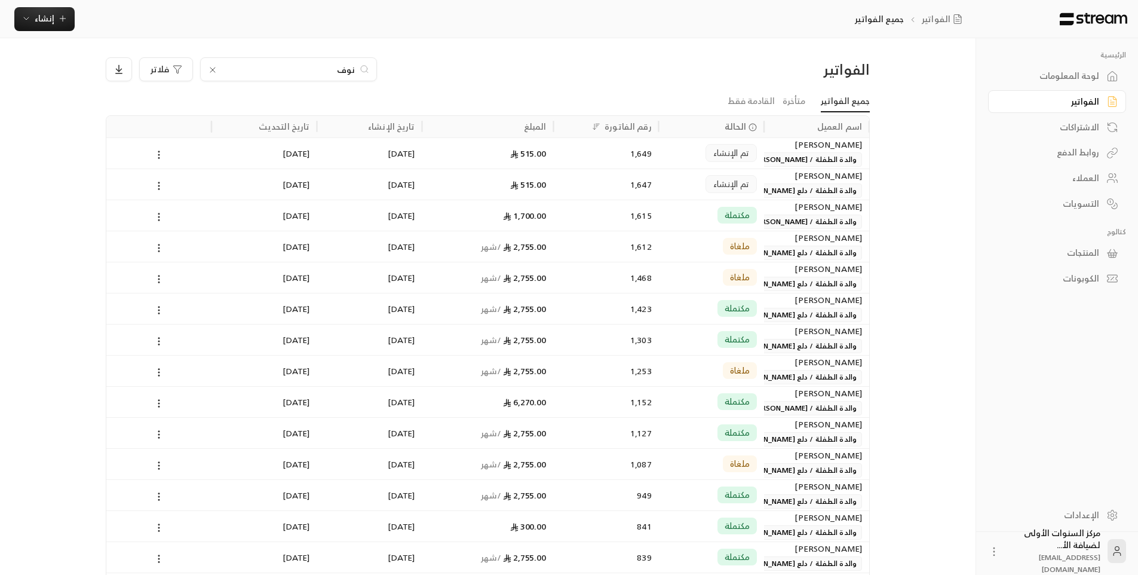
click at [345, 67] on input "نوف" at bounding box center [288, 69] width 133 height 13
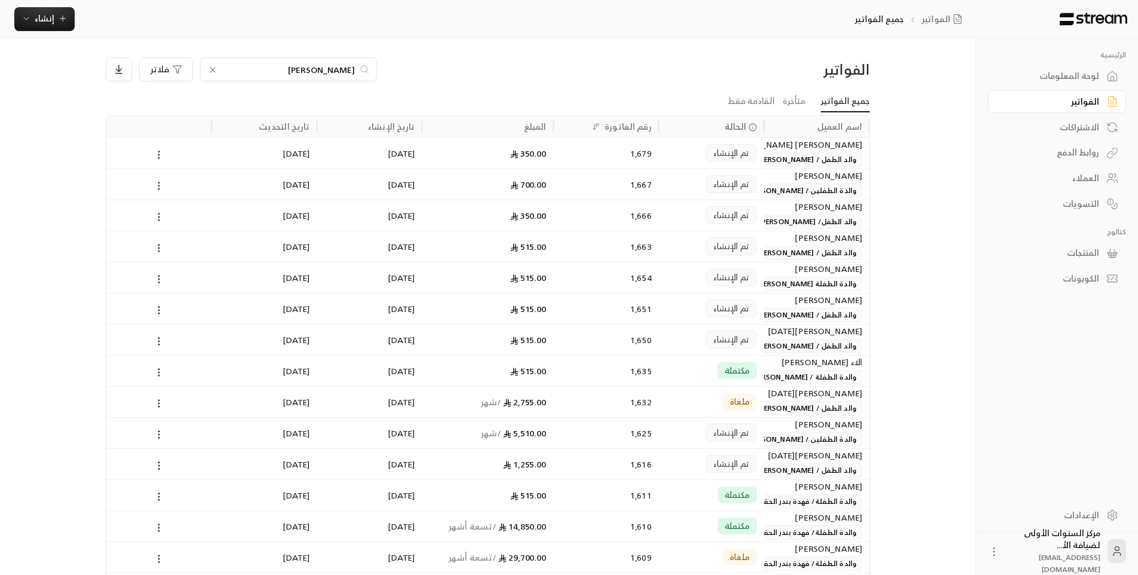
click at [346, 67] on input "[PERSON_NAME]" at bounding box center [288, 69] width 133 height 13
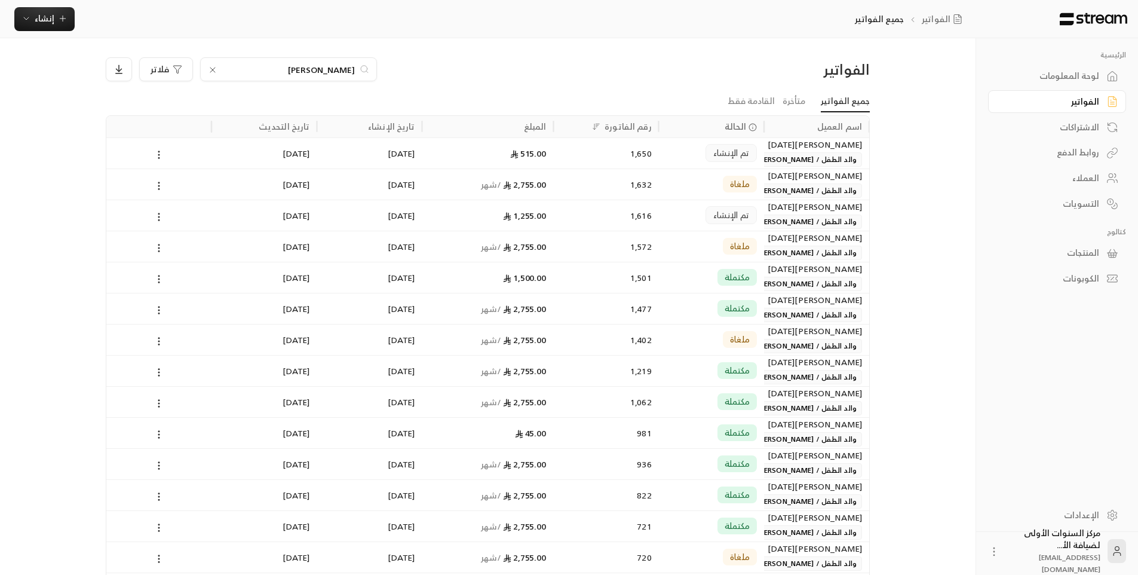
type input "[PERSON_NAME]"
click at [693, 153] on div "تم الإنشاء" at bounding box center [711, 153] width 91 height 30
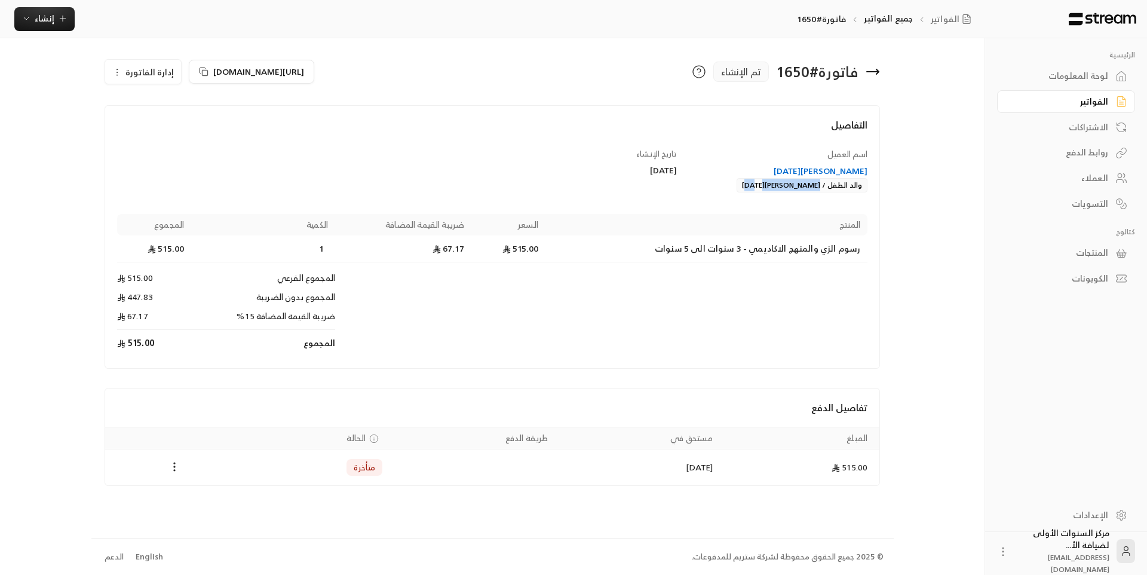
drag, startPoint x: 751, startPoint y: 188, endPoint x: 821, endPoint y: 188, distance: 69.9
click at [821, 188] on div "[PERSON_NAME][DATE] والد الطفل / [PERSON_NAME][DATE]" at bounding box center [778, 178] width 179 height 27
copy div "[PERSON_NAME][DATE]"
click at [874, 72] on icon at bounding box center [873, 72] width 12 height 0
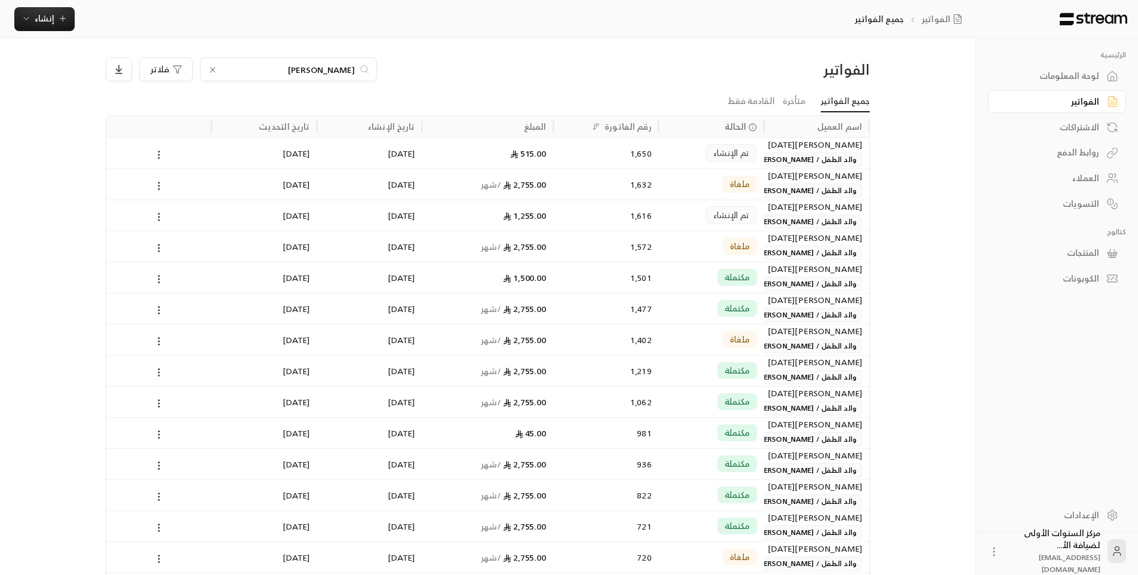
click at [331, 67] on input "[PERSON_NAME]" at bounding box center [288, 69] width 133 height 13
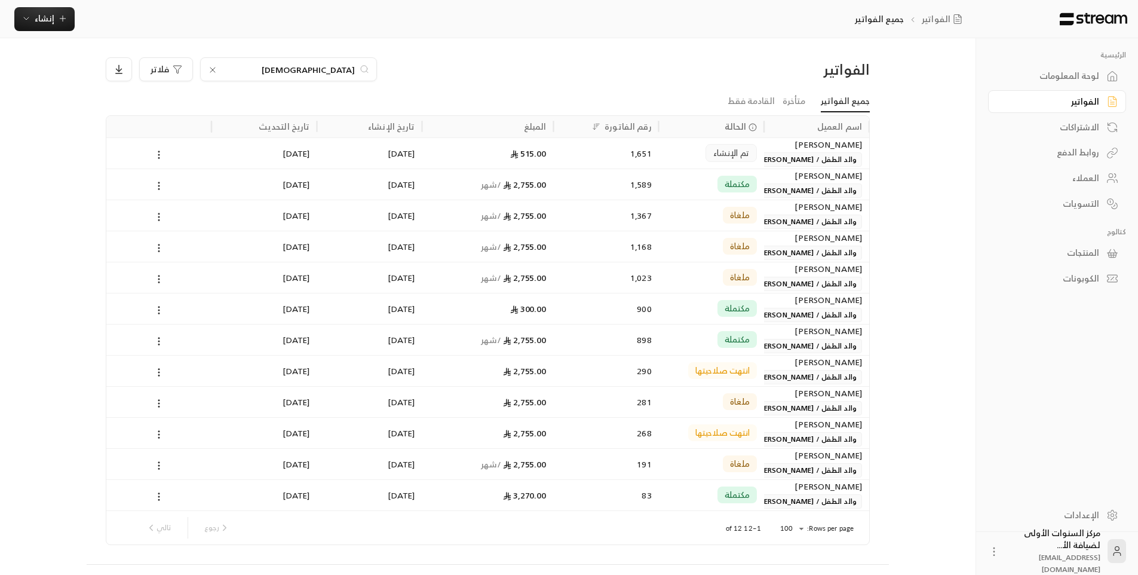
type input "[DEMOGRAPHIC_DATA]"
click at [637, 150] on div "1,651" at bounding box center [606, 153] width 91 height 30
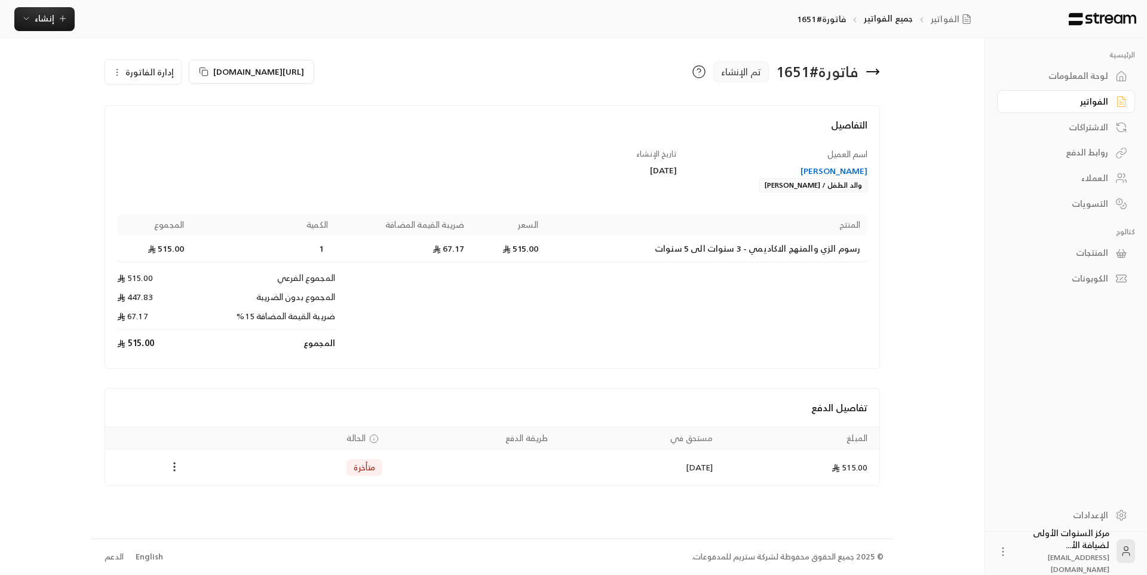
drag, startPoint x: 745, startPoint y: 178, endPoint x: 818, endPoint y: 192, distance: 74.8
click at [818, 192] on div "اسم العميل محمد عبدالله الحمود والد الطفل / عبدالعزيز الحمود تاريخ الإنشاء 08/0…" at bounding box center [492, 252] width 762 height 208
click at [804, 195] on div "اسم العميل محمد عبدالله الحمود والد الطفل / عبدالعزيز الحمود تاريخ الإنشاء 08/0…" at bounding box center [492, 252] width 762 height 208
drag, startPoint x: 764, startPoint y: 186, endPoint x: 820, endPoint y: 188, distance: 55.6
click at [820, 188] on div "محمد عبدالله الحمود والد الطفل / عبدالعزيز الحمود" at bounding box center [778, 178] width 179 height 27
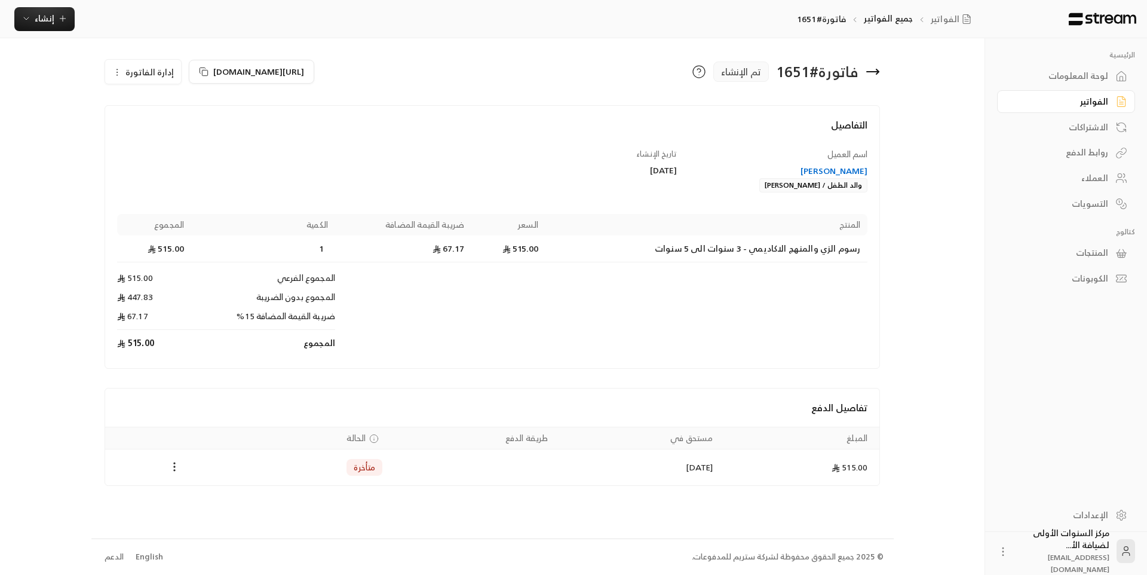
copy div "عبدالعزيز الحمود"
click at [883, 71] on div "فاتورة # 1651 تم الإنشاء" at bounding box center [689, 71] width 394 height 29
click at [873, 73] on icon at bounding box center [872, 71] width 14 height 14
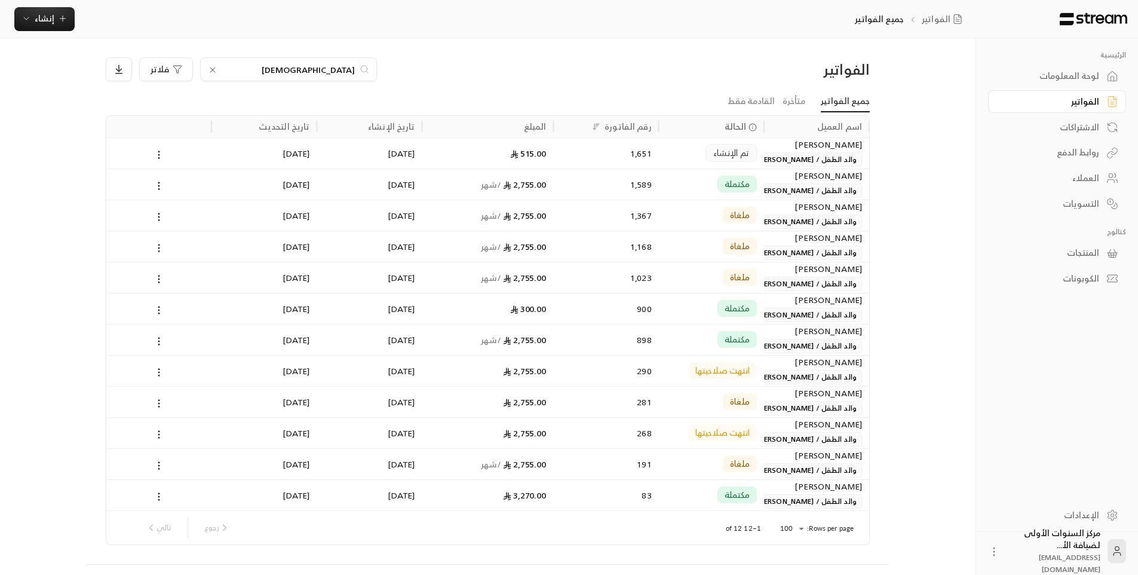
click at [343, 69] on input "الحمود" at bounding box center [288, 69] width 133 height 13
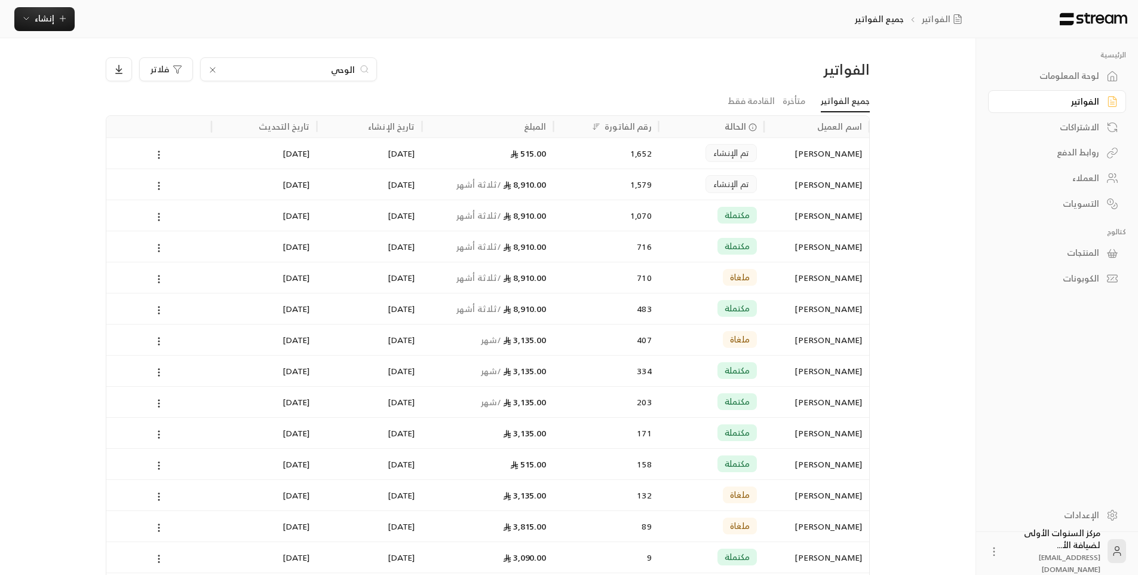
type input "الوحي"
click at [664, 163] on div "تم الإنشاء" at bounding box center [711, 152] width 105 height 31
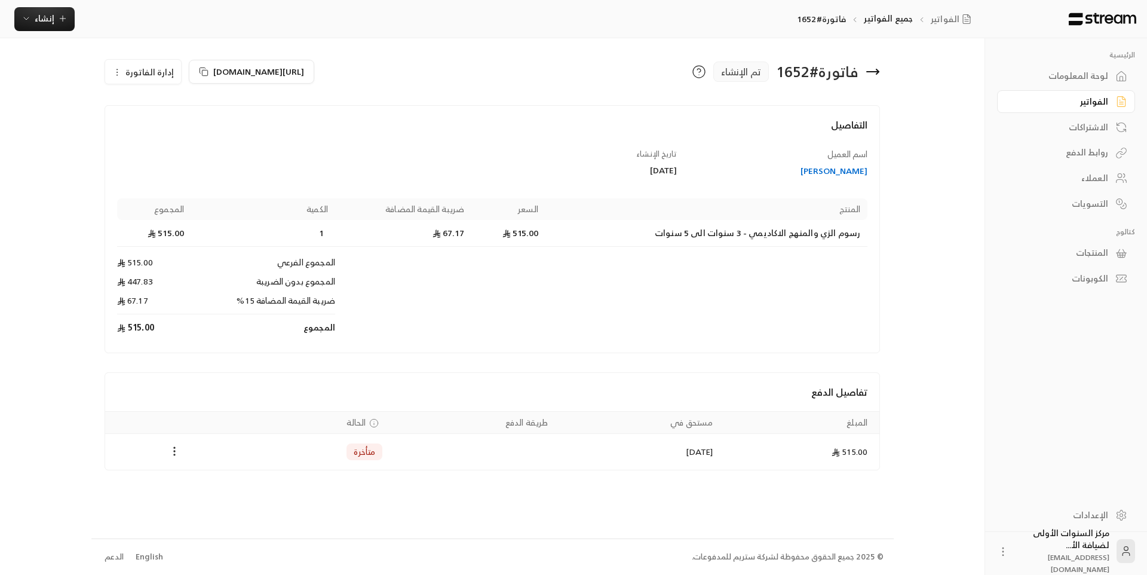
drag, startPoint x: 800, startPoint y: 171, endPoint x: 772, endPoint y: 189, distance: 33.3
click at [772, 189] on div "اسم العميل ديم سعود سعيد الوحيد تاريخ الإنشاء 08/09/2025 المنتج السعر ضريبة الق…" at bounding box center [492, 244] width 762 height 193
click at [815, 173] on div "[PERSON_NAME]" at bounding box center [778, 171] width 179 height 12
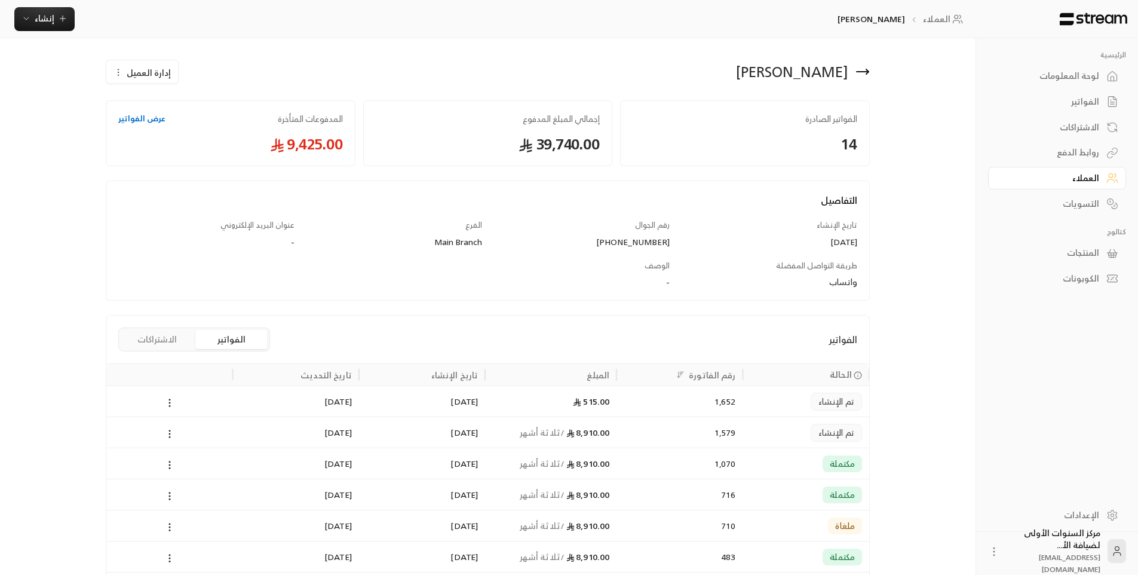
drag, startPoint x: 673, startPoint y: 66, endPoint x: 848, endPoint y: 85, distance: 176.1
click at [848, 85] on div "[PERSON_NAME]" at bounding box center [682, 71] width 388 height 29
copy div "[PERSON_NAME]"
click at [867, 75] on icon at bounding box center [862, 71] width 14 height 14
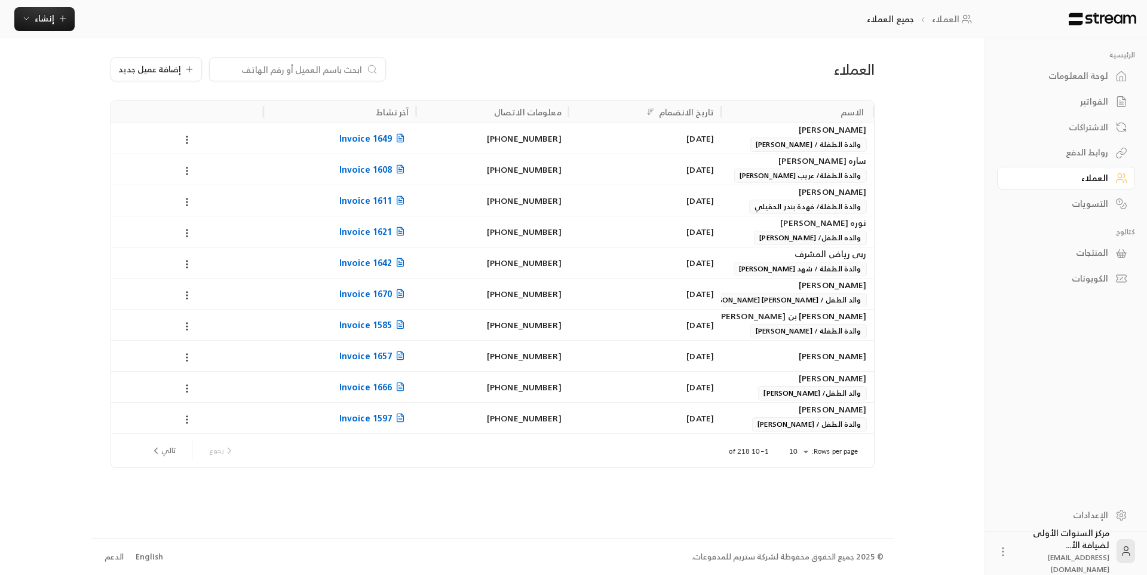
click at [1111, 105] on link "الفواتير" at bounding box center [1066, 101] width 138 height 23
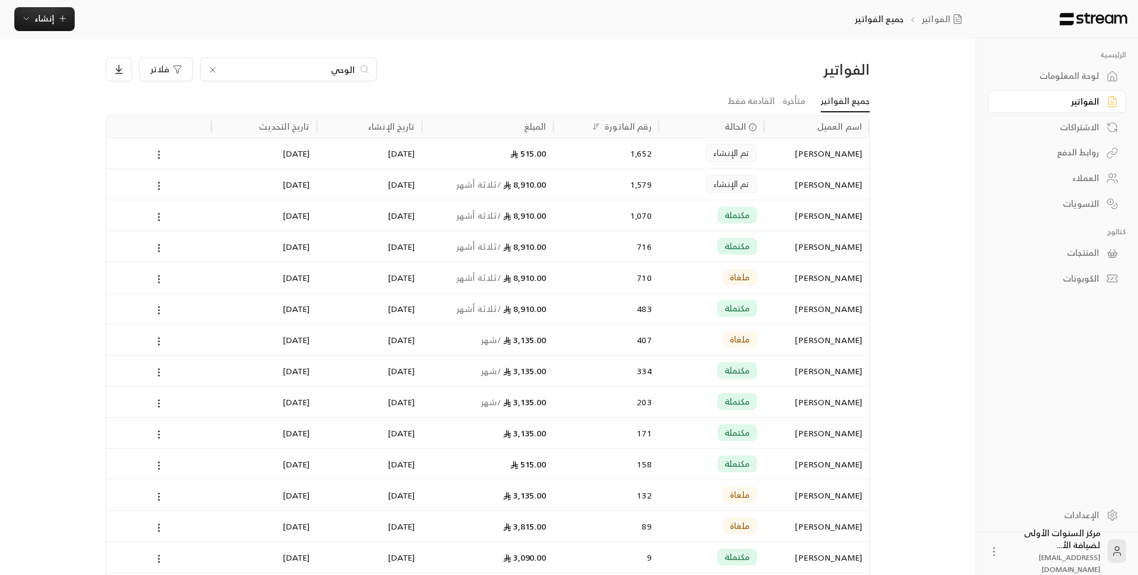
click at [303, 61] on div "الوحي" at bounding box center [288, 69] width 177 height 24
click at [305, 68] on input "الوحي" at bounding box center [288, 69] width 133 height 13
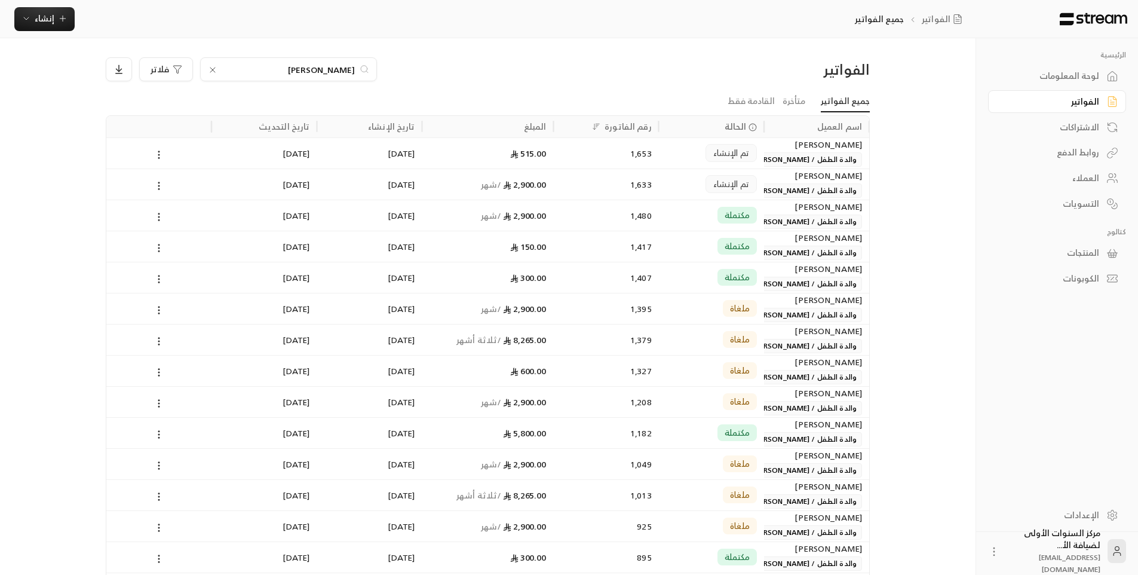
type input "بن هد"
click at [657, 157] on div "1,653" at bounding box center [606, 152] width 105 height 31
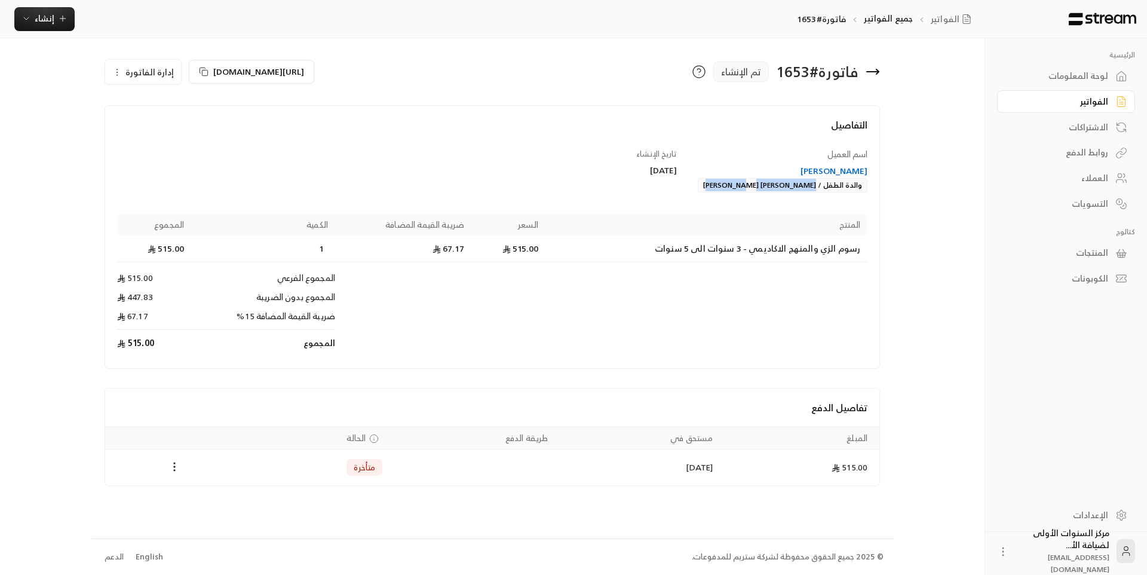
drag, startPoint x: 695, startPoint y: 188, endPoint x: 818, endPoint y: 190, distance: 122.5
click at [818, 190] on div "منى سلمان فايز السليمان والدة الطفل / سيف عبدالله سعود بن هديب" at bounding box center [778, 178] width 179 height 27
copy div "سيف عبدالله سعود بن هديب"
click at [872, 73] on icon at bounding box center [872, 71] width 14 height 14
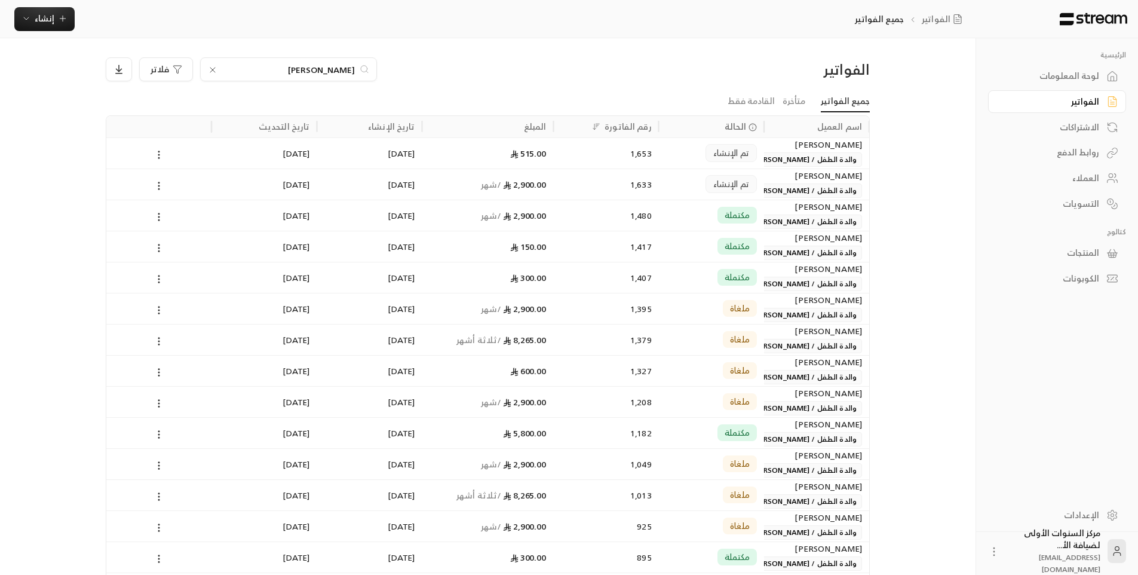
click at [345, 69] on input "بن هد" at bounding box center [288, 69] width 133 height 13
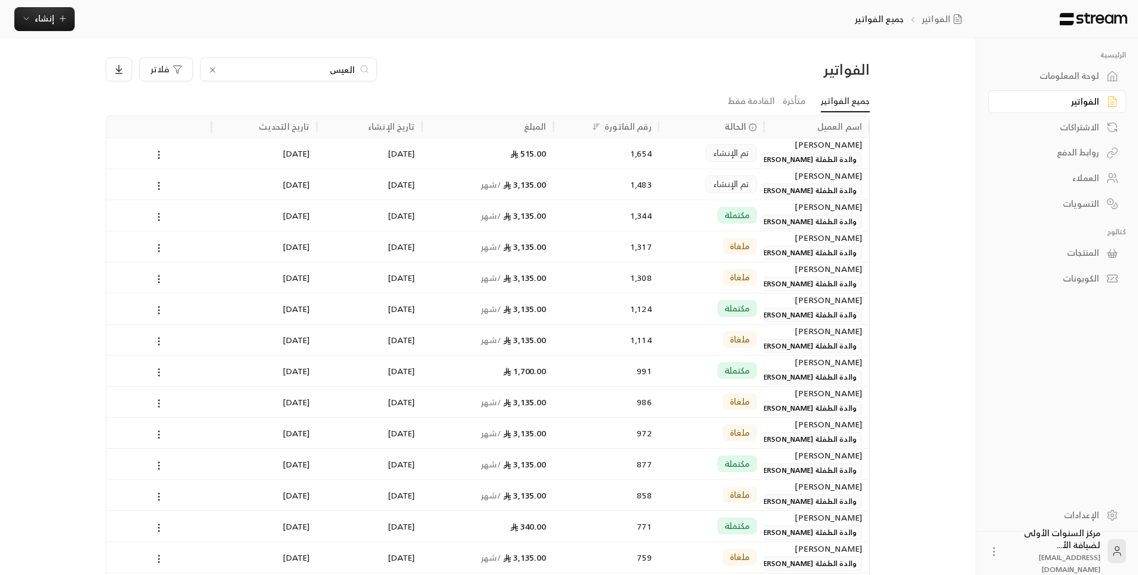
type input "العيس"
click at [755, 161] on div "تم الإنشاء" at bounding box center [730, 153] width 51 height 18
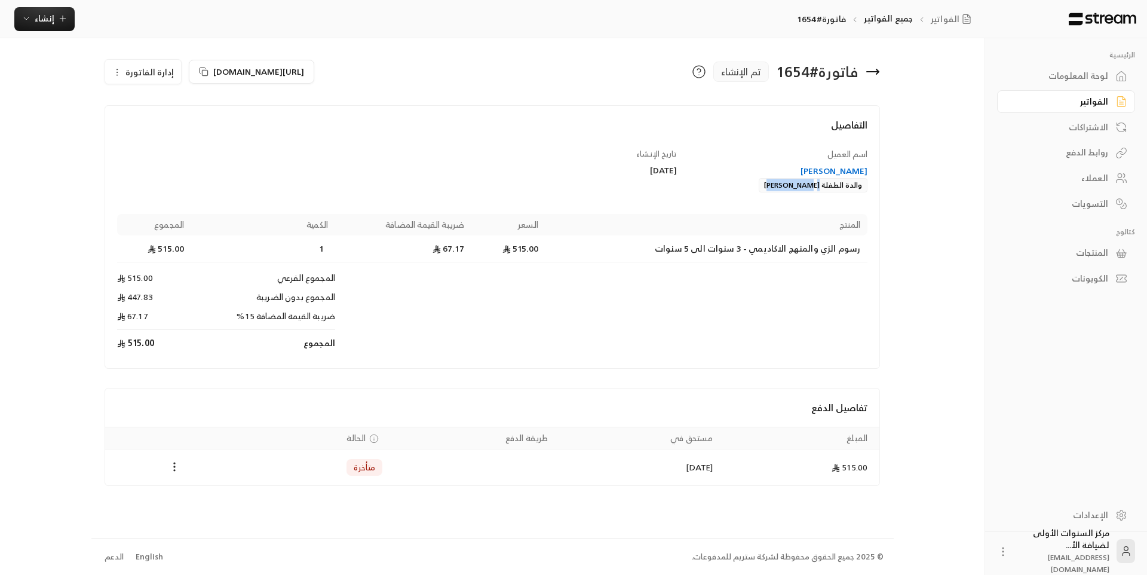
drag, startPoint x: 768, startPoint y: 189, endPoint x: 822, endPoint y: 191, distance: 53.8
click at [822, 191] on div "شذى محمد النايل والدة الطفلة فهده العيسى" at bounding box center [778, 178] width 179 height 27
copy div "فهده العيسى"
click at [878, 70] on icon at bounding box center [877, 71] width 2 height 5
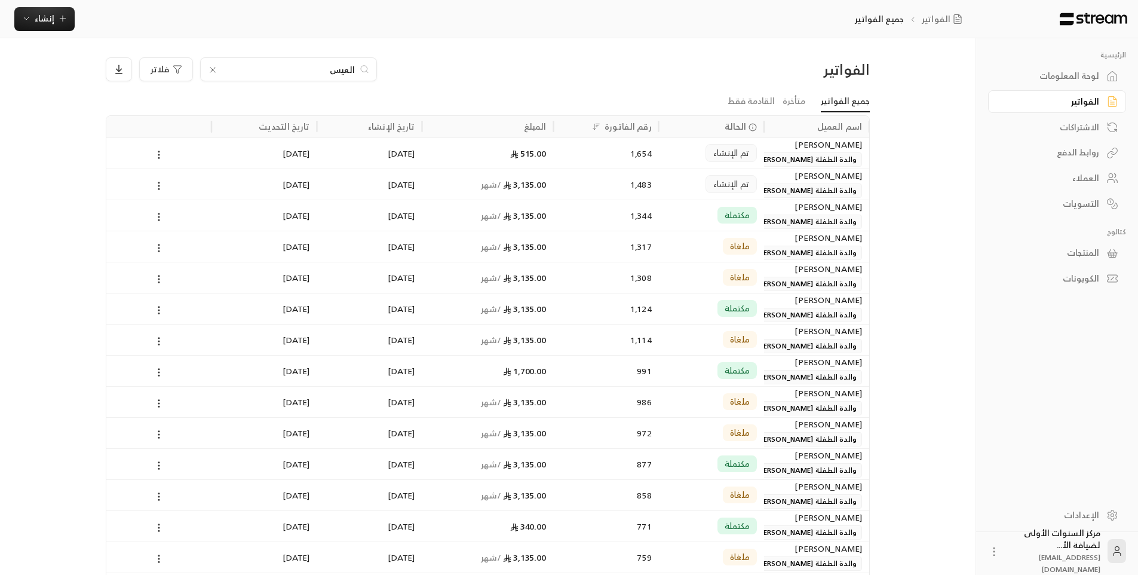
click at [285, 64] on input "العيس" at bounding box center [288, 69] width 133 height 13
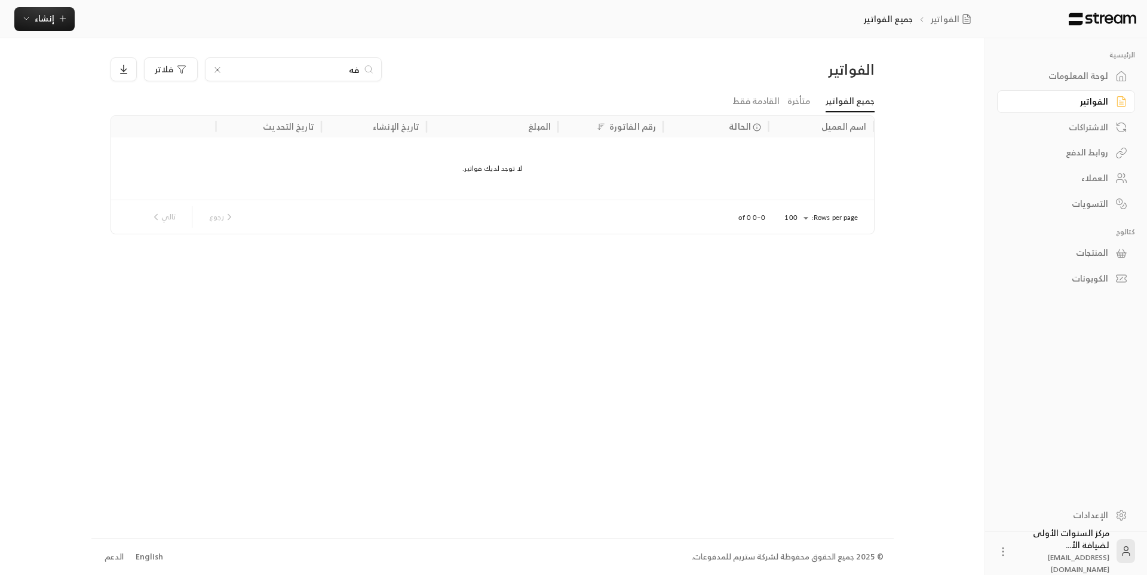
type input "ف"
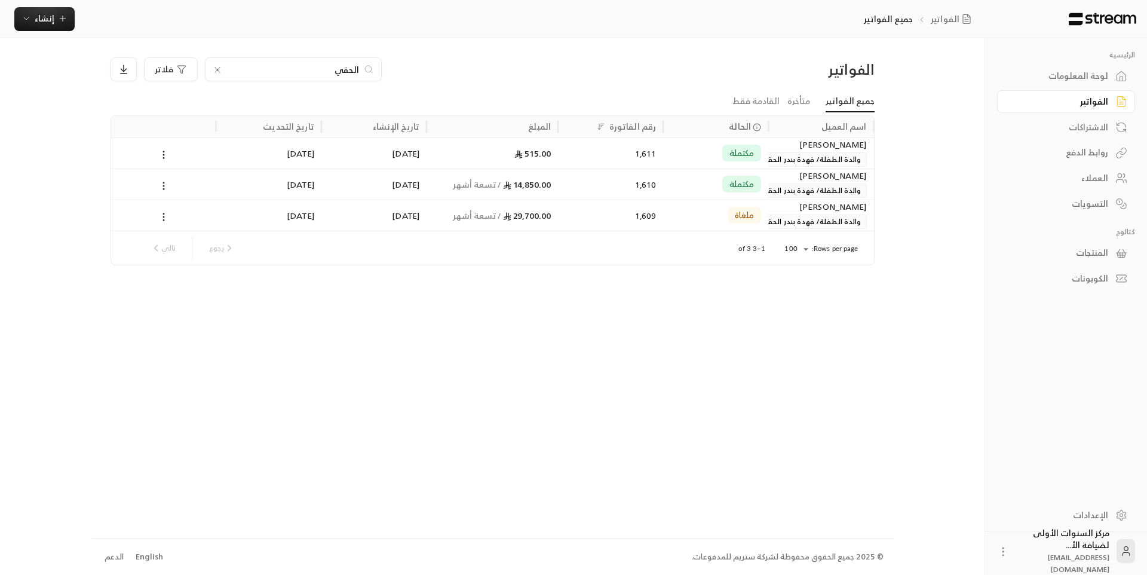
type input "الحقي"
click at [686, 152] on div "مكتملة" at bounding box center [715, 153] width 91 height 30
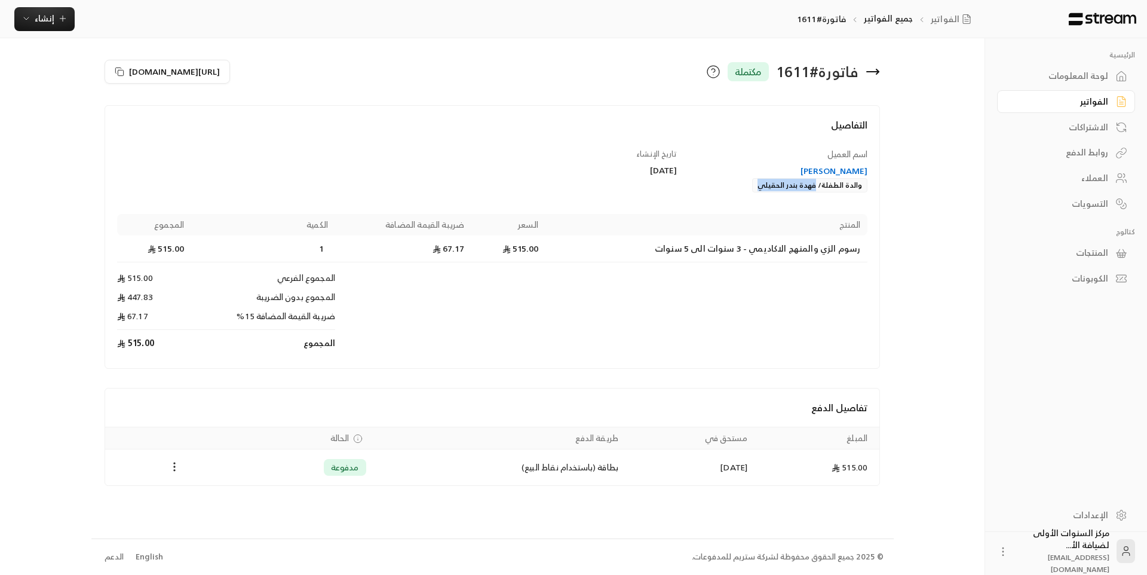
drag, startPoint x: 742, startPoint y: 180, endPoint x: 819, endPoint y: 191, distance: 77.8
click at [819, 191] on div "[PERSON_NAME] والدة الطفلة/ [PERSON_NAME]" at bounding box center [778, 178] width 179 height 27
copy div "فهدة بندر الحقيلي"
click at [176, 463] on icon "Payments" at bounding box center [174, 466] width 12 height 12
click at [214, 493] on li "تحميل الفاتورة" at bounding box center [203, 497] width 61 height 21
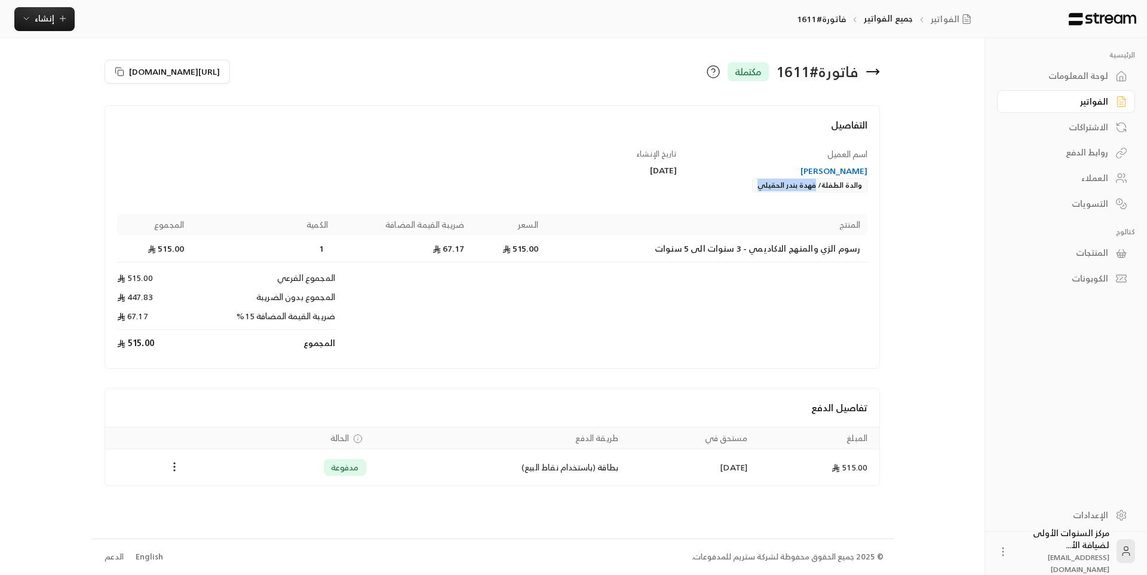
click at [873, 69] on icon at bounding box center [872, 71] width 14 height 14
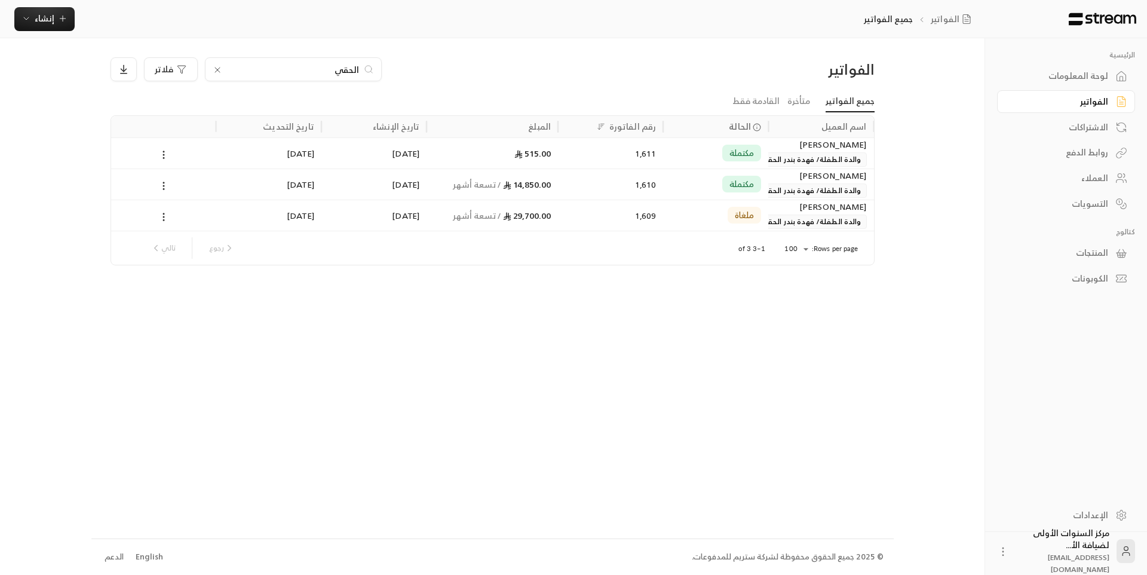
click at [354, 69] on input "الحقي" at bounding box center [293, 69] width 133 height 13
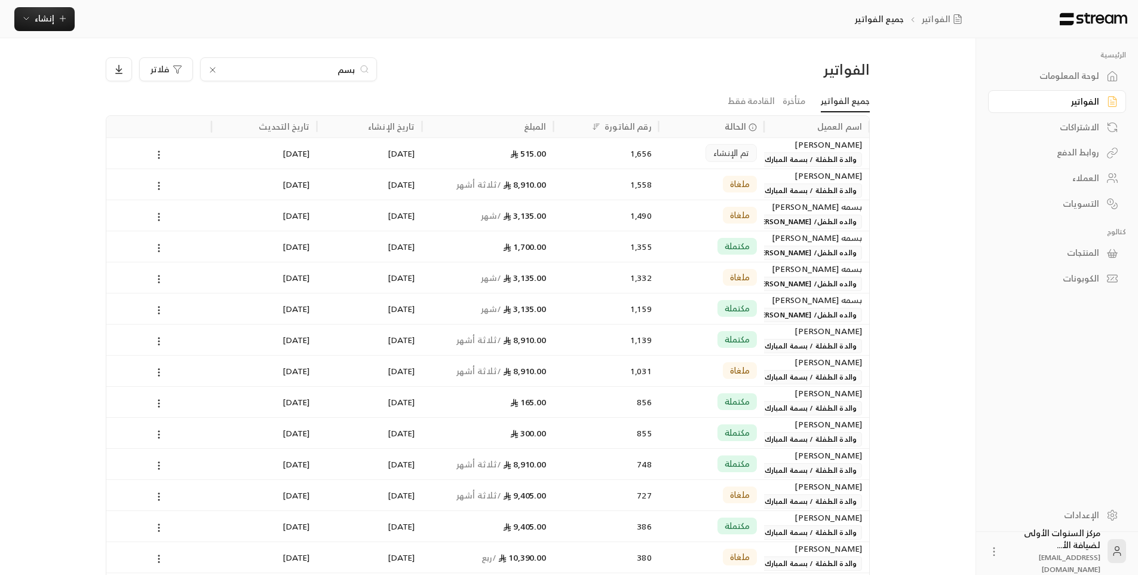
type input "بسم"
click at [618, 165] on div "1,656" at bounding box center [606, 153] width 91 height 30
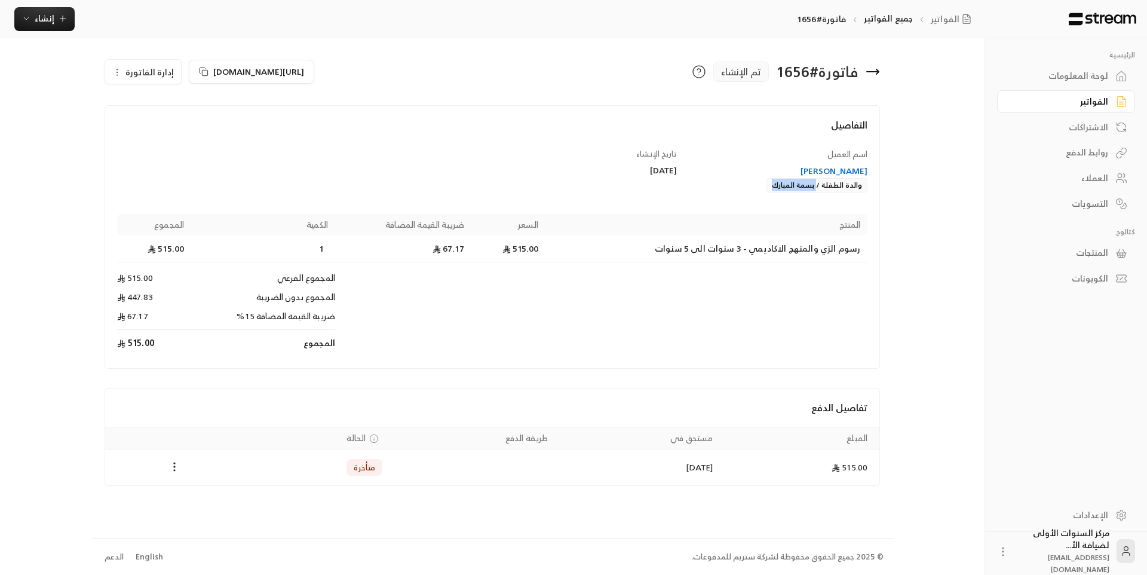
drag, startPoint x: 767, startPoint y: 188, endPoint x: 818, endPoint y: 188, distance: 51.4
click at [818, 188] on div "[PERSON_NAME] والدة الطفلة / [PERSON_NAME]" at bounding box center [778, 178] width 179 height 27
copy div "بسمة المبارك"
click at [876, 75] on icon at bounding box center [872, 71] width 14 height 14
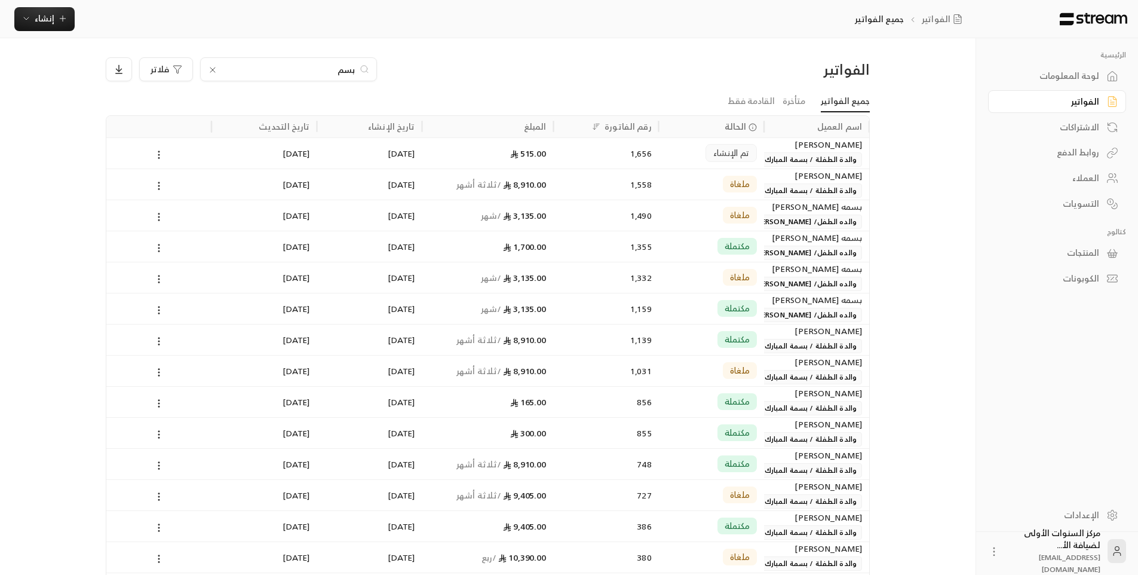
click at [342, 69] on input "بسم" at bounding box center [288, 69] width 133 height 13
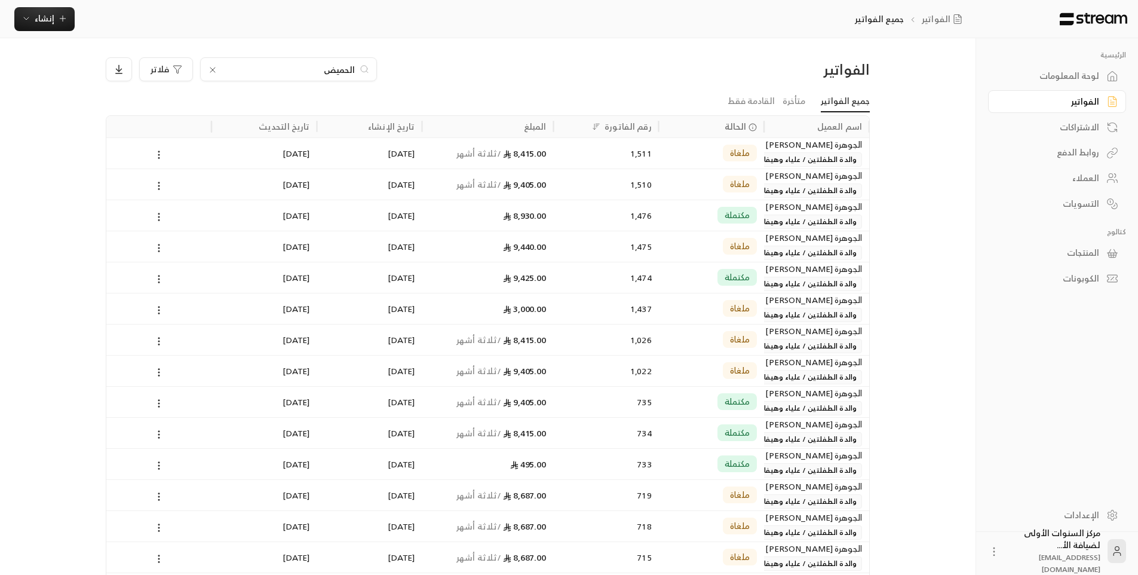
type input "الحميض"
click at [643, 213] on div "1,476" at bounding box center [606, 215] width 91 height 30
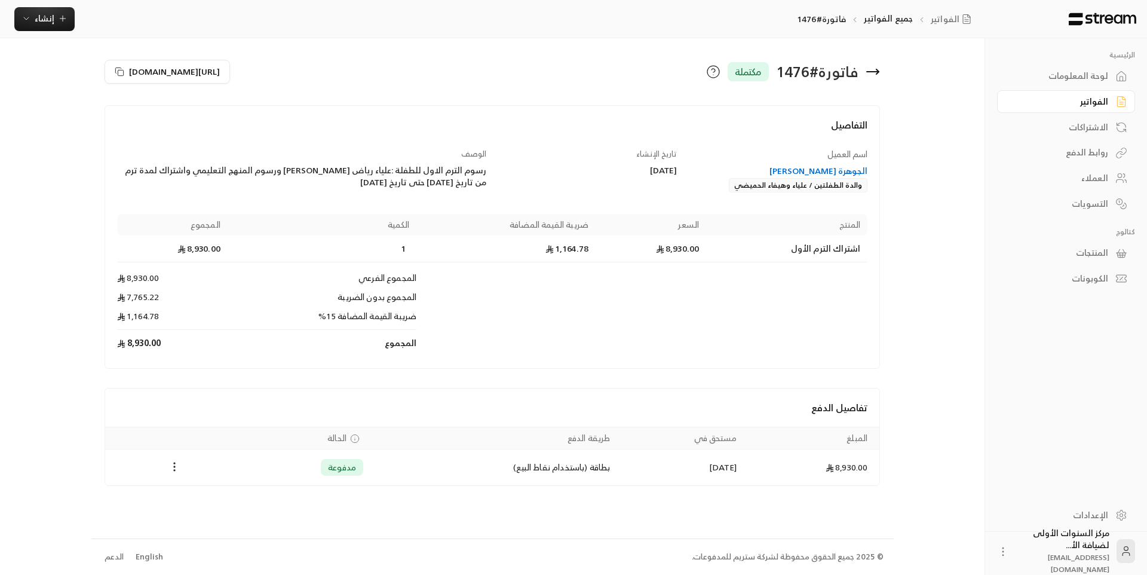
click at [876, 72] on icon at bounding box center [873, 72] width 12 height 0
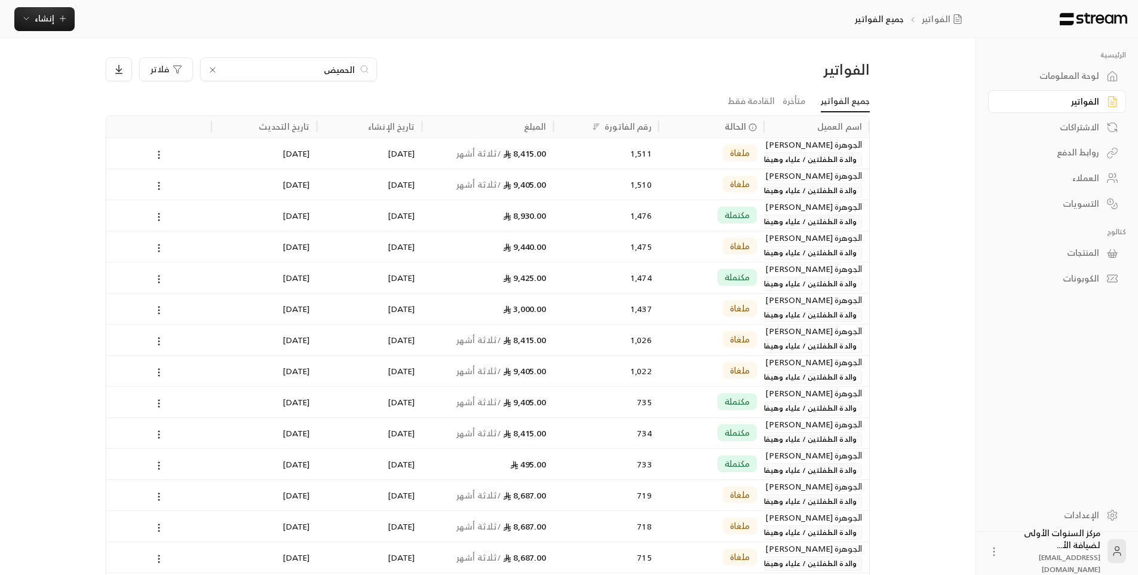
click at [300, 69] on input "الحميض" at bounding box center [288, 69] width 133 height 13
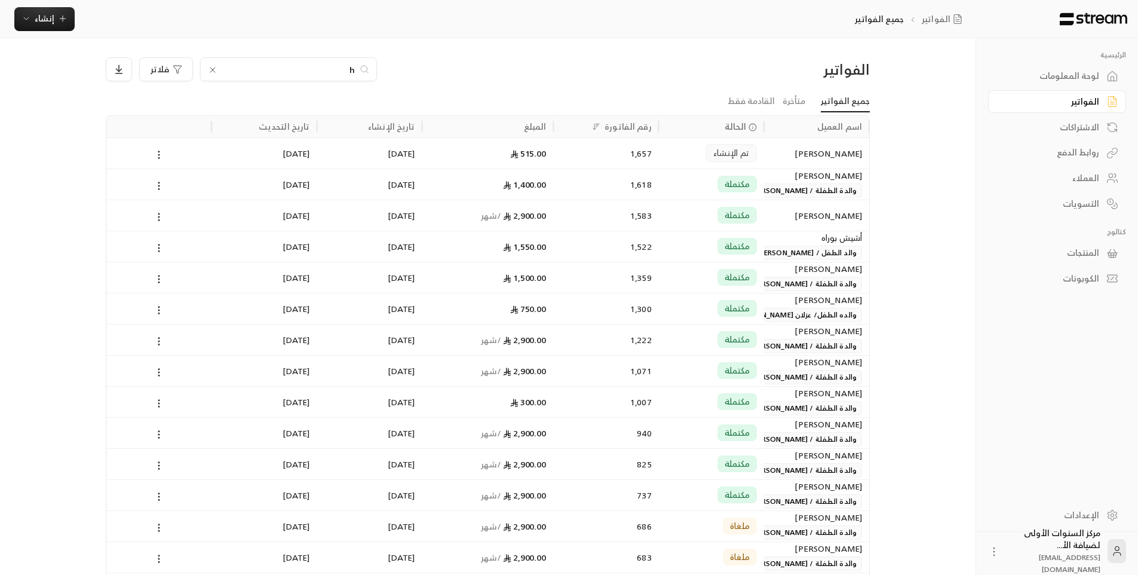
click at [343, 64] on input "h" at bounding box center [288, 69] width 133 height 13
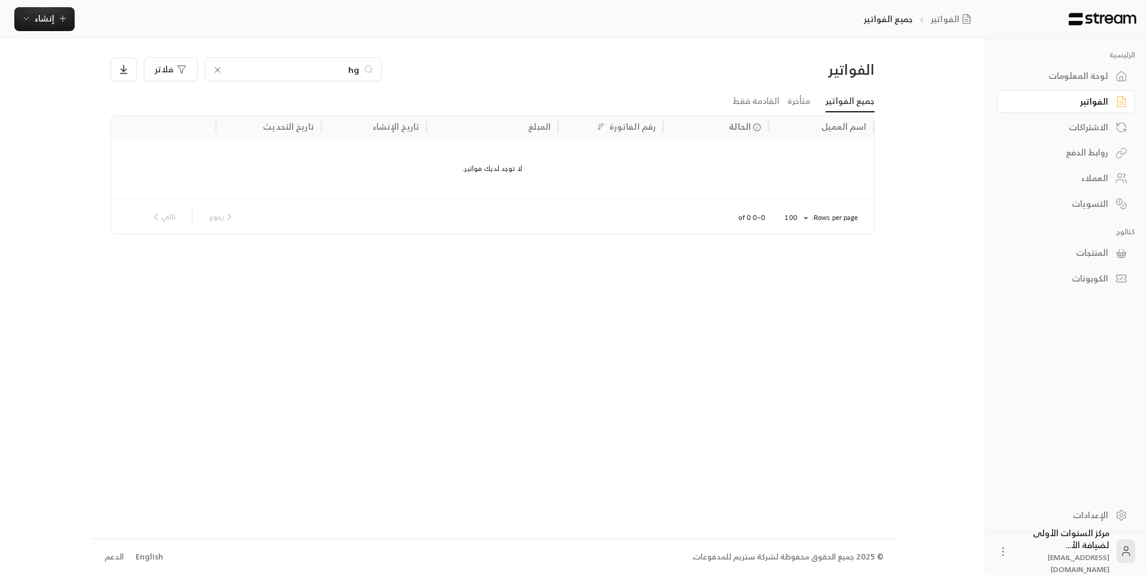
type input "h"
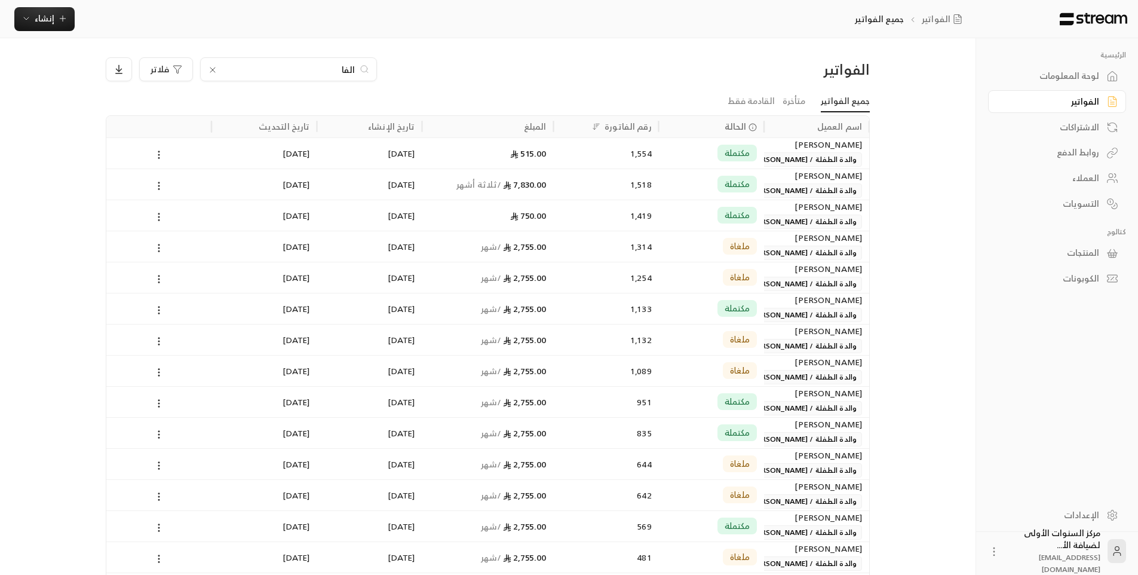
type input "الفا"
click at [639, 145] on div "1,554" at bounding box center [606, 153] width 91 height 30
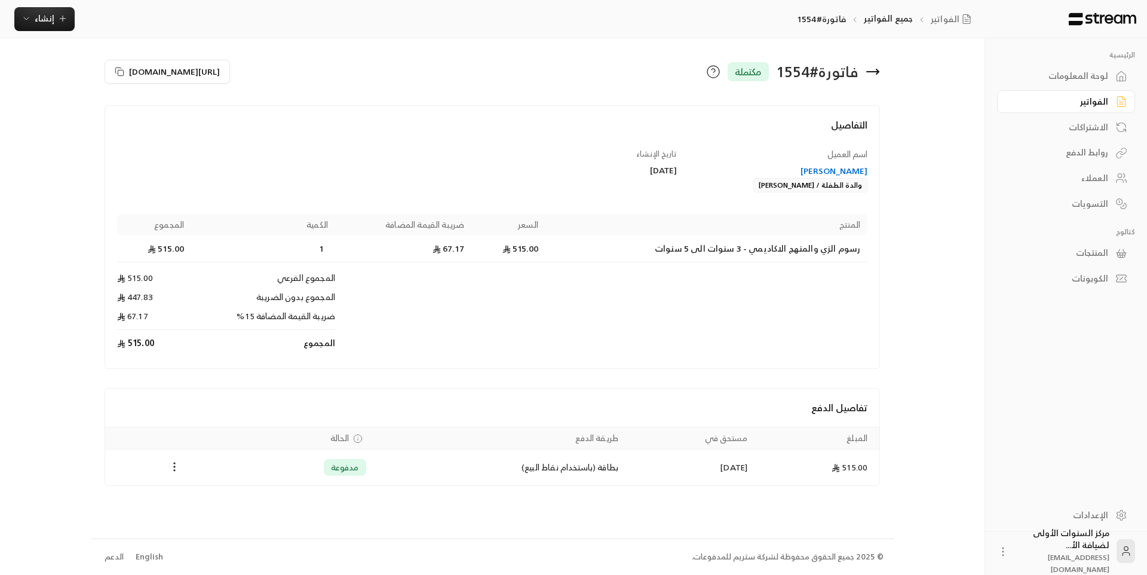
drag, startPoint x: 758, startPoint y: 191, endPoint x: 819, endPoint y: 191, distance: 60.3
click at [819, 191] on div "[PERSON_NAME] والدة الطفلة / [PERSON_NAME]" at bounding box center [778, 178] width 179 height 27
copy div "ديم [PERSON_NAME]"
click at [873, 69] on icon at bounding box center [872, 71] width 14 height 14
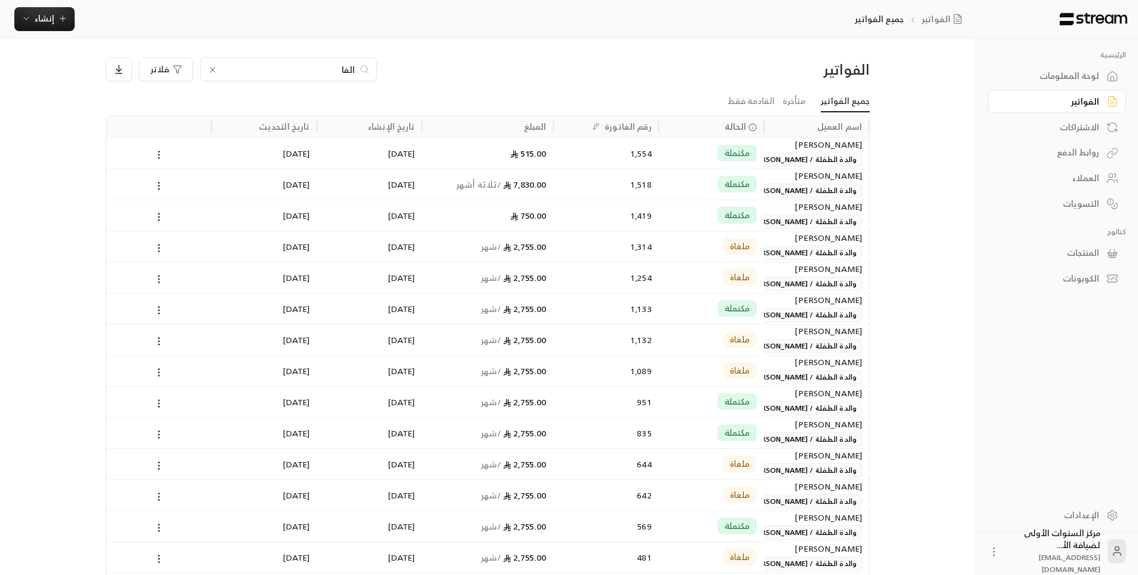
click at [314, 64] on input "الفا" at bounding box center [288, 69] width 133 height 13
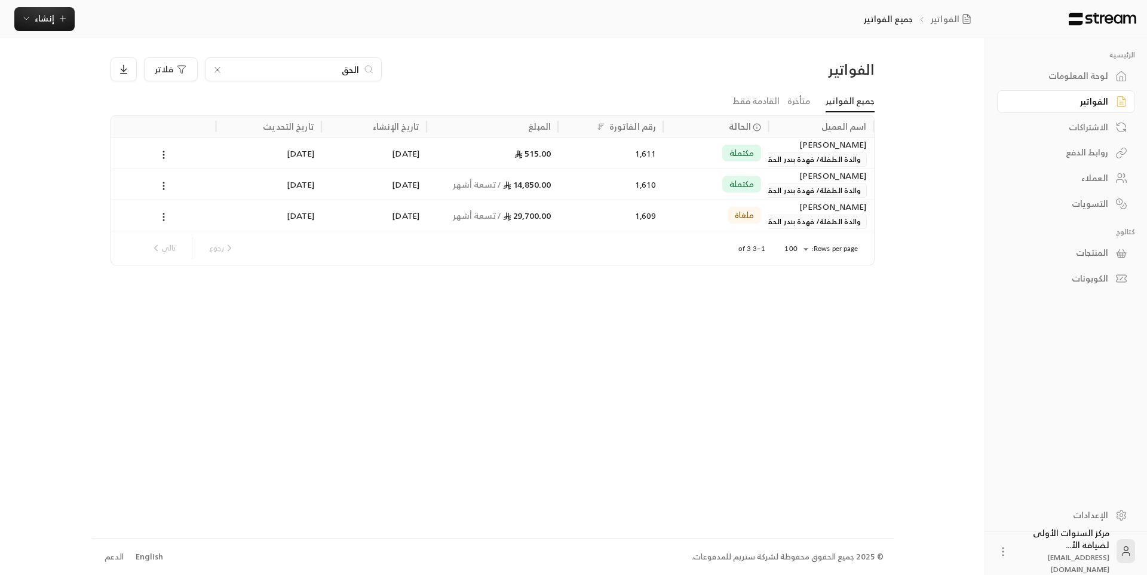
click at [348, 65] on input "الحق" at bounding box center [293, 69] width 133 height 13
type input "[DEMOGRAPHIC_DATA]"
click at [619, 159] on div "1,597" at bounding box center [610, 153] width 91 height 30
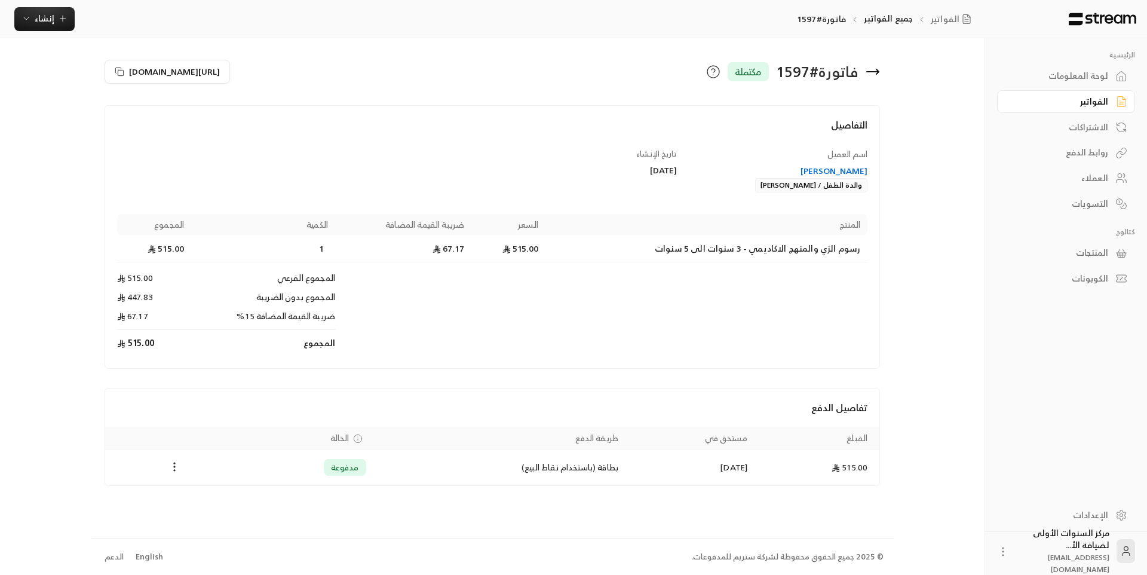
drag, startPoint x: 728, startPoint y: 188, endPoint x: 819, endPoint y: 190, distance: 91.4
click at [819, 190] on div "[PERSON_NAME] والدة الطفل / [PERSON_NAME]" at bounding box center [778, 178] width 179 height 27
copy div "[PERSON_NAME]"
click at [876, 67] on icon at bounding box center [872, 71] width 14 height 14
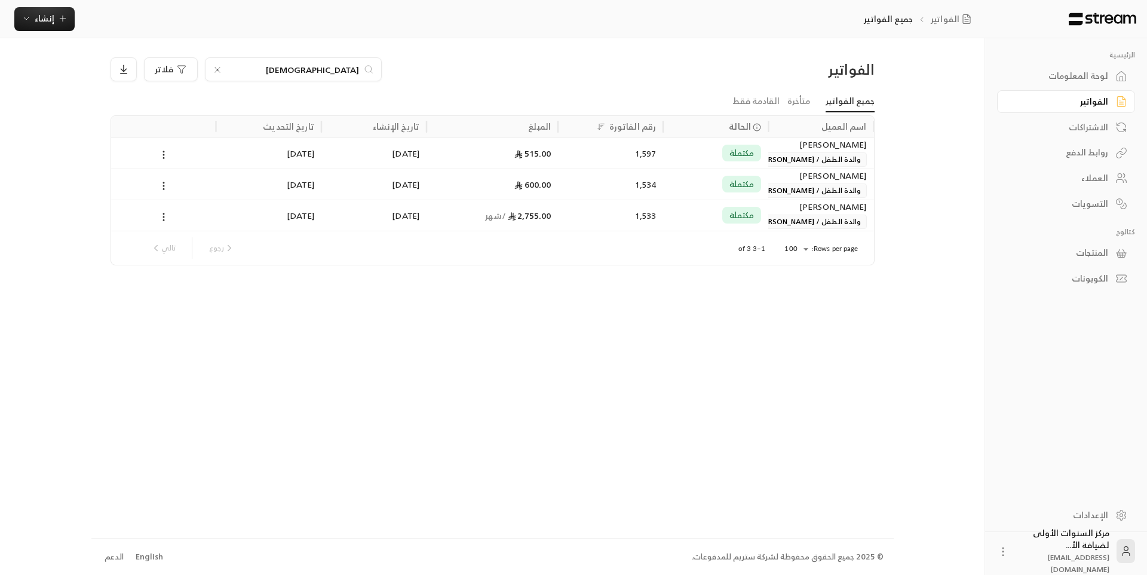
click at [351, 70] on input "[DEMOGRAPHIC_DATA]" at bounding box center [293, 69] width 133 height 13
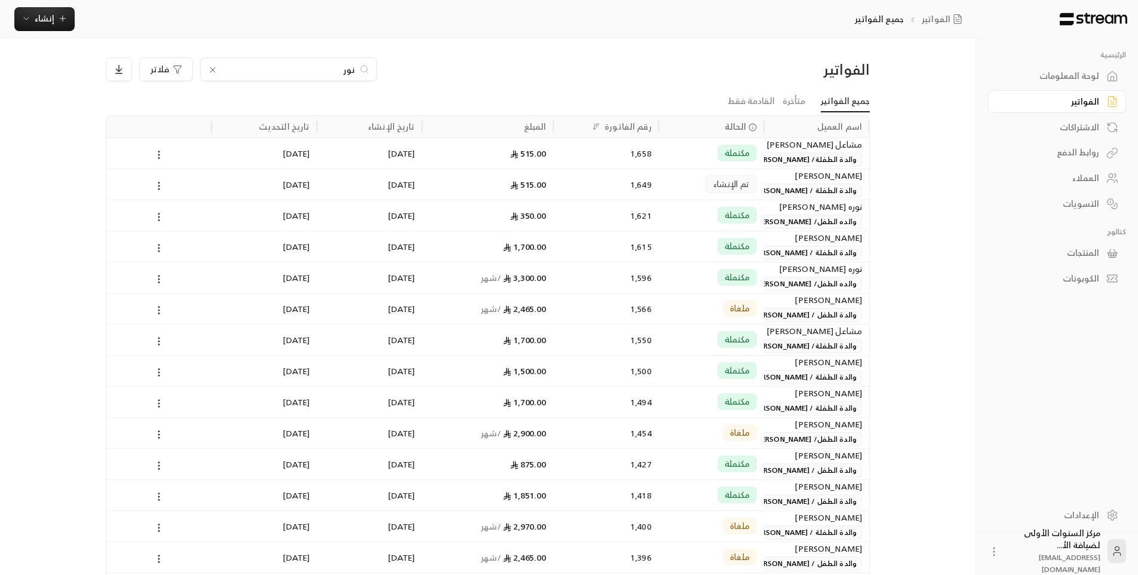
type input "نور"
click at [557, 148] on div "1,658" at bounding box center [606, 152] width 105 height 31
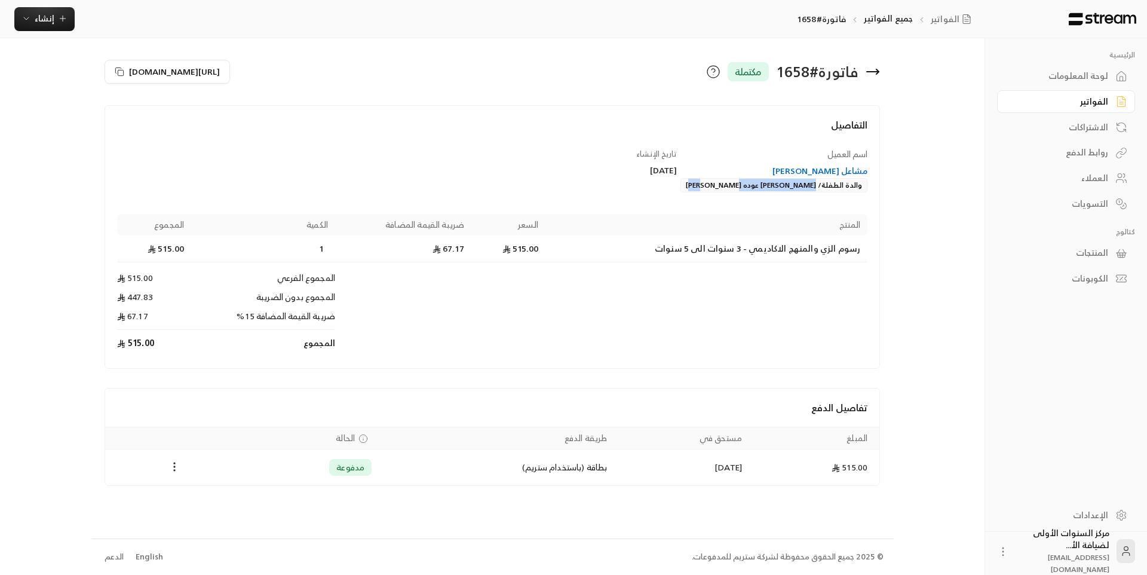
drag, startPoint x: 718, startPoint y: 185, endPoint x: 819, endPoint y: 190, distance: 101.7
click at [819, 190] on div "مشاعل [PERSON_NAME] والدة الطفلة/ [PERSON_NAME] عوده [PERSON_NAME]" at bounding box center [778, 178] width 179 height 27
copy div "[PERSON_NAME] عوده [PERSON_NAME]"
click at [875, 72] on icon at bounding box center [873, 72] width 12 height 0
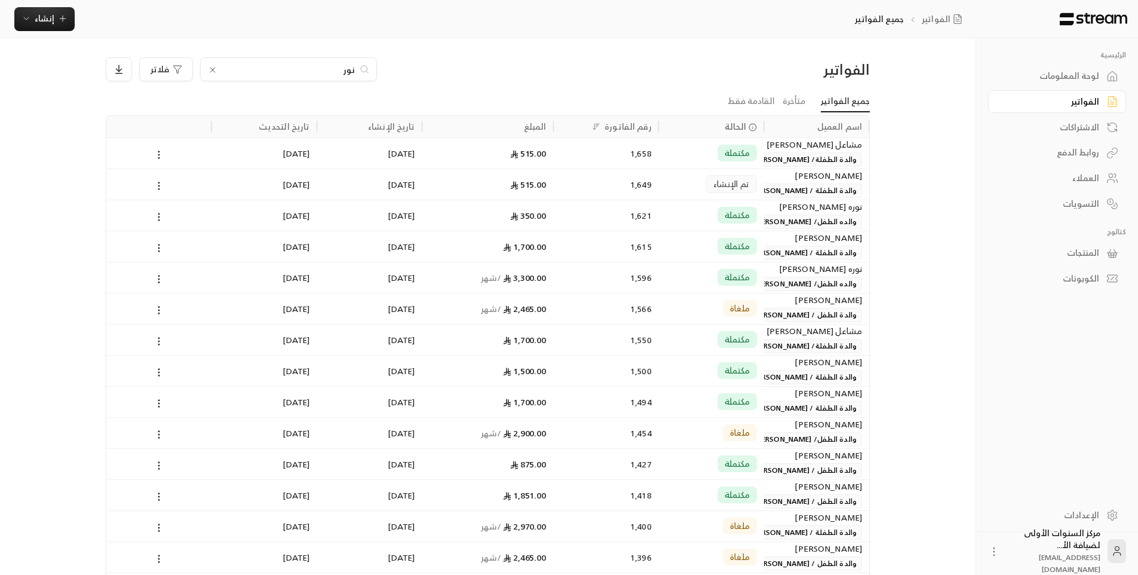
drag, startPoint x: 875, startPoint y: 72, endPoint x: 285, endPoint y: 64, distance: 589.5
click at [285, 64] on input "نور" at bounding box center [288, 69] width 133 height 13
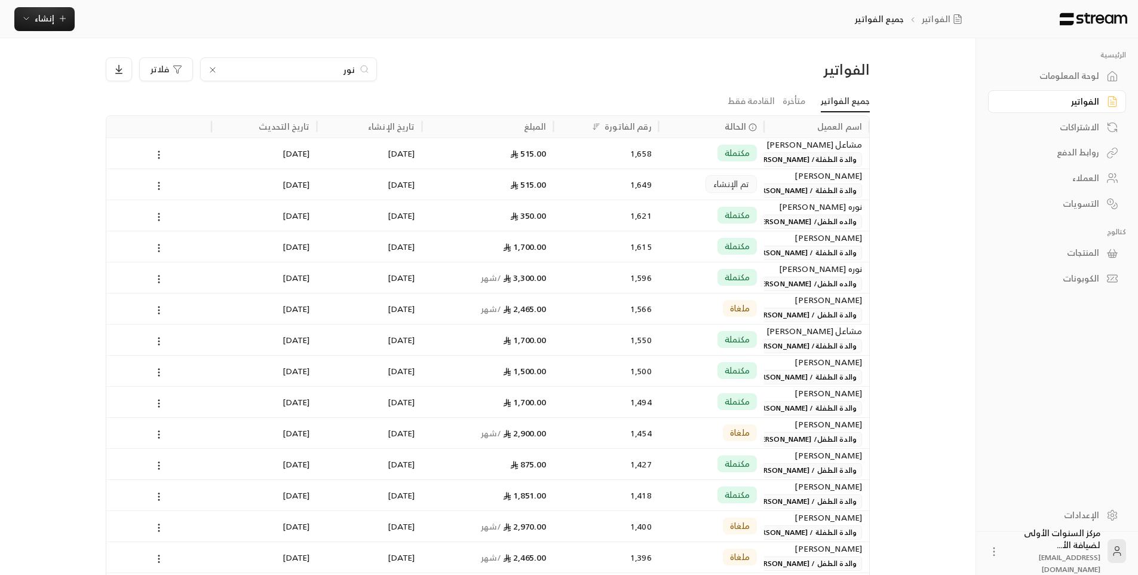
click at [360, 70] on icon at bounding box center [365, 69] width 10 height 12
click at [355, 70] on div "نور" at bounding box center [288, 69] width 177 height 24
click at [349, 70] on input "نور" at bounding box center [288, 69] width 133 height 13
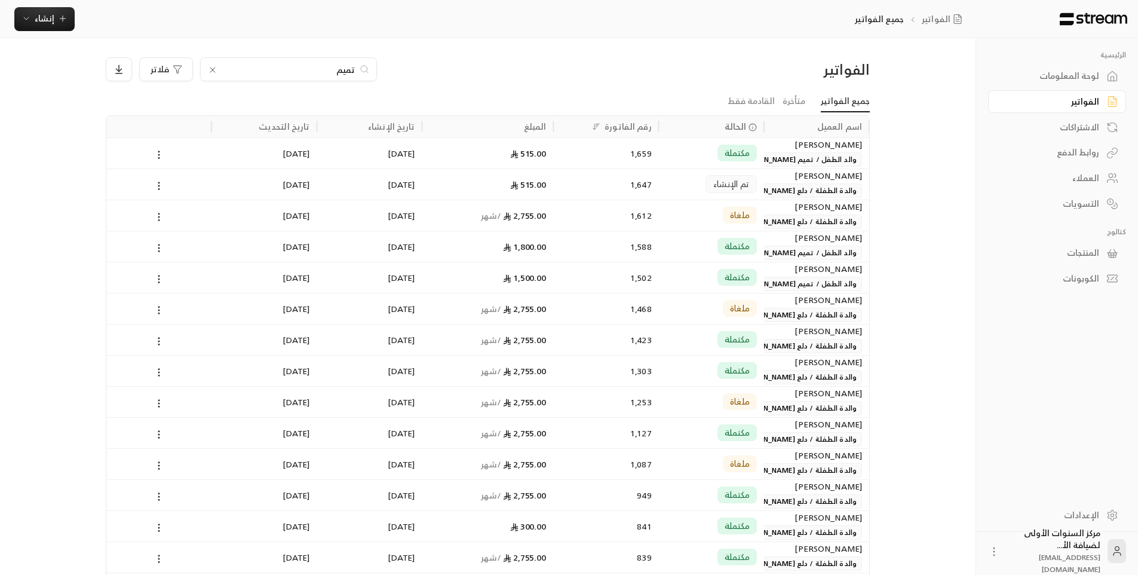
type input "تميم"
click at [657, 161] on div "1,659" at bounding box center [606, 152] width 105 height 31
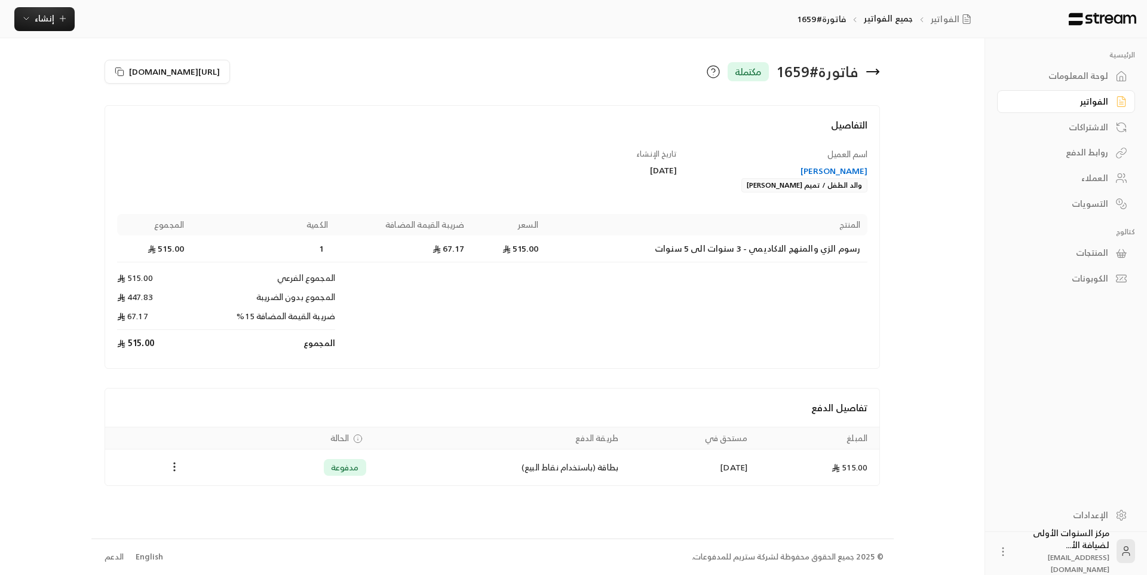
drag, startPoint x: 746, startPoint y: 182, endPoint x: 823, endPoint y: 189, distance: 77.4
click at [823, 189] on div "[PERSON_NAME] والد الطفل / تميم [PERSON_NAME]" at bounding box center [778, 178] width 179 height 27
copy div "تميم [PERSON_NAME]"
click at [870, 72] on icon at bounding box center [873, 72] width 12 height 0
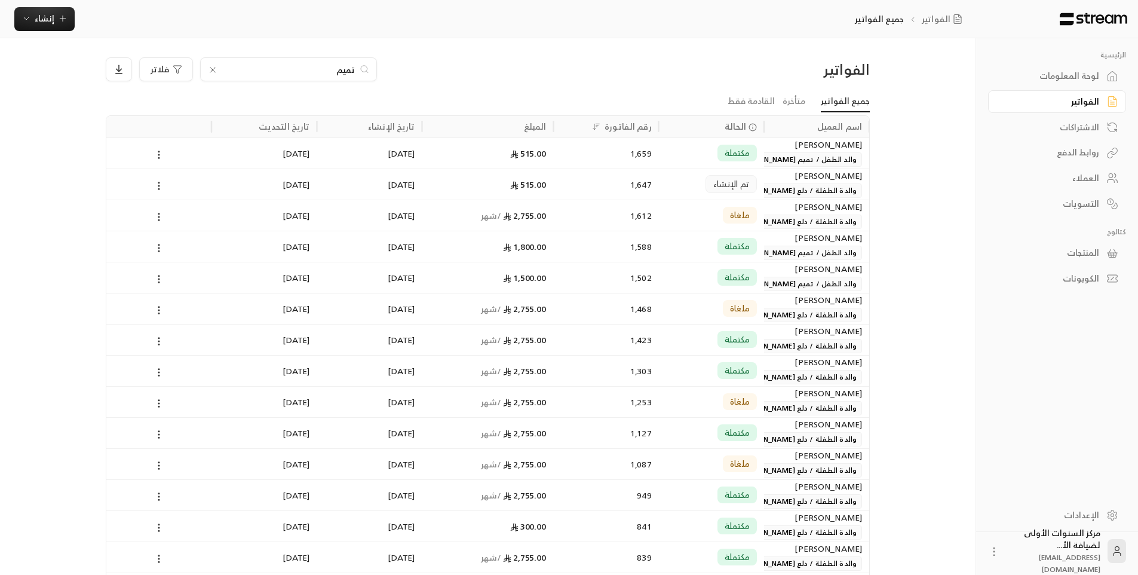
click at [345, 68] on input "تميم" at bounding box center [288, 69] width 133 height 13
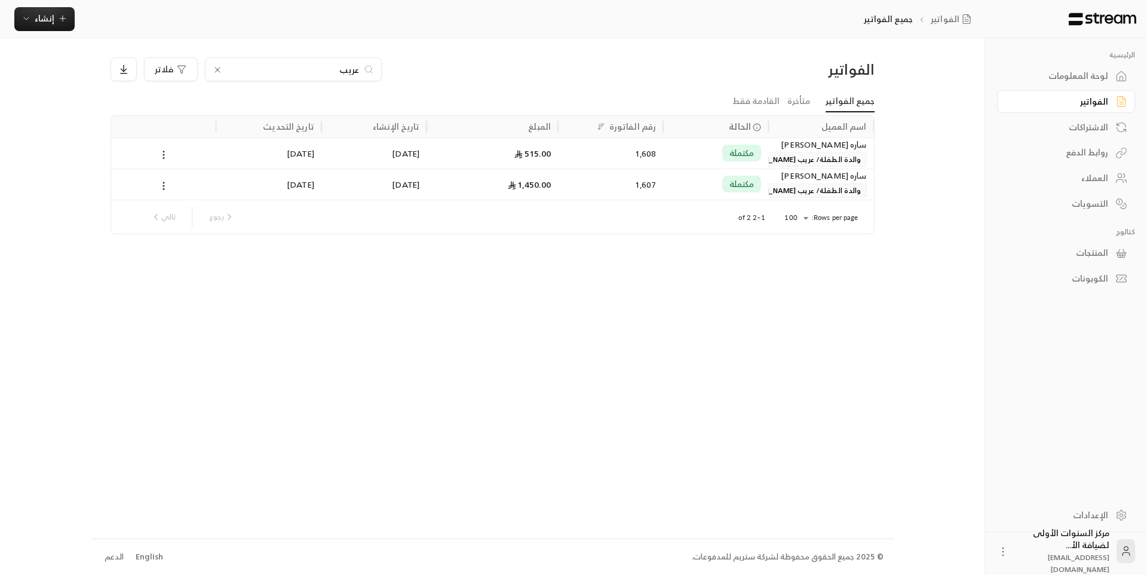
type input "عريب"
click at [652, 151] on div "1,608" at bounding box center [610, 153] width 91 height 30
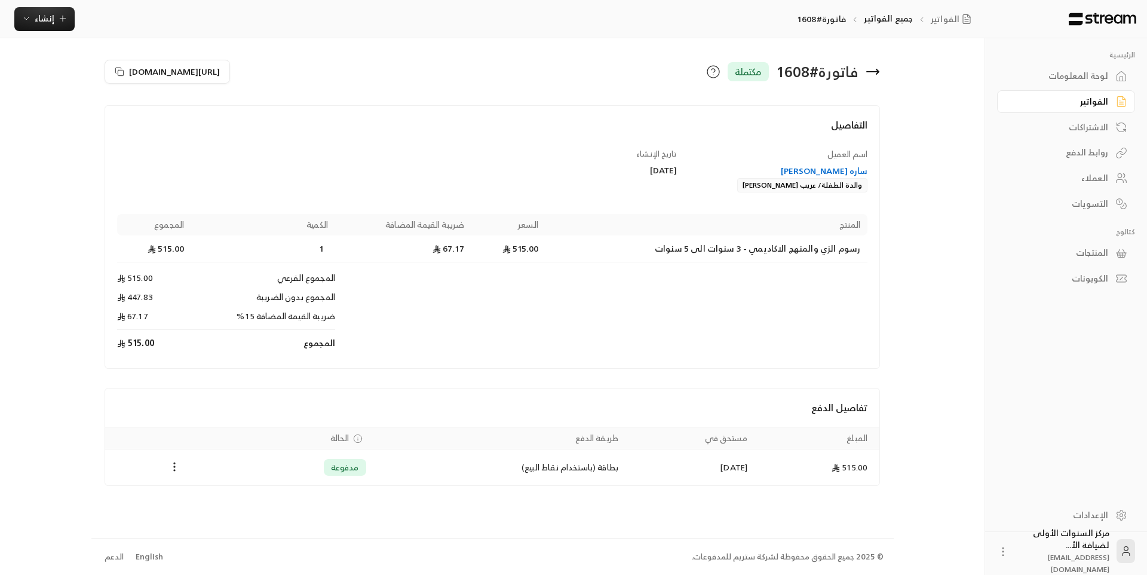
drag, startPoint x: 708, startPoint y: 182, endPoint x: 819, endPoint y: 191, distance: 112.0
click at [819, 191] on div "ساره [PERSON_NAME] والدة الطفلة/ عريب [PERSON_NAME]" at bounding box center [778, 178] width 179 height 27
copy div "عريب [PERSON_NAME]"
click at [874, 70] on icon at bounding box center [872, 71] width 14 height 14
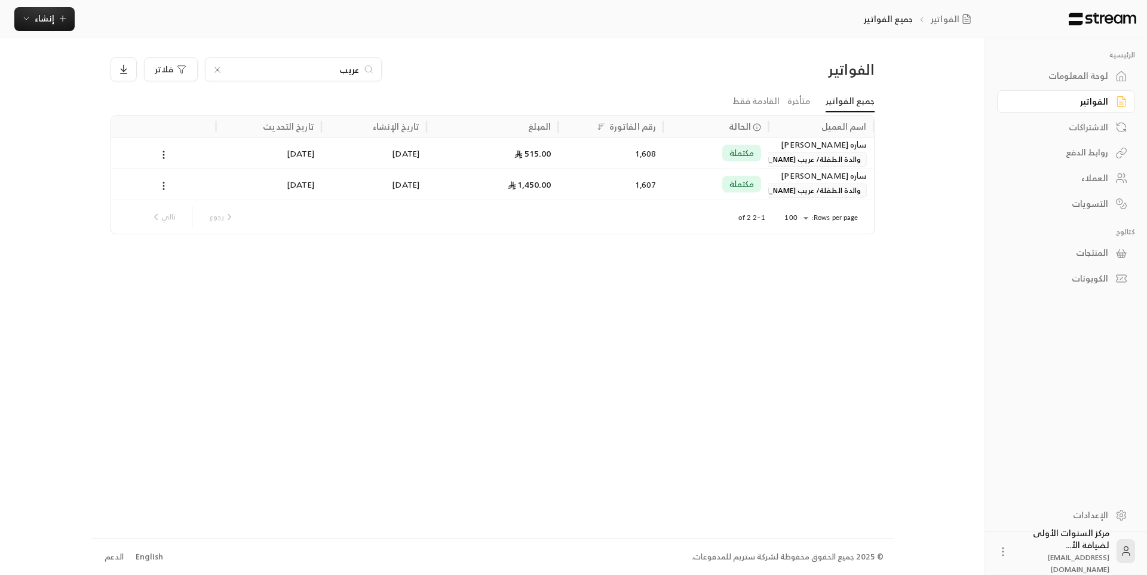
click at [345, 70] on input "عريب" at bounding box center [293, 69] width 133 height 13
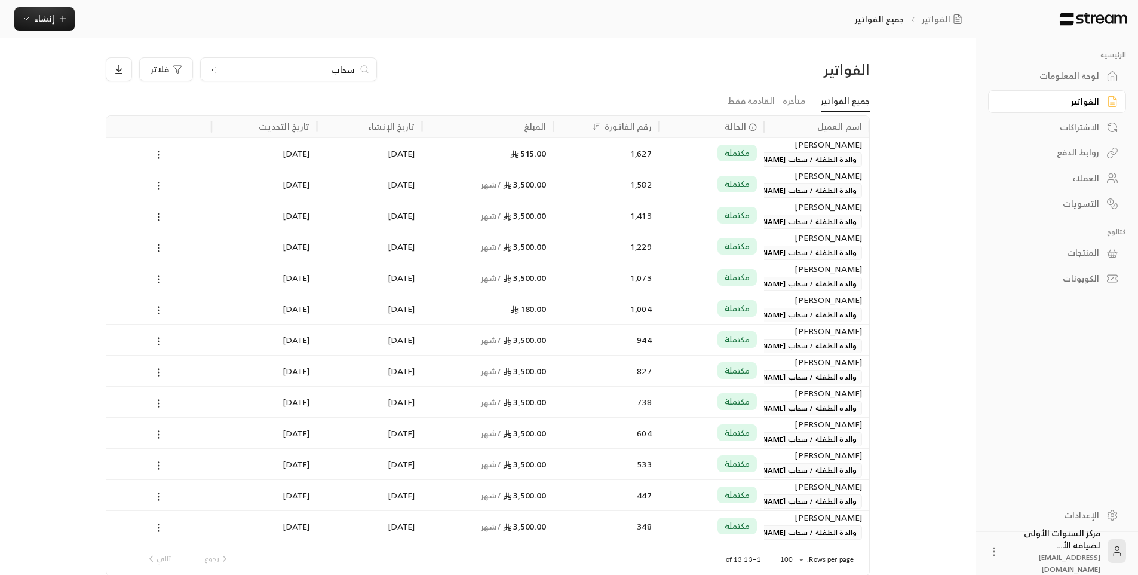
type input "سحاب"
click at [674, 155] on div "مكتملة" at bounding box center [711, 153] width 91 height 30
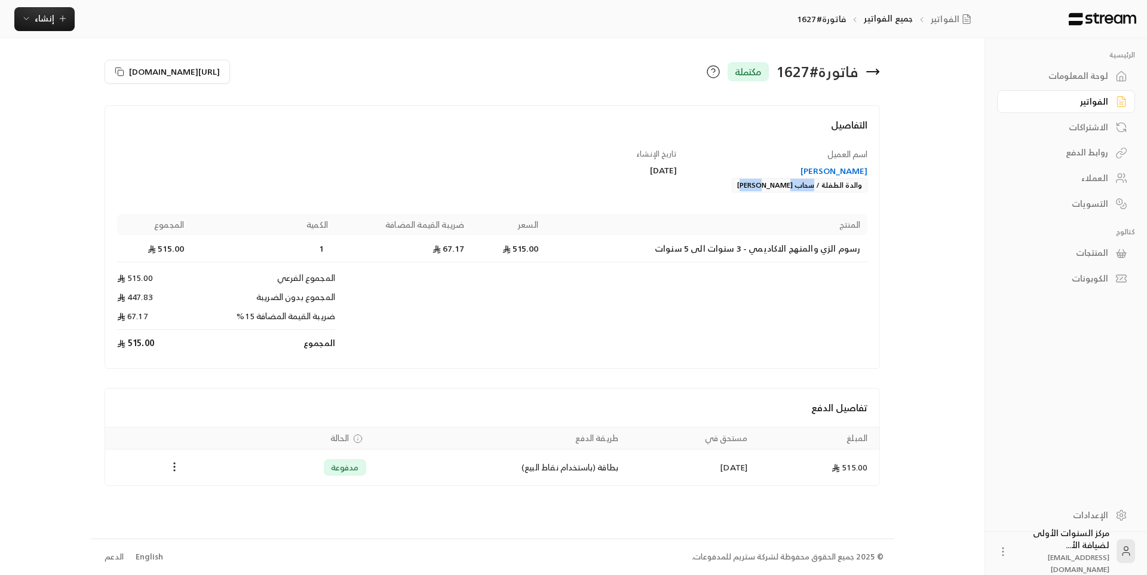
drag, startPoint x: 762, startPoint y: 187, endPoint x: 815, endPoint y: 188, distance: 53.2
click at [815, 188] on div "[PERSON_NAME] والدة الطفلة / سحاب [PERSON_NAME]" at bounding box center [778, 178] width 179 height 27
copy div "سحاب [PERSON_NAME]"
click at [881, 69] on div "فاتورة # 1627 مكتملة" at bounding box center [689, 71] width 394 height 29
click at [876, 70] on icon at bounding box center [877, 71] width 2 height 5
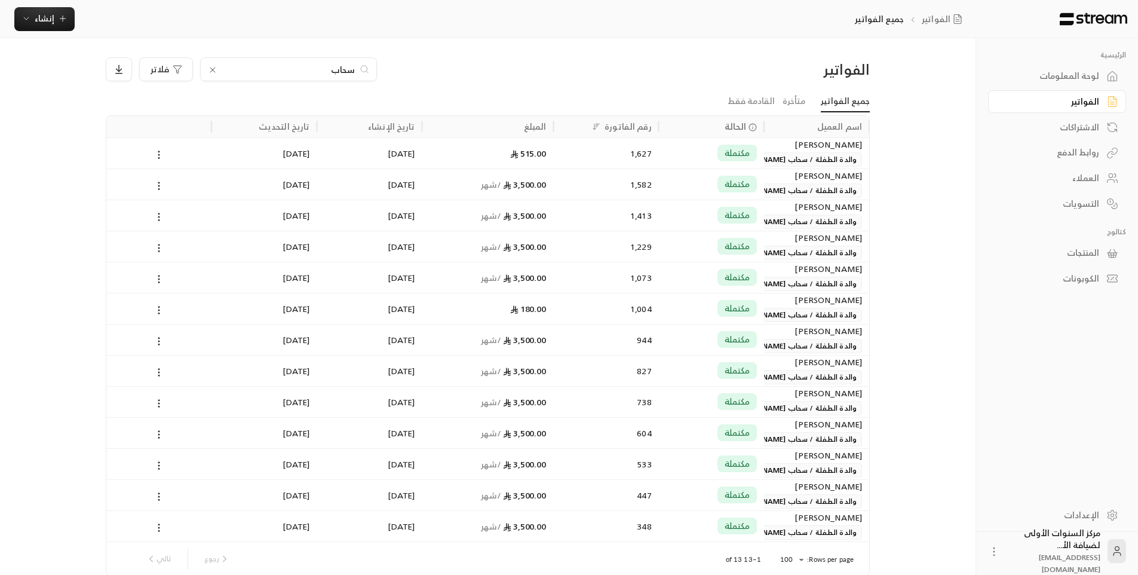
click at [543, 68] on div "سحاب فلاتر" at bounding box center [391, 69] width 570 height 24
click at [210, 67] on icon at bounding box center [213, 70] width 10 height 10
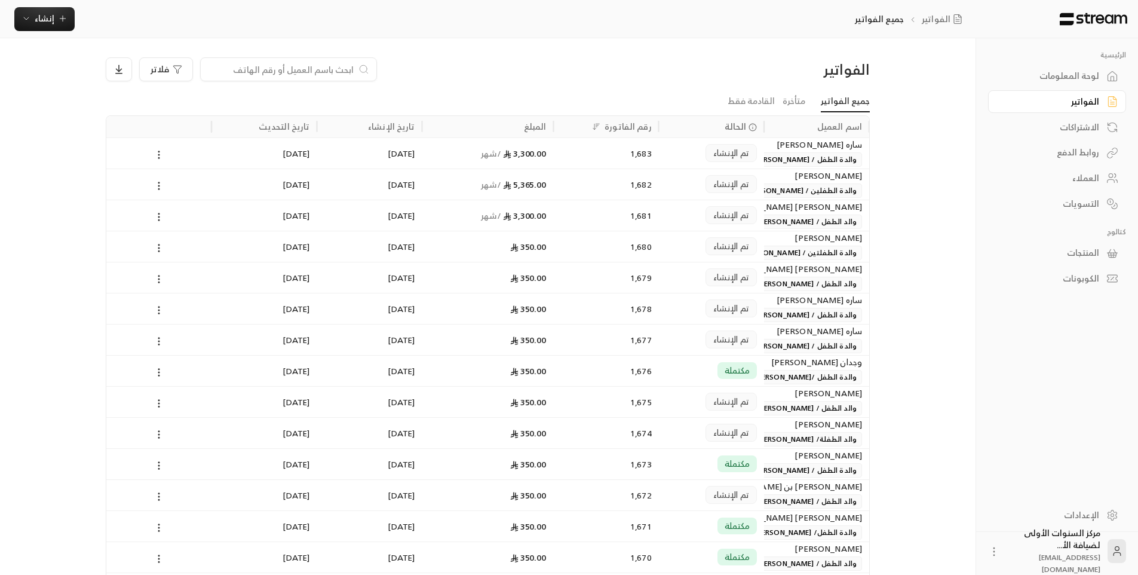
click at [1058, 81] on div "لوحة المعلومات" at bounding box center [1051, 76] width 96 height 12
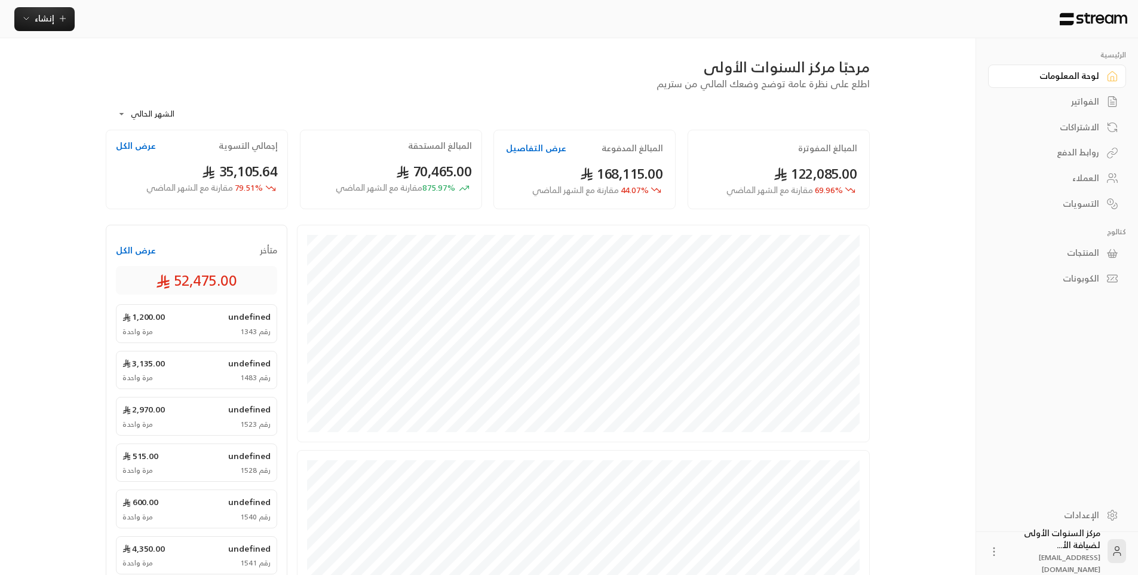
click at [1081, 173] on div "العملاء" at bounding box center [1051, 178] width 96 height 12
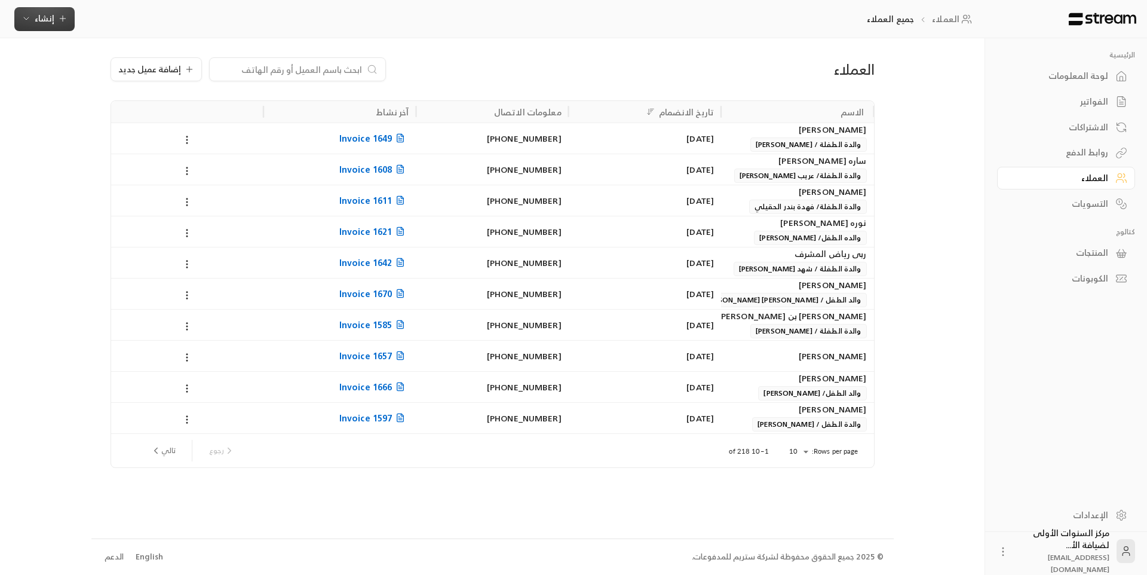
click at [56, 20] on span "إنشاء" at bounding box center [44, 18] width 46 height 15
click at [283, 37] on div "العملاء جميع العملاء إنشاء فوري إنشاء فاتورة مرة واحدة بسهولة للمعاملات السريعة…" at bounding box center [494, 19] width 989 height 38
click at [174, 69] on span "إضافة عميل جديد" at bounding box center [149, 69] width 63 height 8
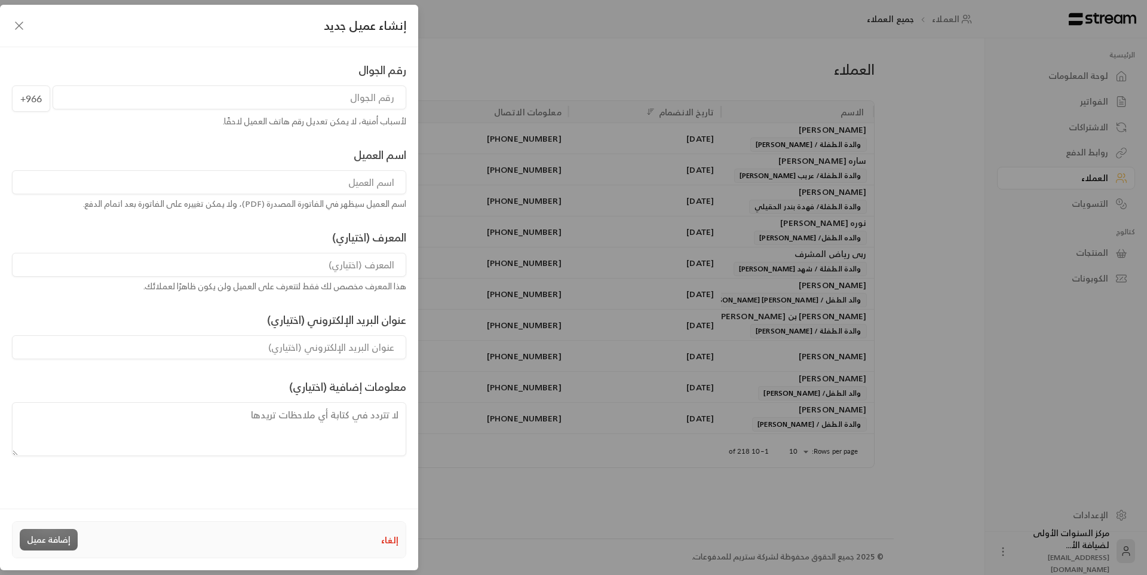
click at [362, 90] on input "tel" at bounding box center [230, 97] width 354 height 24
click at [359, 96] on input "tel" at bounding box center [230, 97] width 354 height 24
type input "544244496"
click at [348, 179] on input at bounding box center [209, 182] width 394 height 24
type input "[PERSON_NAME]"
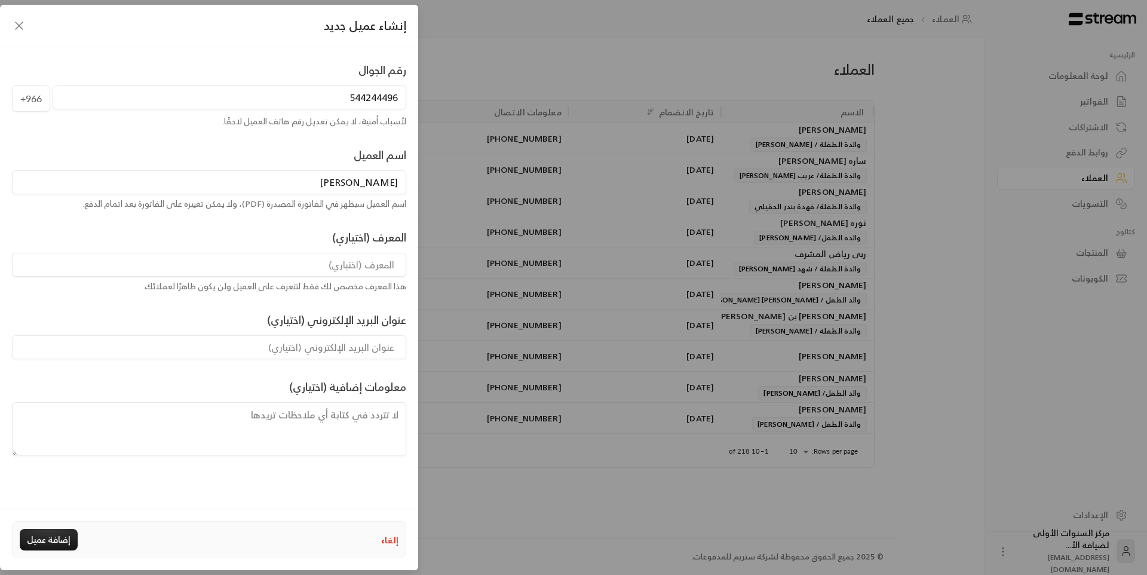
click at [359, 262] on input at bounding box center [209, 265] width 394 height 24
click at [275, 264] on input "والد الطفل / [PERSON_NAME]" at bounding box center [209, 265] width 394 height 24
click at [271, 264] on input "والد الطفل / [PERSON_NAME]" at bounding box center [209, 265] width 394 height 24
click at [217, 264] on input "والد الطفل / [PERSON_NAME] بن [PERSON_NAME]" at bounding box center [209, 265] width 394 height 24
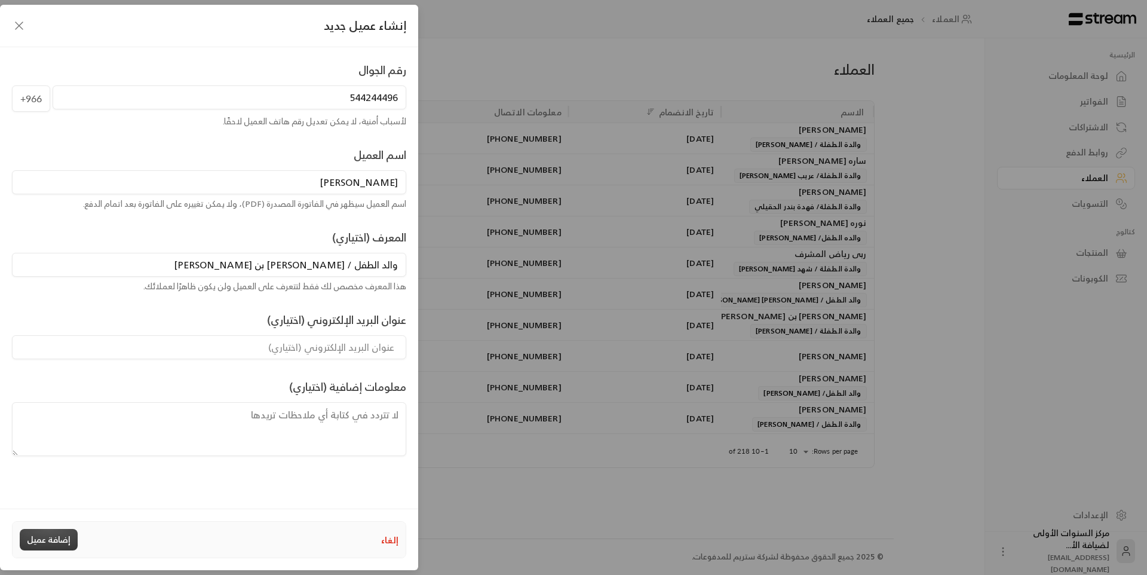
type input "والد الطفل / [PERSON_NAME] بن [PERSON_NAME]"
click at [60, 543] on button "إضافة عميل" at bounding box center [49, 539] width 58 height 21
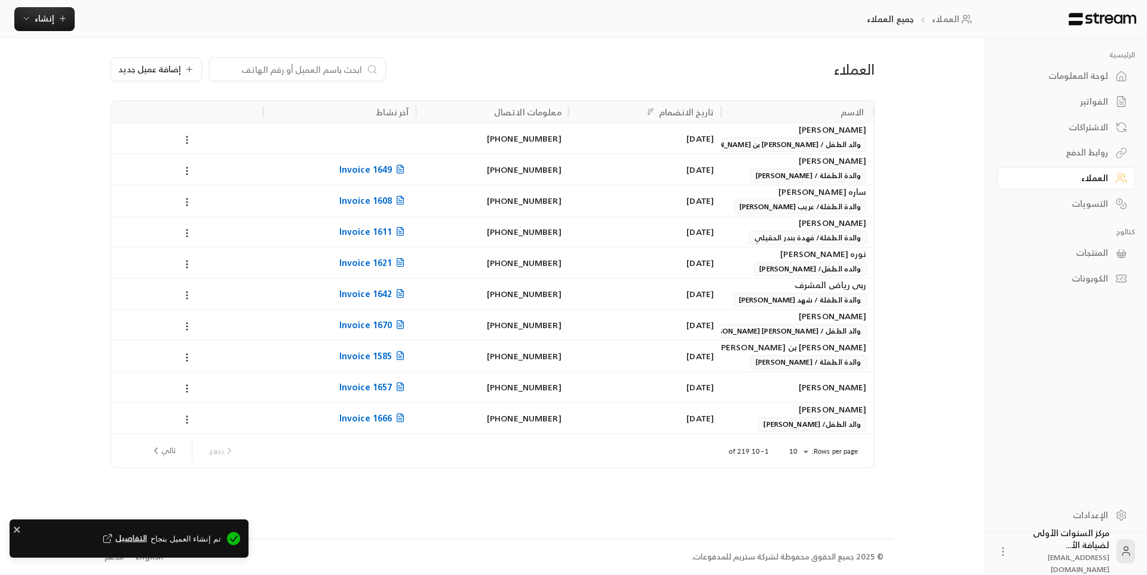
click at [674, 96] on div "العملاء إضافة عميل جديد" at bounding box center [493, 78] width 776 height 43
click at [1061, 71] on div "لوحة المعلومات" at bounding box center [1060, 76] width 96 height 12
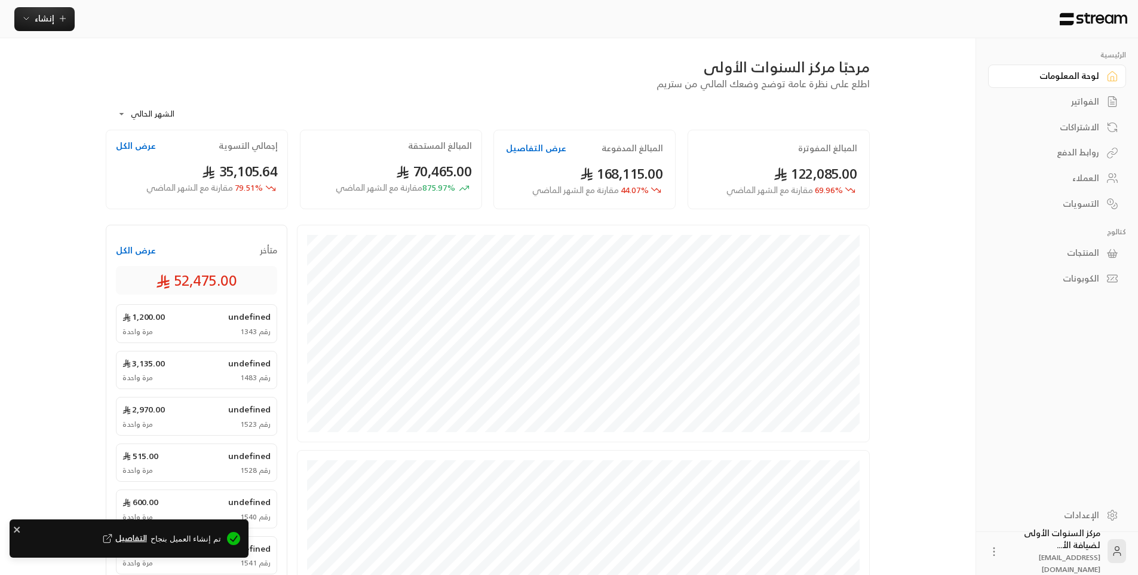
click at [1074, 96] on div "الفواتير" at bounding box center [1051, 102] width 96 height 12
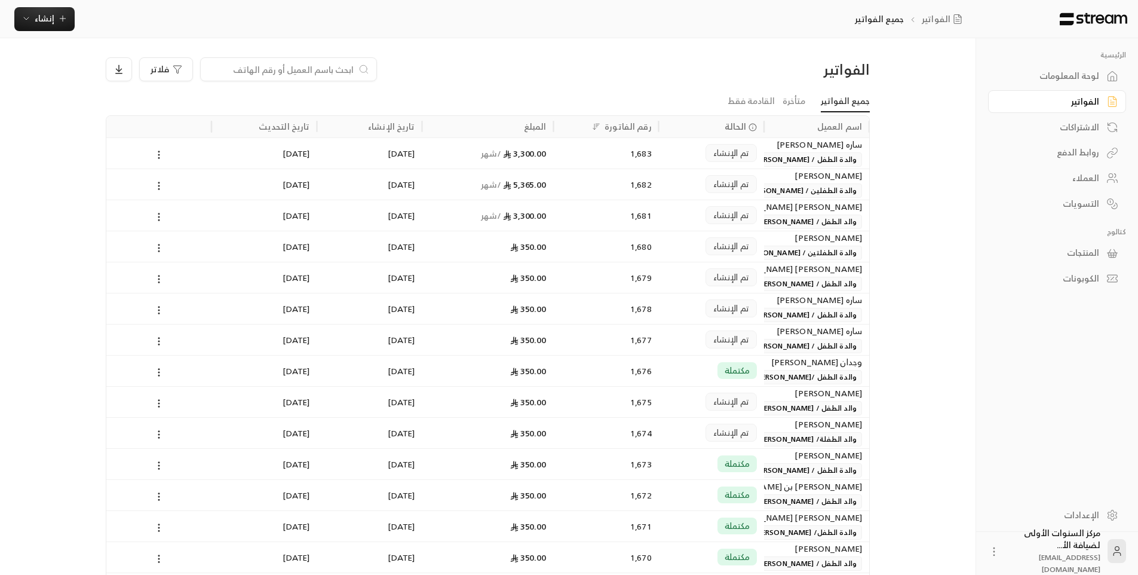
click at [598, 82] on div "الفواتير فلاتر" at bounding box center [488, 73] width 776 height 33
click at [457, 59] on div "فلاتر" at bounding box center [391, 69] width 570 height 24
click at [33, 21] on span "إنشاء" at bounding box center [44, 18] width 46 height 15
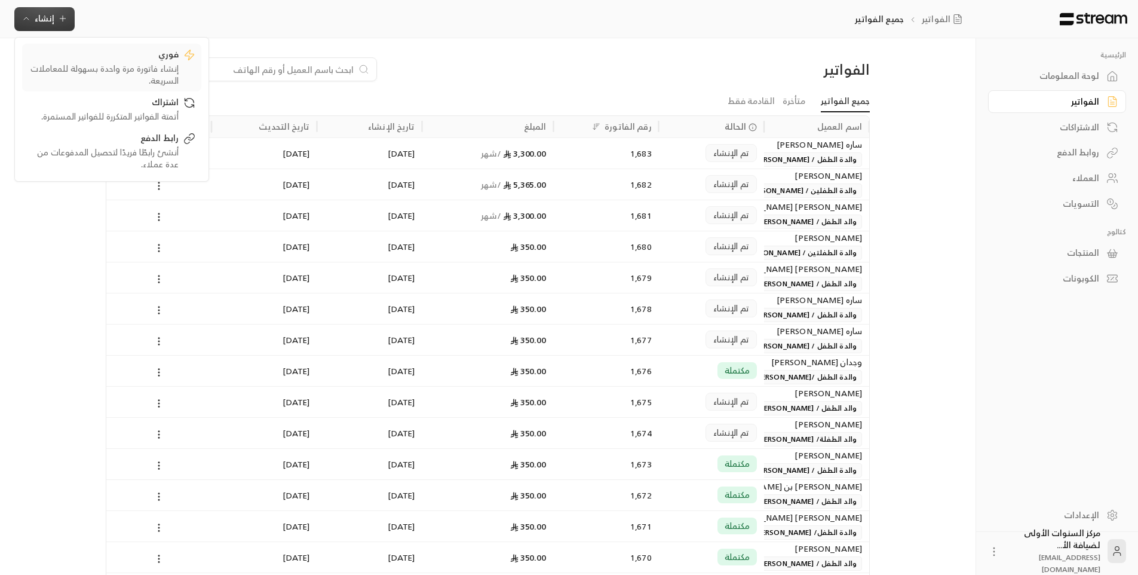
click at [164, 75] on div "إنشاء فاتورة مرة واحدة بسهولة للمعاملات السريعة." at bounding box center [103, 75] width 150 height 24
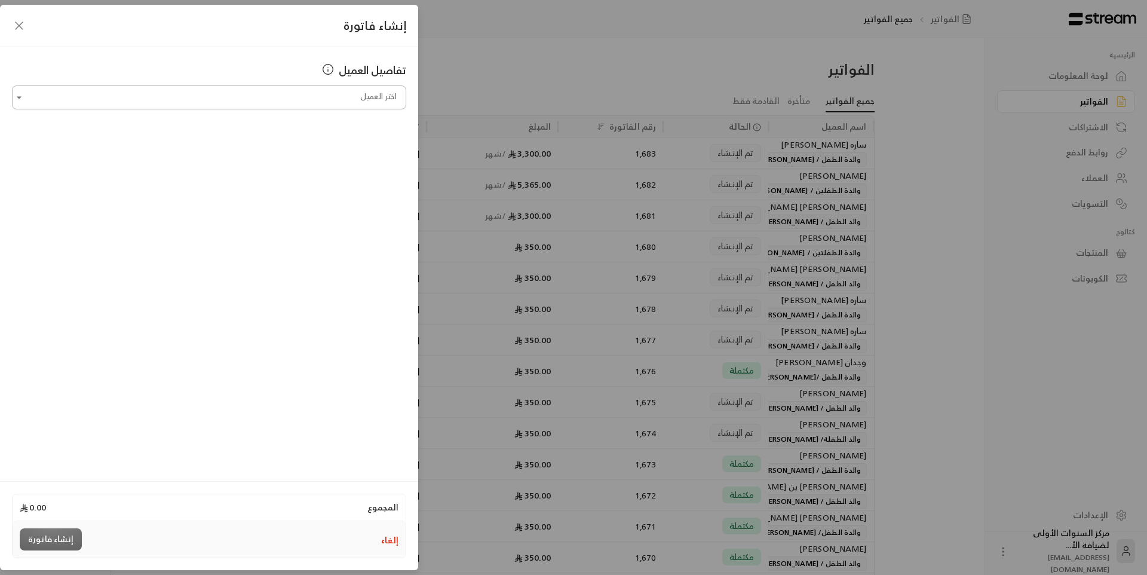
click at [363, 94] on input "اختر العميل" at bounding box center [209, 97] width 394 height 21
type input "*"
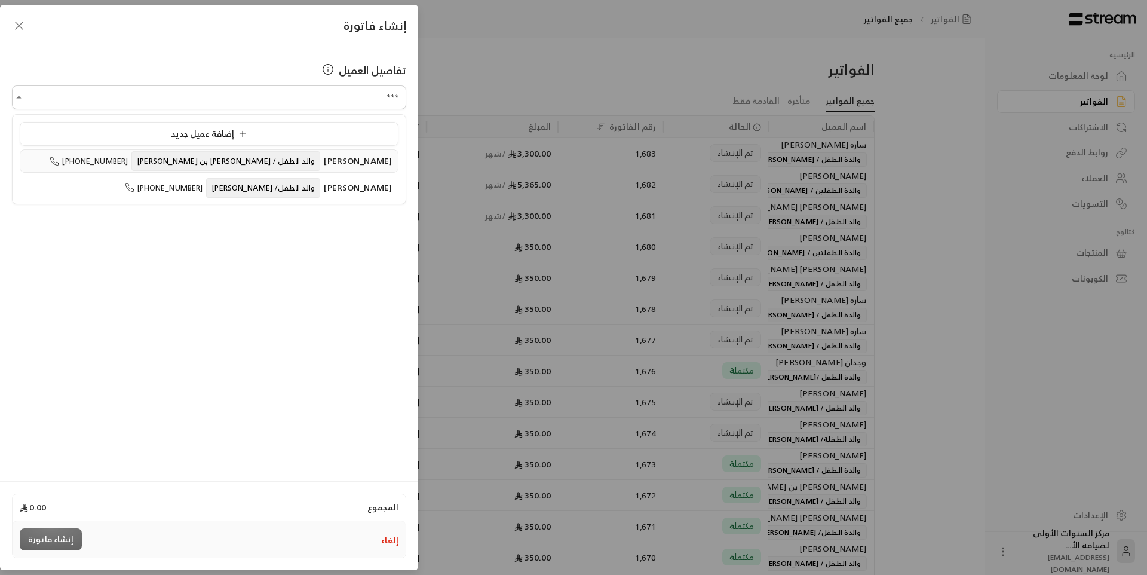
click at [324, 167] on span "[PERSON_NAME]" at bounding box center [358, 160] width 68 height 15
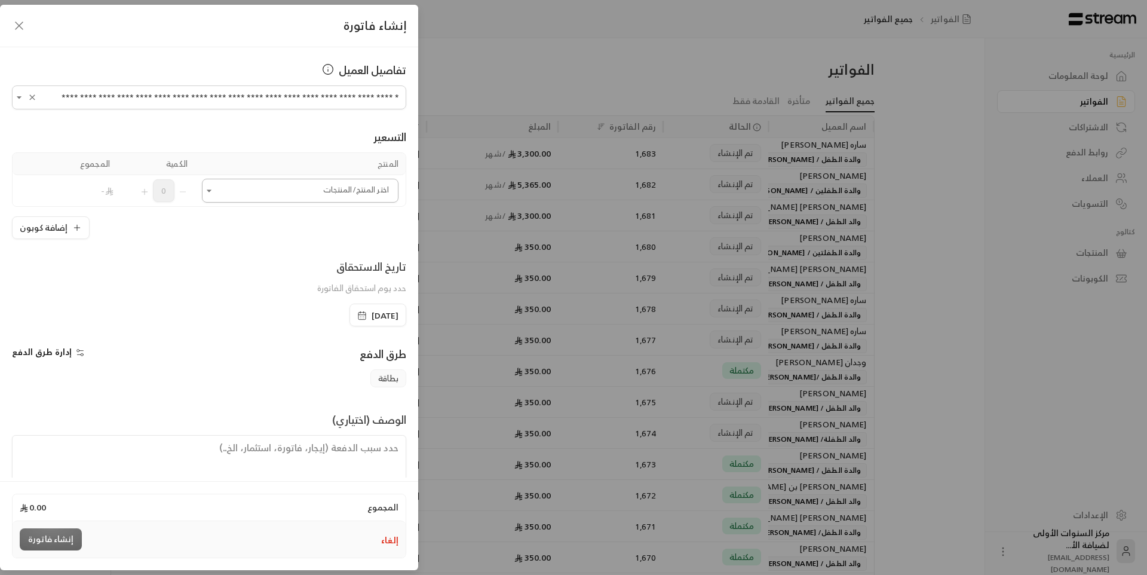
type input "**********"
click at [322, 199] on input "اختر العميل" at bounding box center [300, 190] width 196 height 21
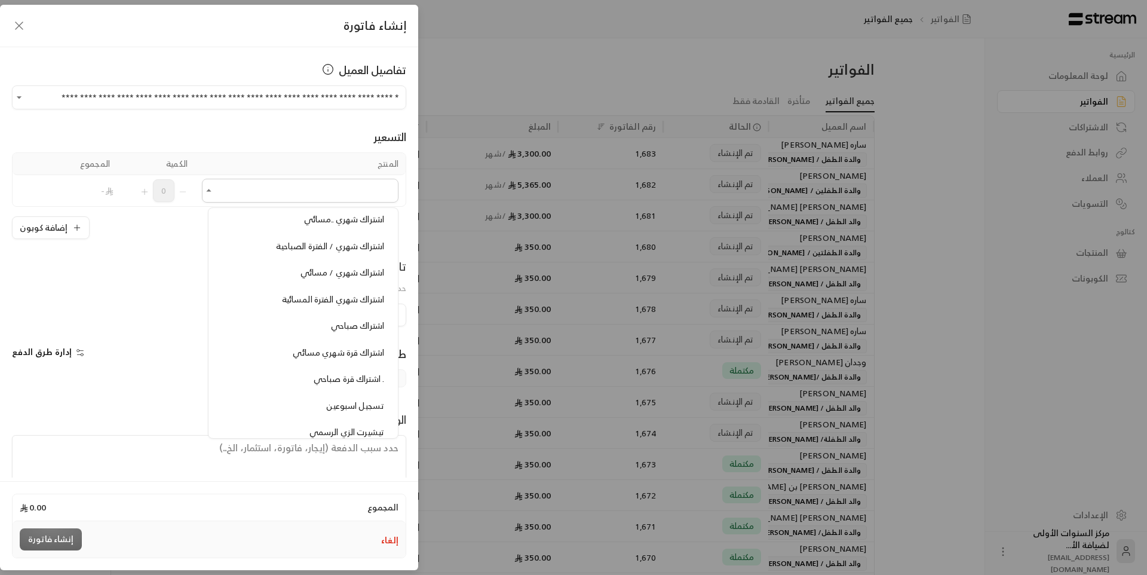
scroll to position [717, 0]
click at [345, 212] on span "اشتراك شهري - قرة - صباحي" at bounding box center [333, 219] width 101 height 15
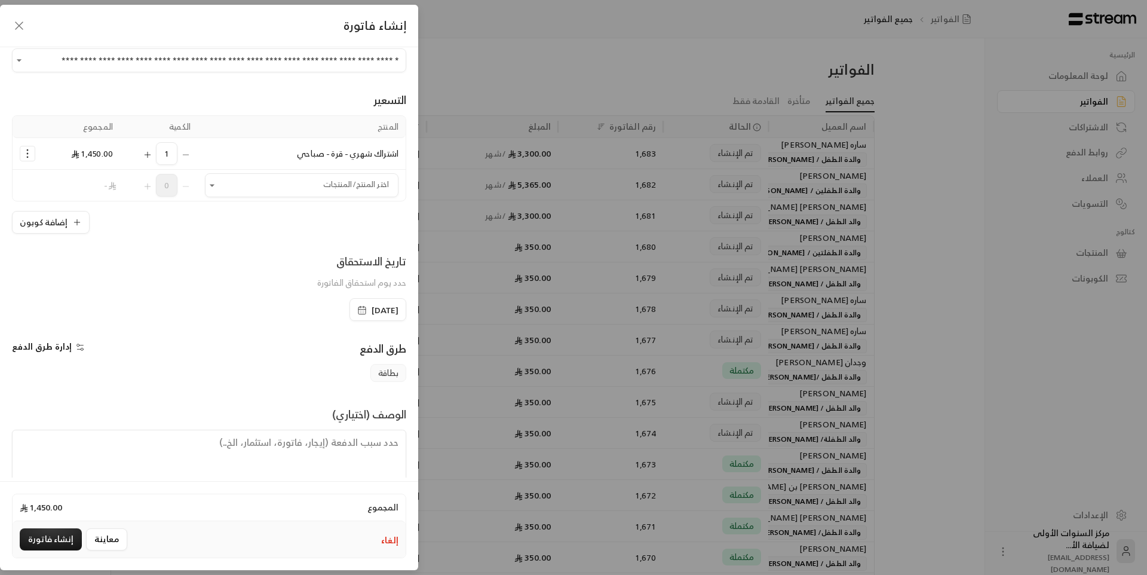
scroll to position [57, 0]
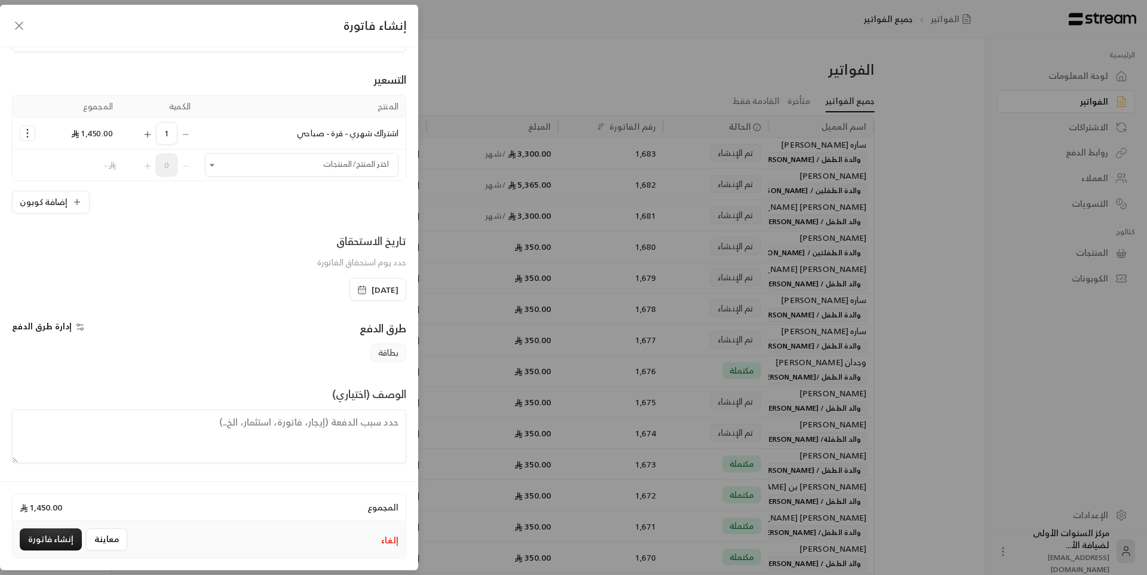
click at [379, 430] on textarea at bounding box center [209, 436] width 394 height 54
type textarea "من تاريخ"
click at [358, 286] on rect "button" at bounding box center [361, 289] width 7 height 7
click at [394, 543] on button "إلغاء" at bounding box center [389, 540] width 17 height 12
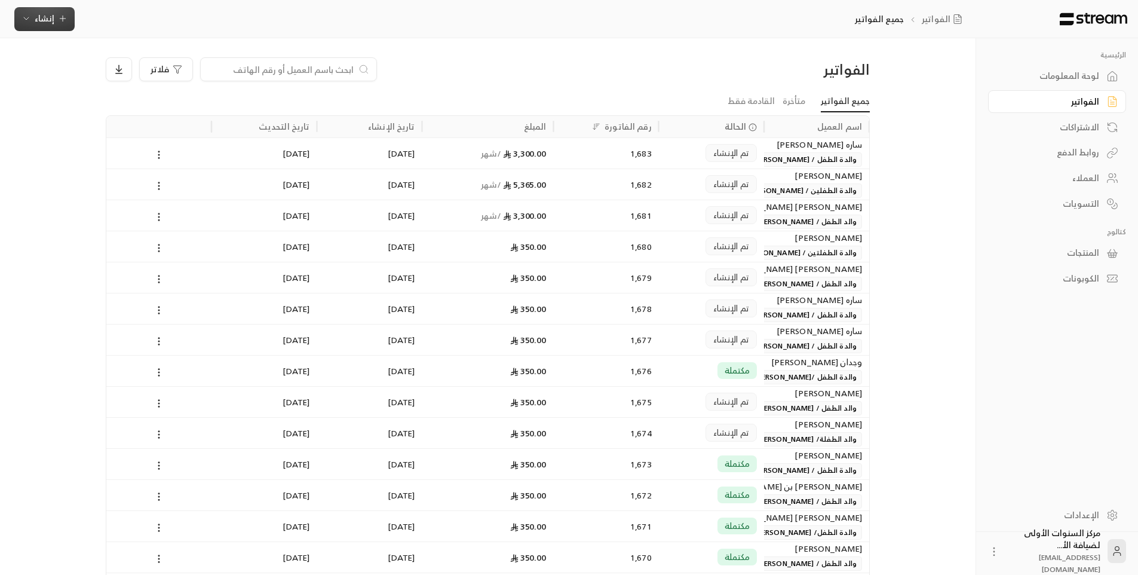
click at [55, 19] on span "إنشاء" at bounding box center [44, 18] width 46 height 15
click at [109, 108] on div "اشتراك" at bounding box center [103, 103] width 150 height 14
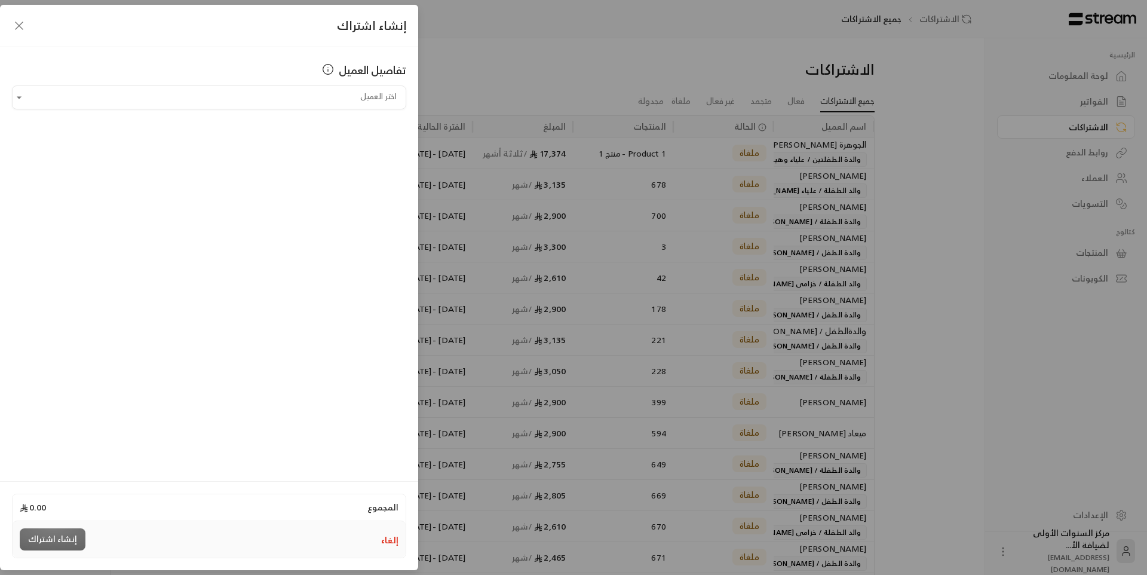
click at [391, 540] on button "إلغاء" at bounding box center [389, 540] width 17 height 12
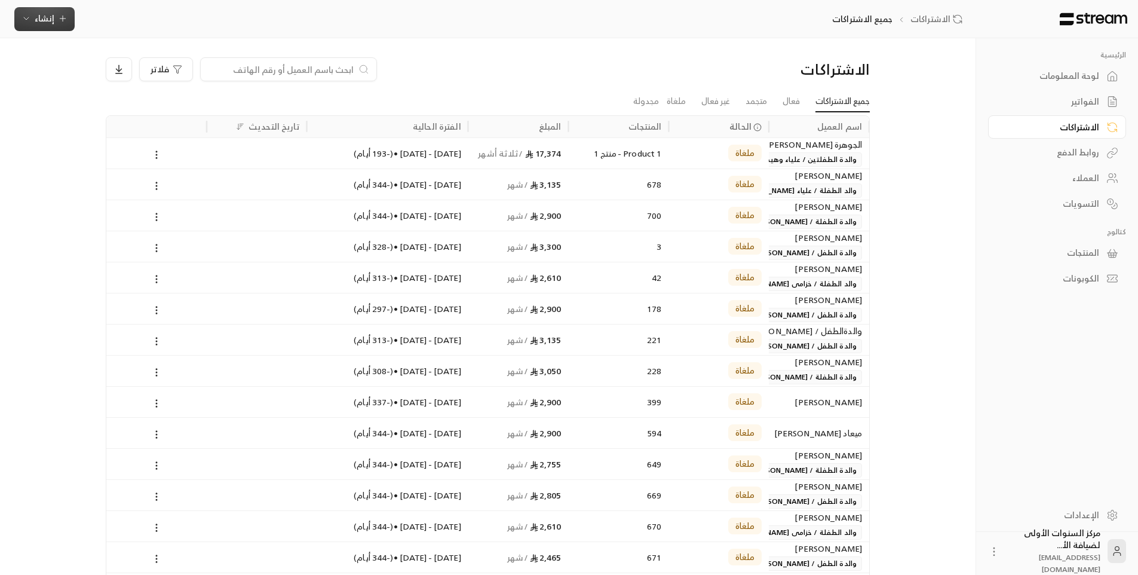
click at [65, 25] on span "إنشاء" at bounding box center [44, 18] width 46 height 15
click at [147, 72] on div "إنشاء فاتورة مرة واحدة بسهولة للمعاملات السريعة." at bounding box center [103, 75] width 150 height 24
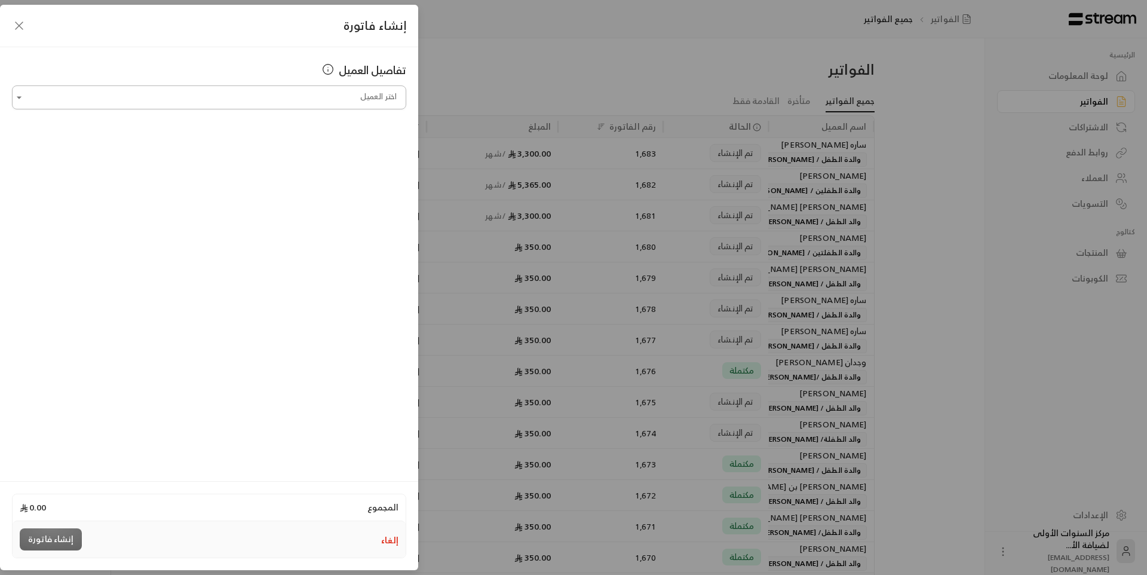
click at [296, 104] on input "اختر العميل" at bounding box center [209, 97] width 394 height 21
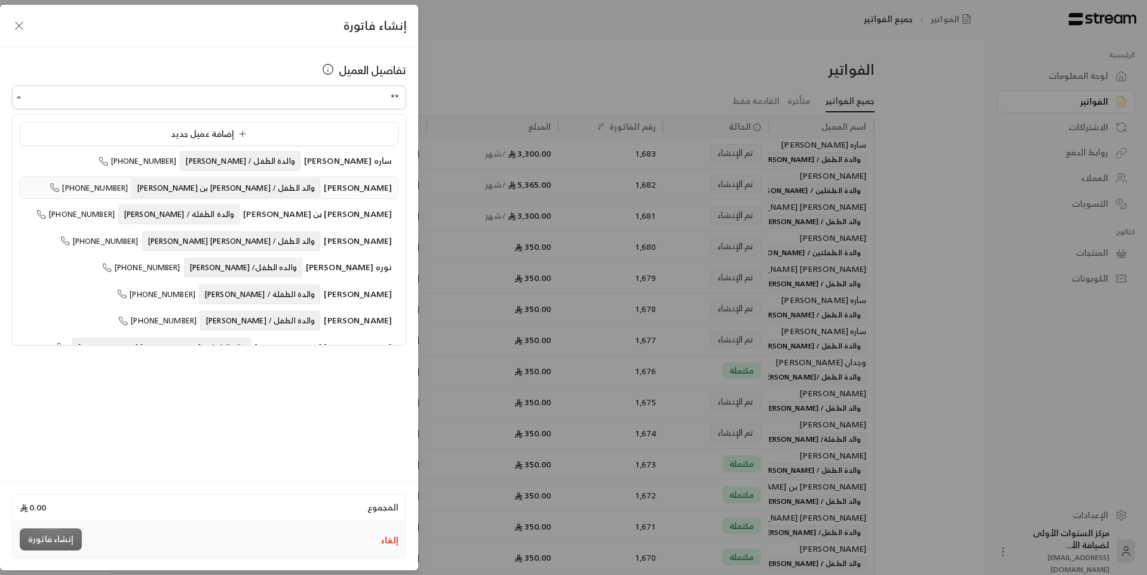
click at [241, 177] on li "[PERSON_NAME] والد الطفل / [PERSON_NAME] بن [PERSON_NAME] [PHONE_NUMBER]" at bounding box center [209, 187] width 379 height 23
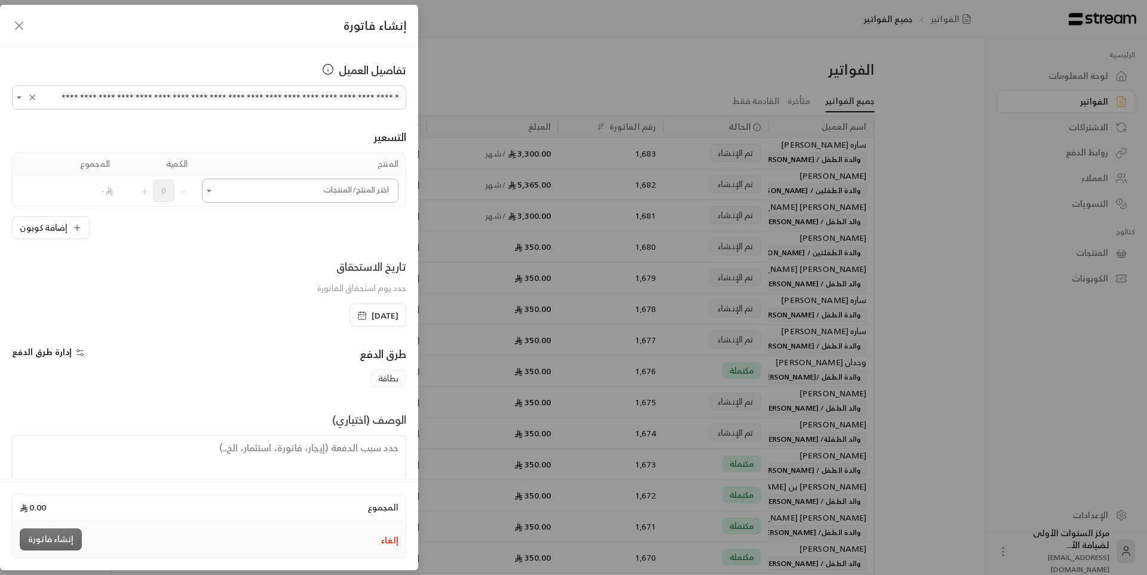
type input "**********"
click at [291, 198] on input "اختر العميل" at bounding box center [300, 190] width 196 height 21
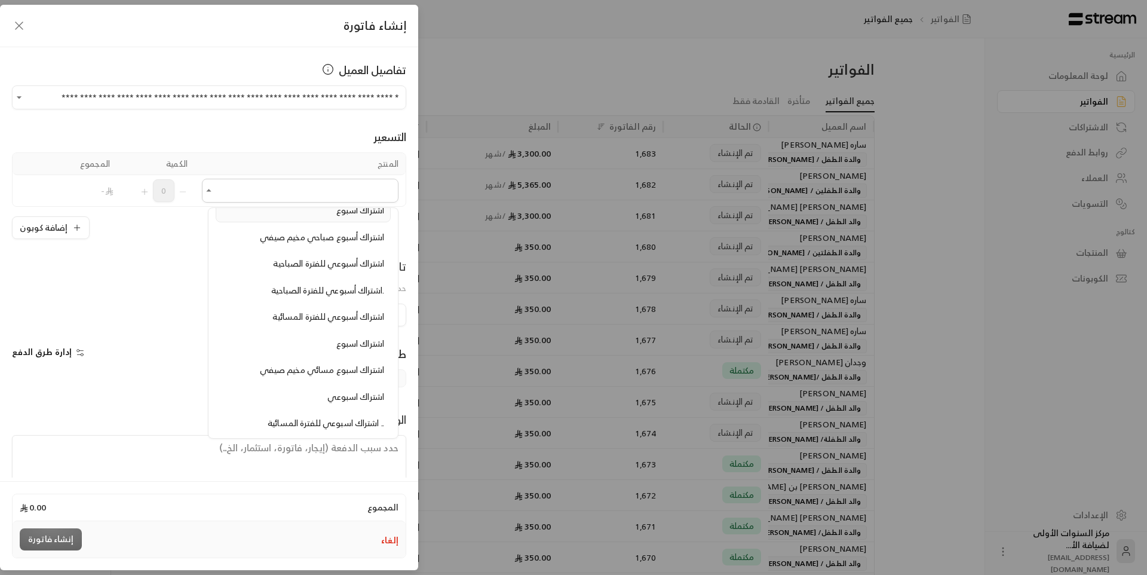
scroll to position [119, 0]
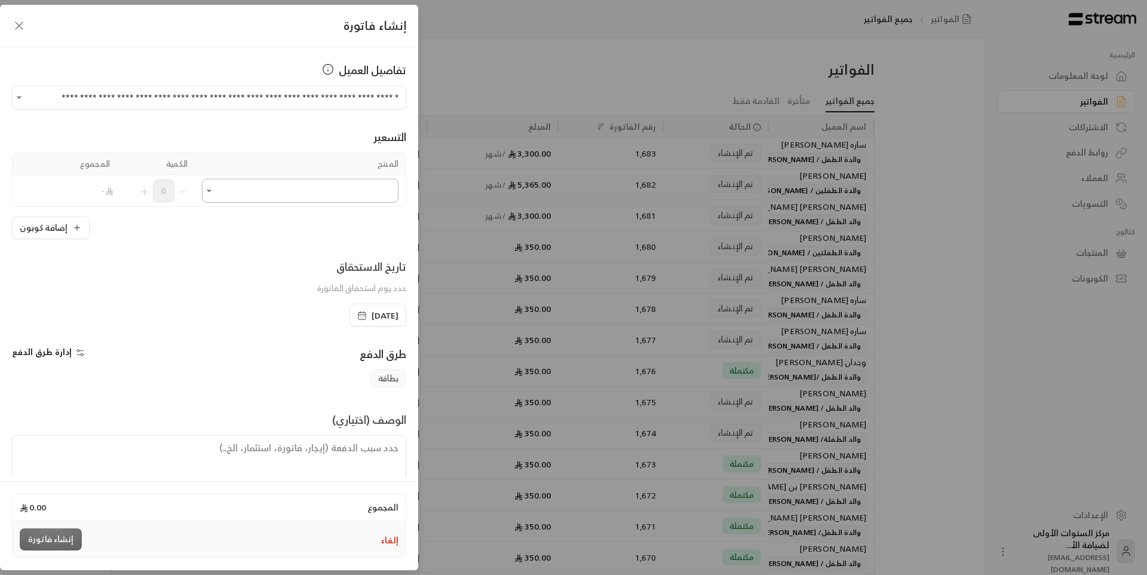
click at [322, 189] on input "اختر العميل" at bounding box center [300, 190] width 196 height 21
click at [330, 269] on span "اشتراك شهري - قرة - صباحي" at bounding box center [333, 271] width 101 height 15
type input "**"
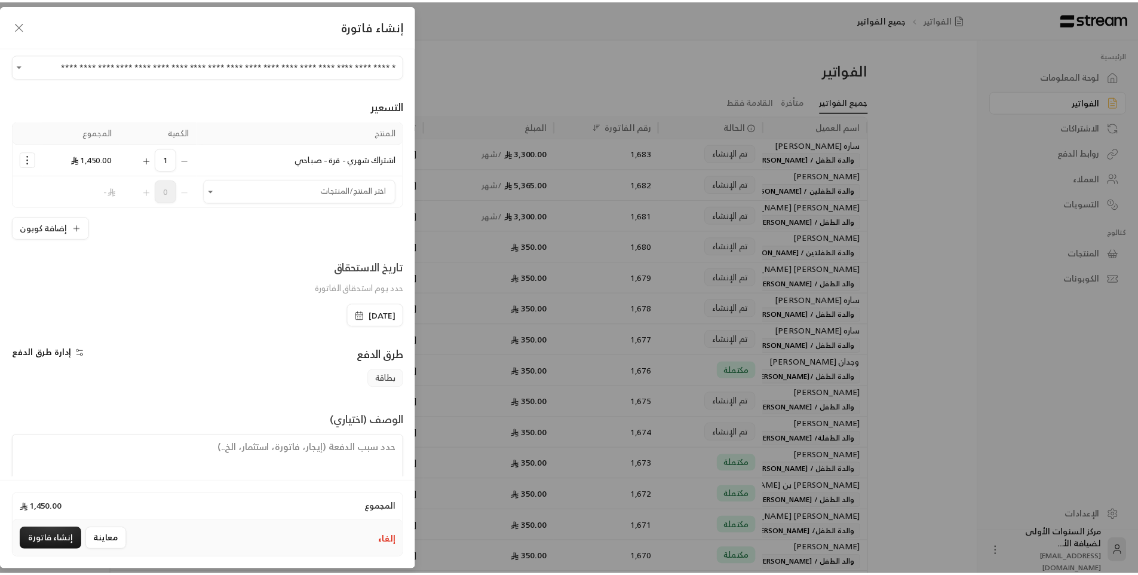
scroll to position [57, 0]
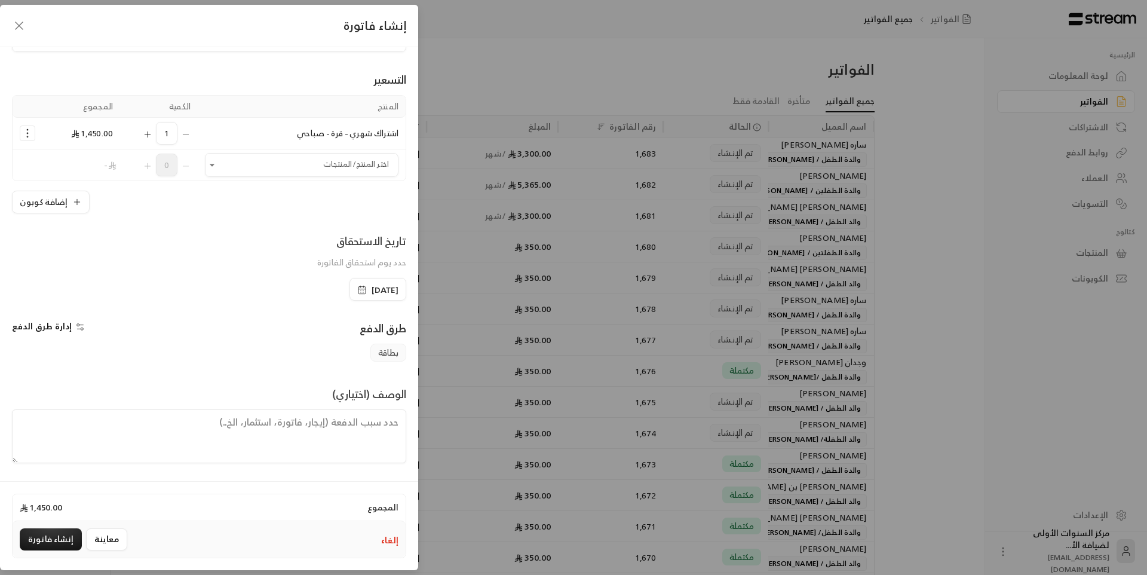
click at [375, 411] on textarea at bounding box center [209, 436] width 394 height 54
paste textarea "[DATE] - [DATE]"
click at [333, 434] on textarea "من تاريخ [DATE] - [DATE]" at bounding box center [209, 436] width 394 height 54
type textarea "من تاريخ [DATE] - [DATE]"
click at [57, 542] on button "إنشاء فاتورة" at bounding box center [51, 539] width 62 height 22
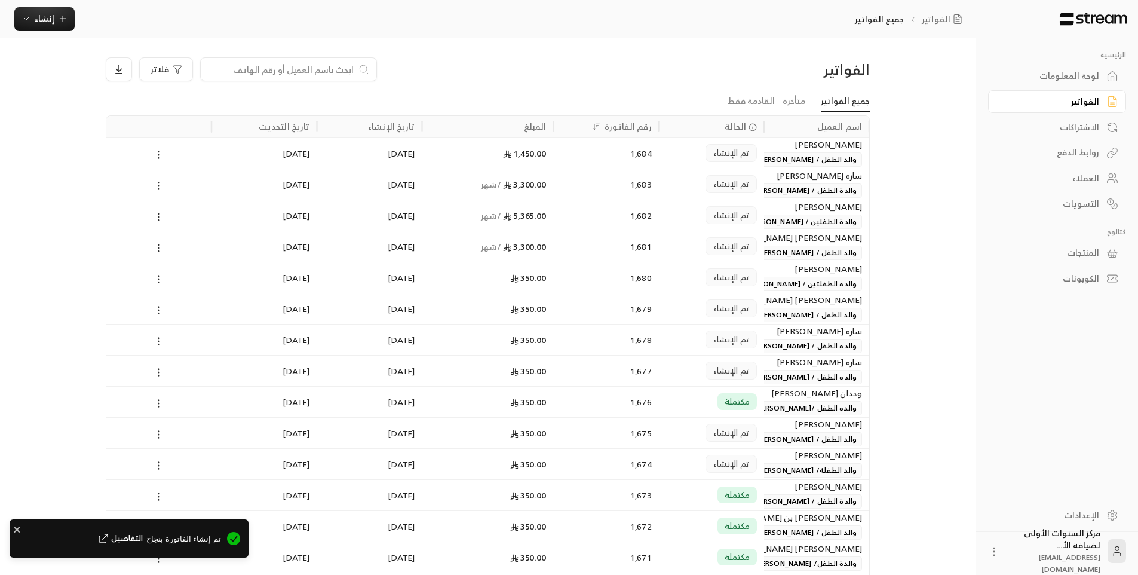
click at [1075, 81] on div "لوحة المعلومات" at bounding box center [1051, 76] width 96 height 12
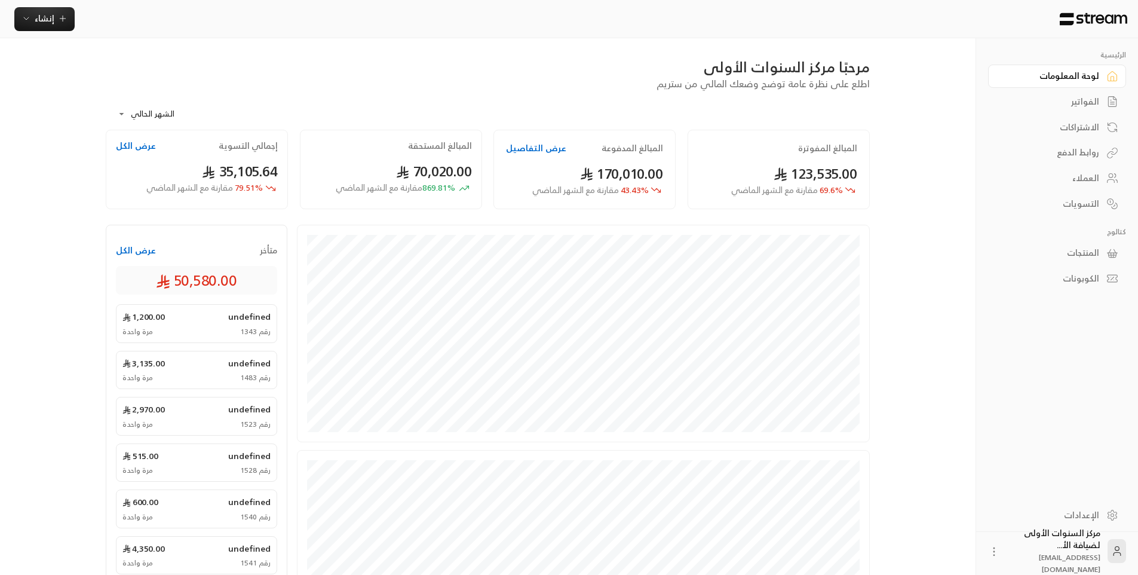
click at [1067, 101] on div "الفواتير" at bounding box center [1051, 102] width 96 height 12
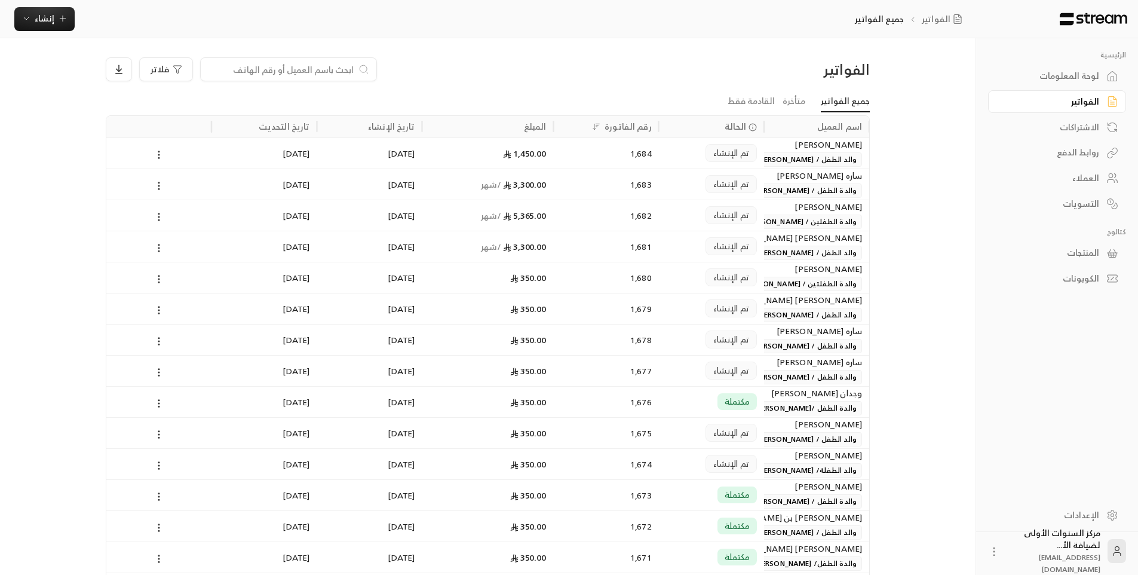
click at [790, 155] on span "والد الطفل / [PERSON_NAME] بن [PERSON_NAME]" at bounding box center [772, 159] width 177 height 14
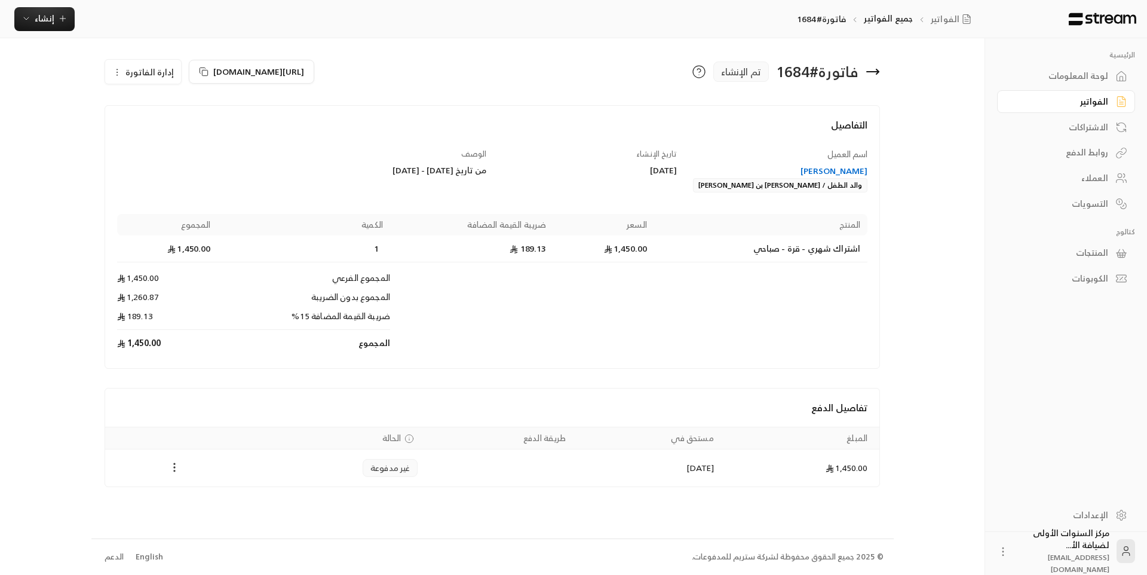
click at [175, 466] on icon "Payments" at bounding box center [174, 467] width 12 height 12
click at [210, 500] on li "تغيير الحالة الى مدفوعة" at bounding box center [219, 497] width 92 height 21
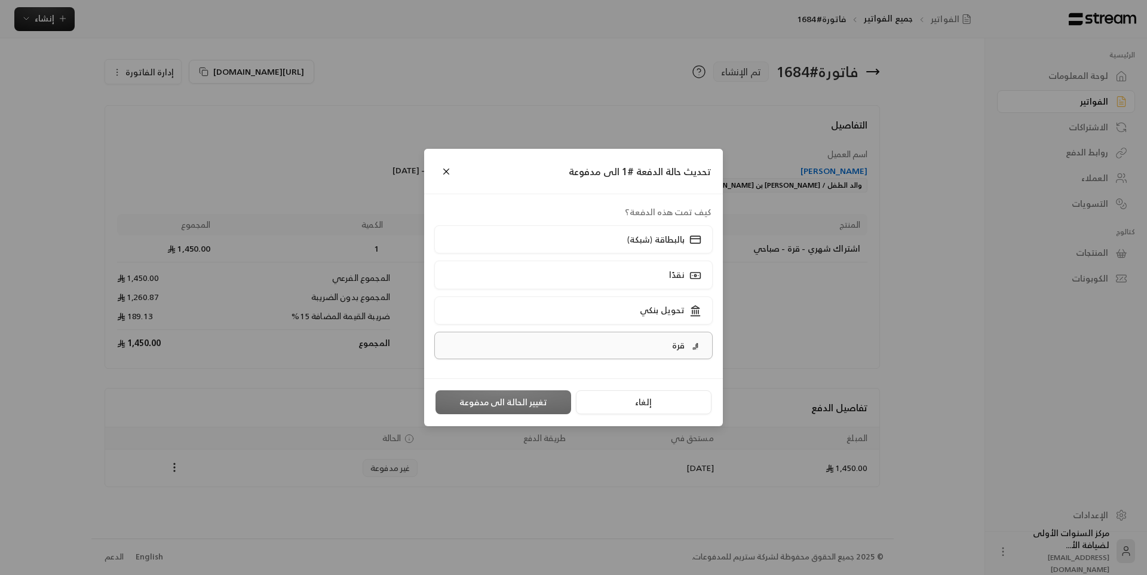
click at [618, 347] on label "قرة" at bounding box center [573, 344] width 279 height 27
click at [527, 398] on button "تغيير الحالة الى مدفوعة" at bounding box center [503, 402] width 136 height 24
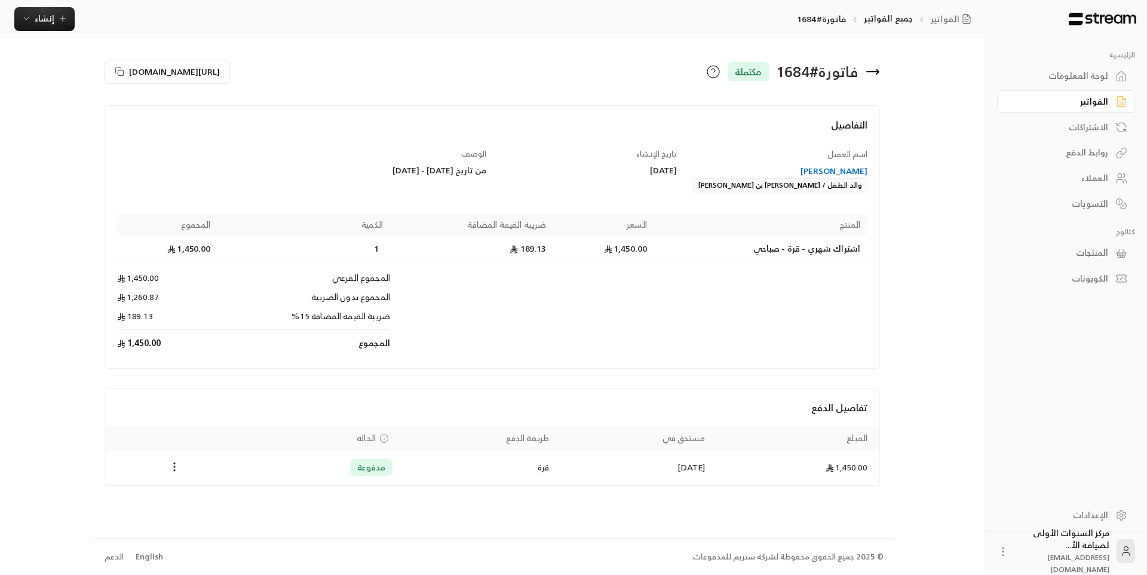
click at [871, 67] on icon at bounding box center [872, 71] width 14 height 14
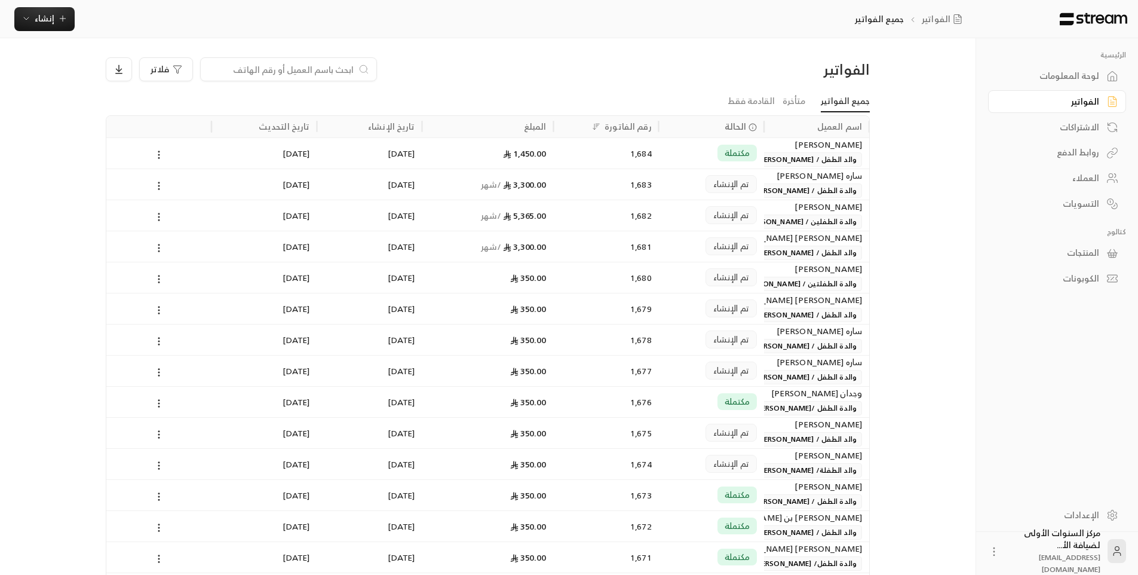
click at [793, 158] on span "والد الطفل / [PERSON_NAME] بن [PERSON_NAME]" at bounding box center [772, 159] width 177 height 14
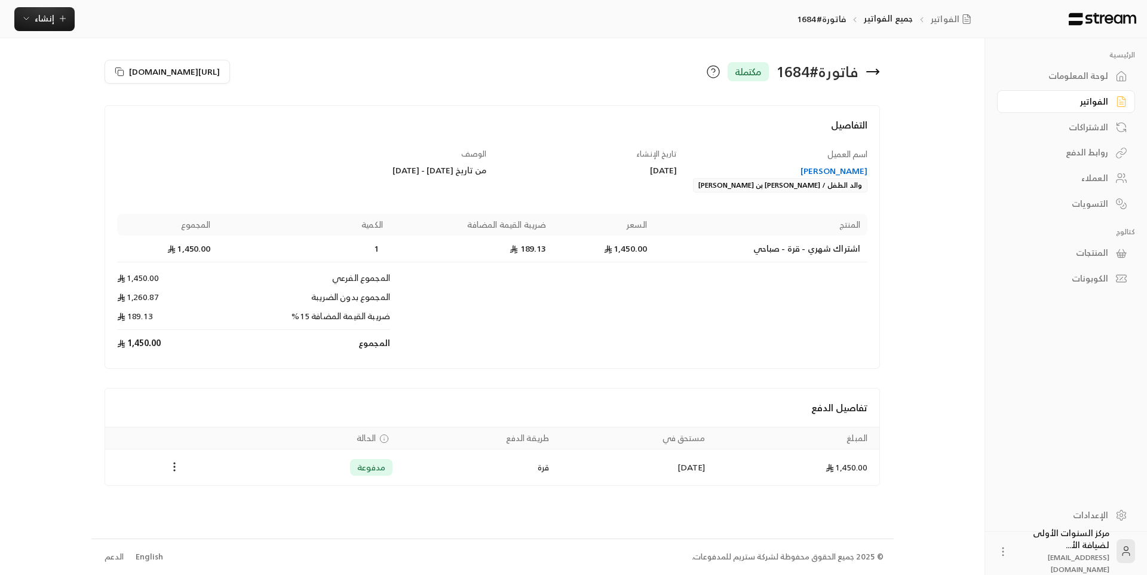
click at [795, 139] on h4 "التفاصيل" at bounding box center [492, 131] width 751 height 26
click at [856, 152] on span "اسم العميل" at bounding box center [847, 153] width 40 height 15
click at [876, 72] on icon at bounding box center [873, 72] width 12 height 0
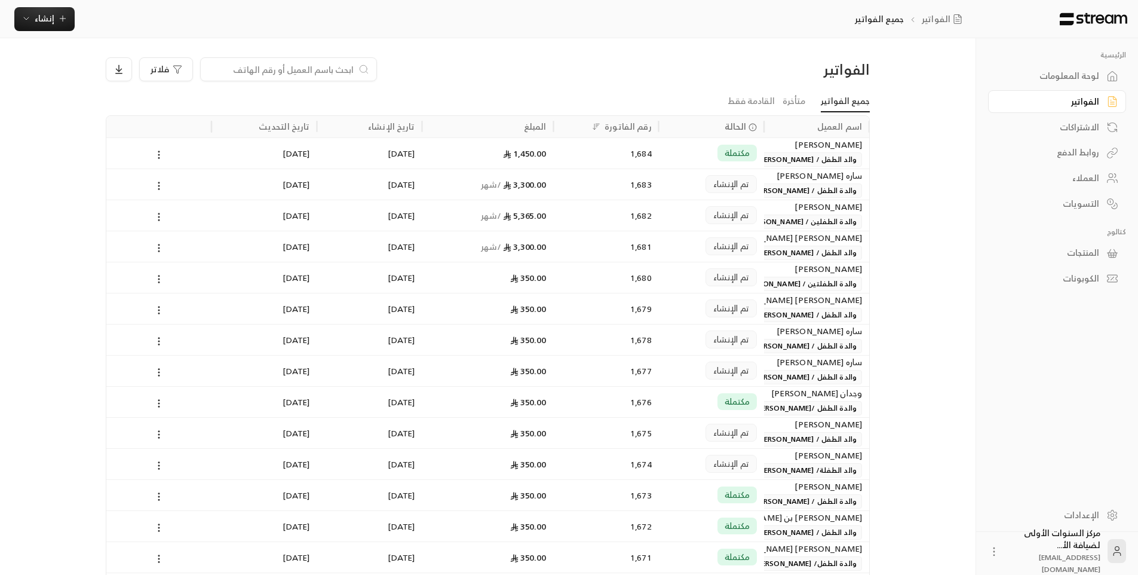
click at [818, 149] on div "[PERSON_NAME]" at bounding box center [816, 144] width 91 height 13
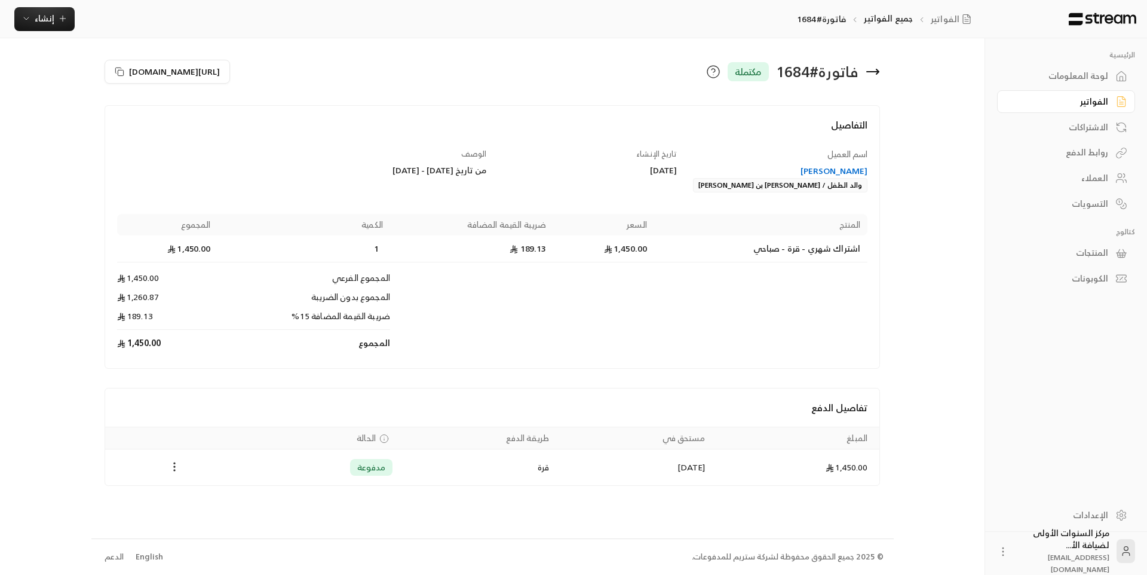
click at [868, 73] on icon at bounding box center [872, 71] width 14 height 14
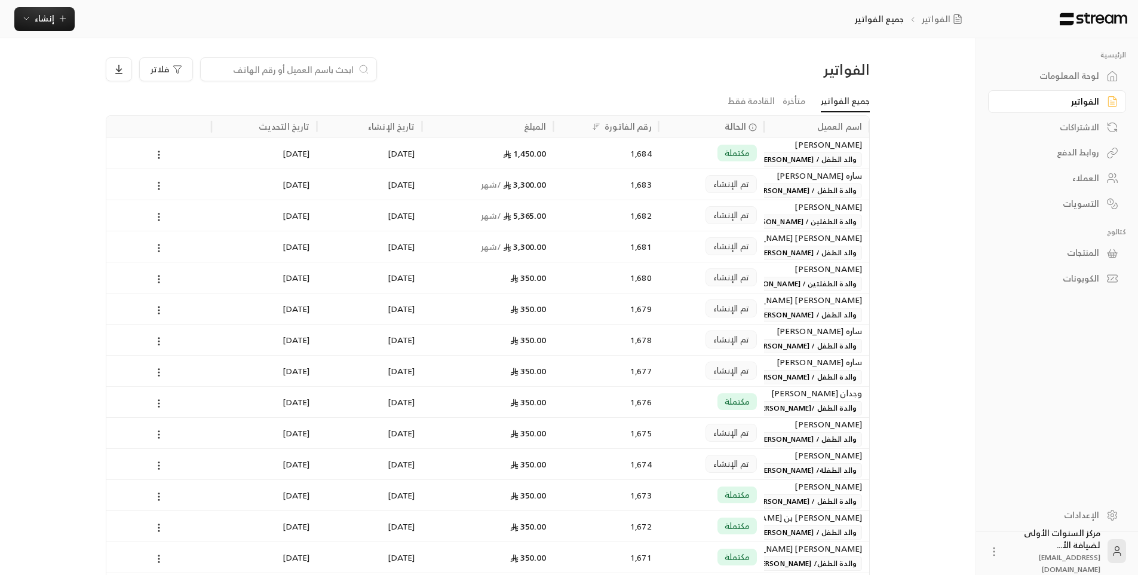
click at [654, 70] on div "فلاتر" at bounding box center [391, 69] width 570 height 24
click at [1078, 70] on div "لوحة المعلومات" at bounding box center [1051, 76] width 96 height 12
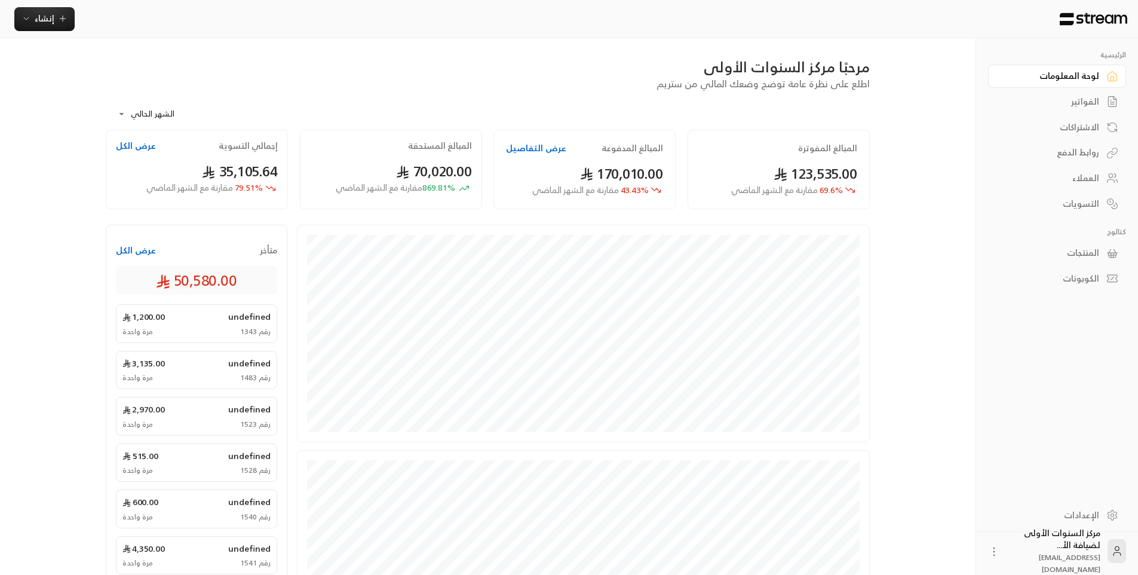
click at [1065, 100] on div "الفواتير" at bounding box center [1051, 102] width 96 height 12
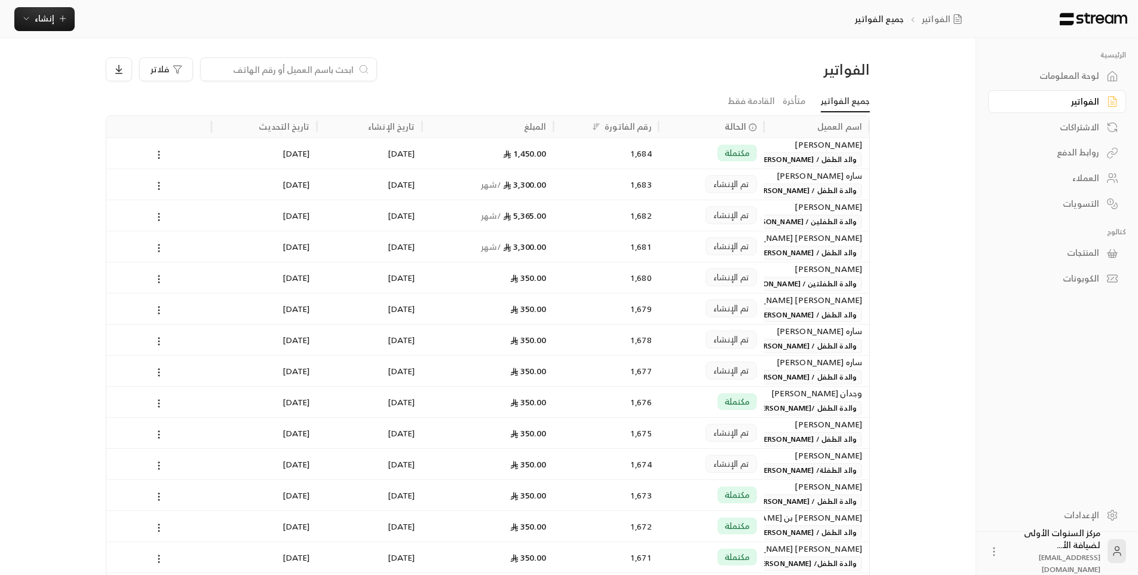
click at [1048, 73] on div "لوحة المعلومات" at bounding box center [1051, 76] width 96 height 12
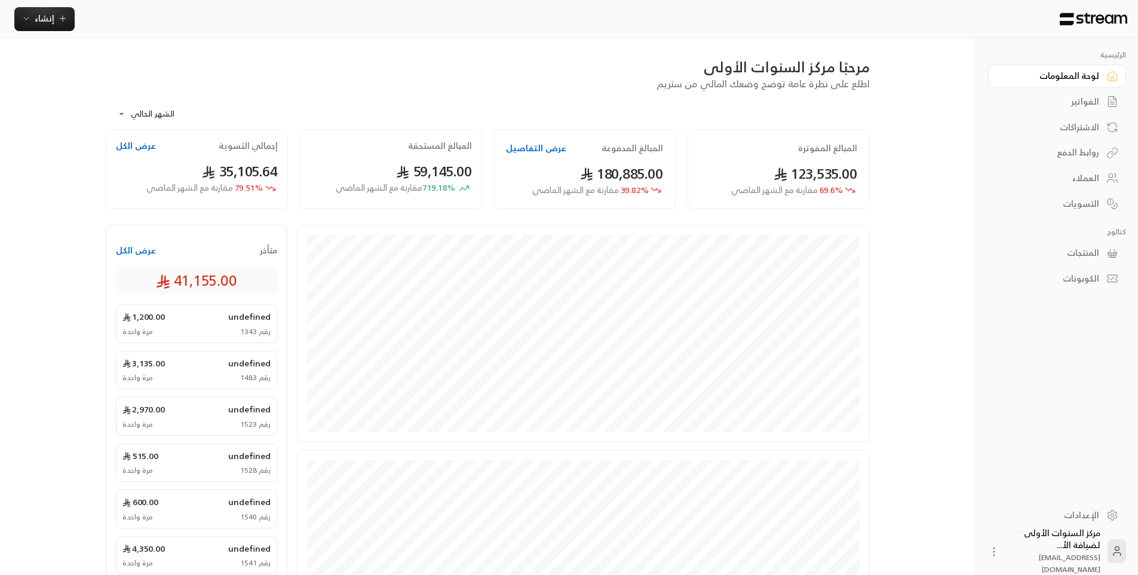
click at [388, 38] on div "إنشاء فوري إنشاء فاتورة مرة واحدة بسهولة للمعاملات السريعة. اشتراك أتمتة الفوات…" at bounding box center [490, 19] width 980 height 38
